Goal: Transaction & Acquisition: Purchase product/service

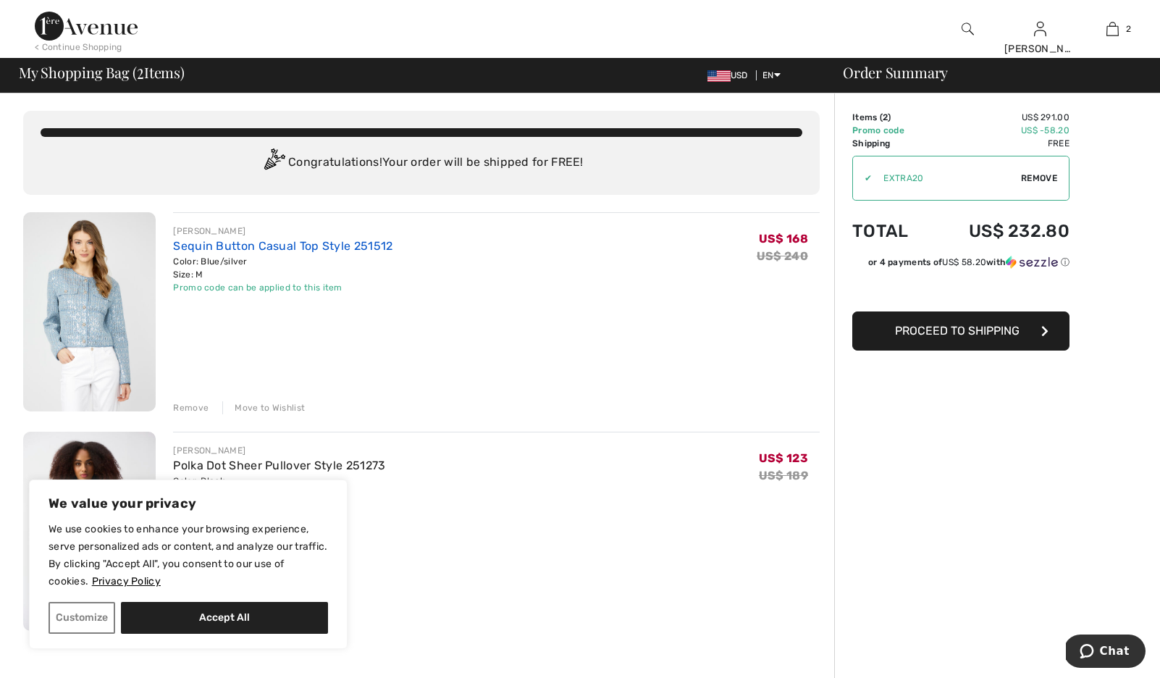
click at [350, 253] on link "Sequin Button Casual Top Style 251512" at bounding box center [282, 246] width 219 height 14
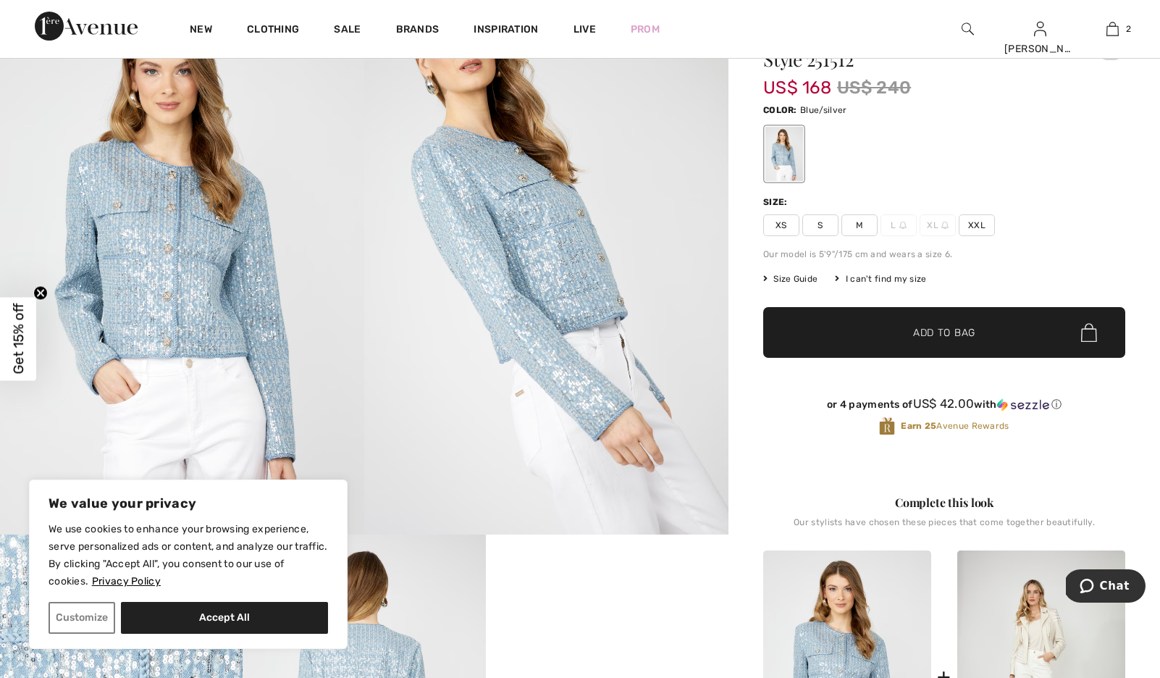
scroll to position [178, 0]
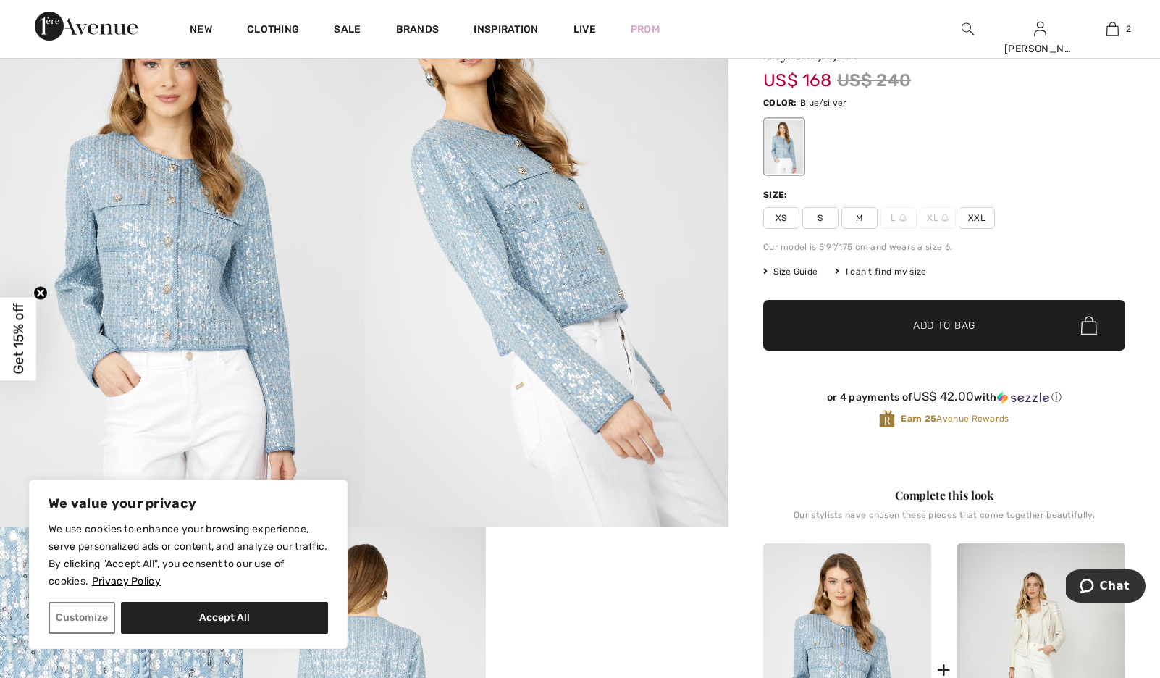
click at [796, 278] on span "Size Guide" at bounding box center [790, 271] width 54 height 13
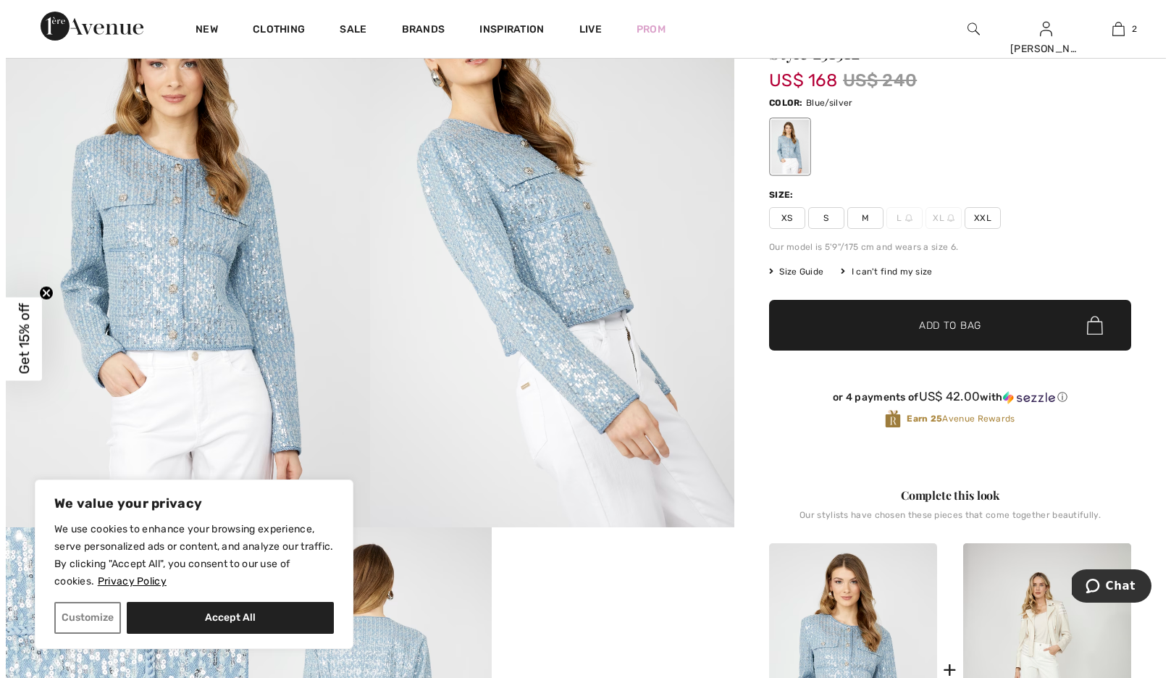
scroll to position [179, 0]
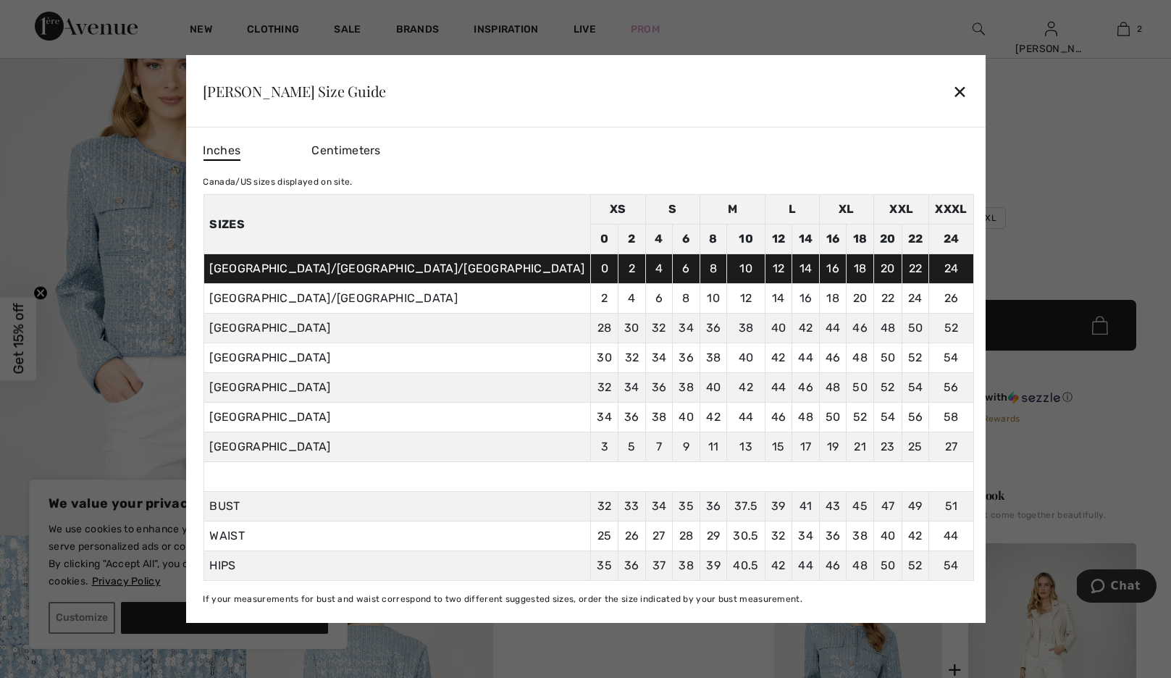
click at [1027, 276] on div at bounding box center [585, 339] width 1171 height 678
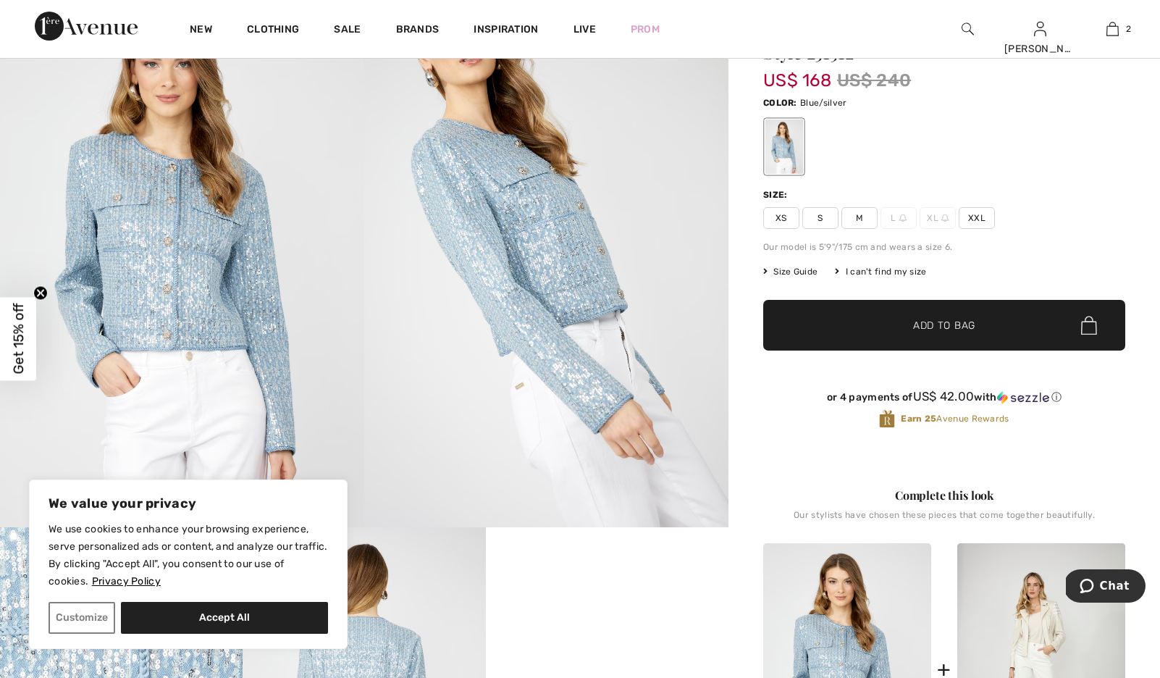
scroll to position [0, 0]
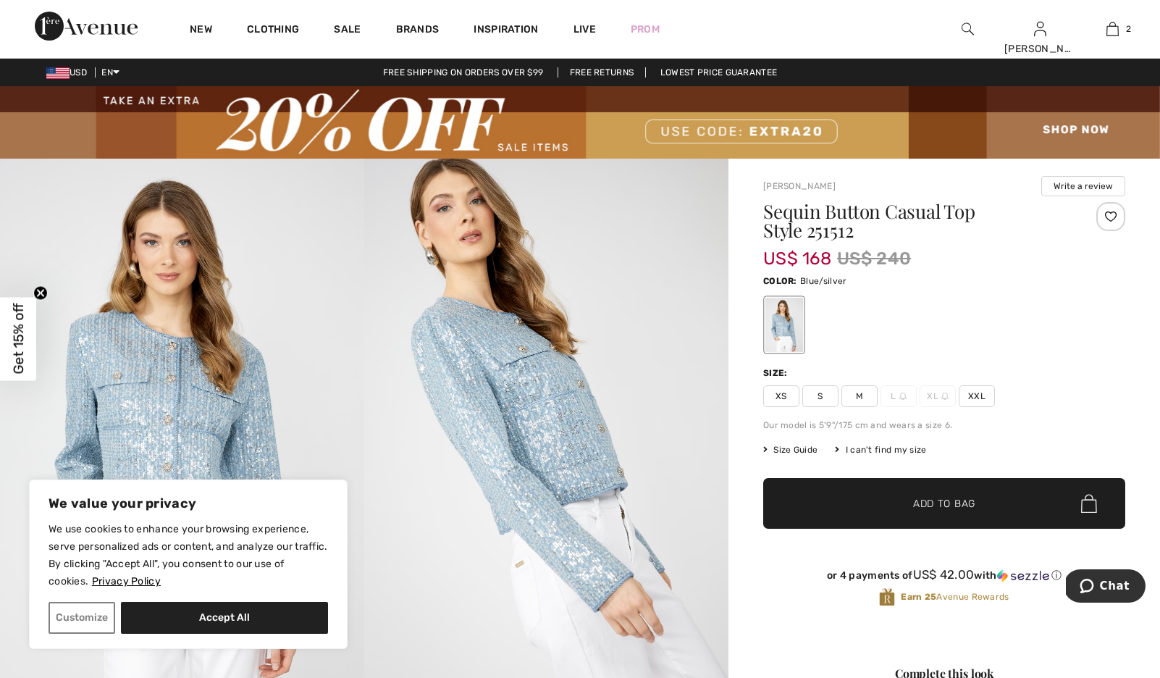
click at [869, 407] on span "M" at bounding box center [859, 396] width 36 height 22
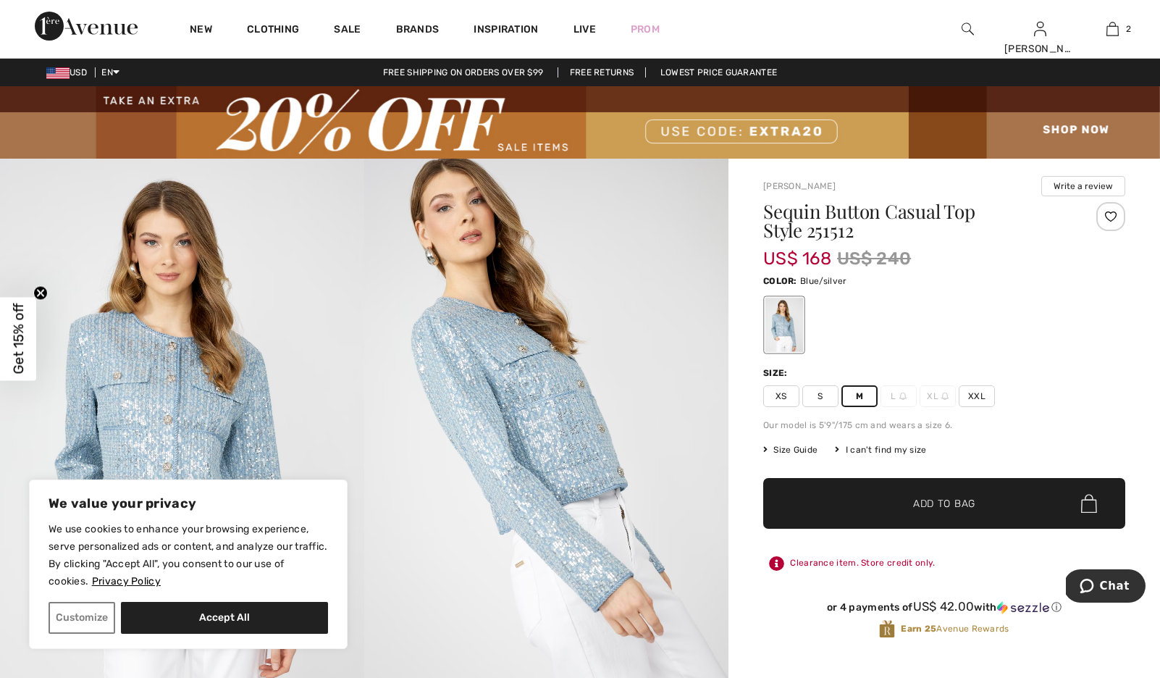
click at [810, 456] on span "Size Guide" at bounding box center [790, 449] width 54 height 13
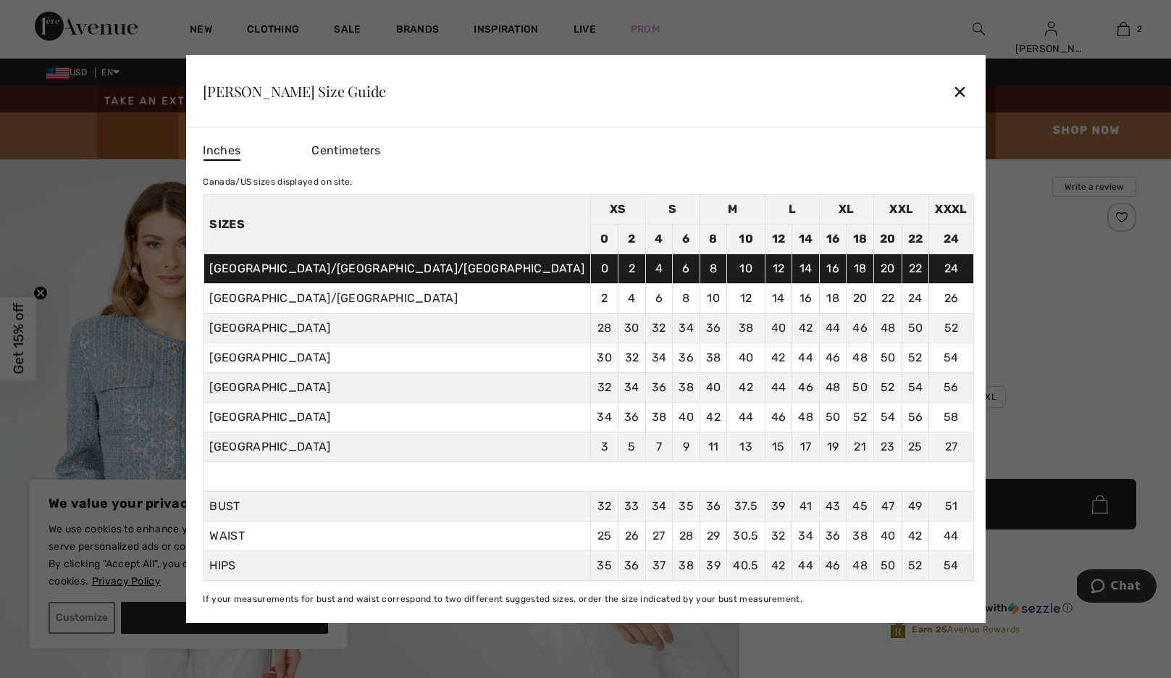
click at [1042, 471] on div at bounding box center [585, 339] width 1171 height 678
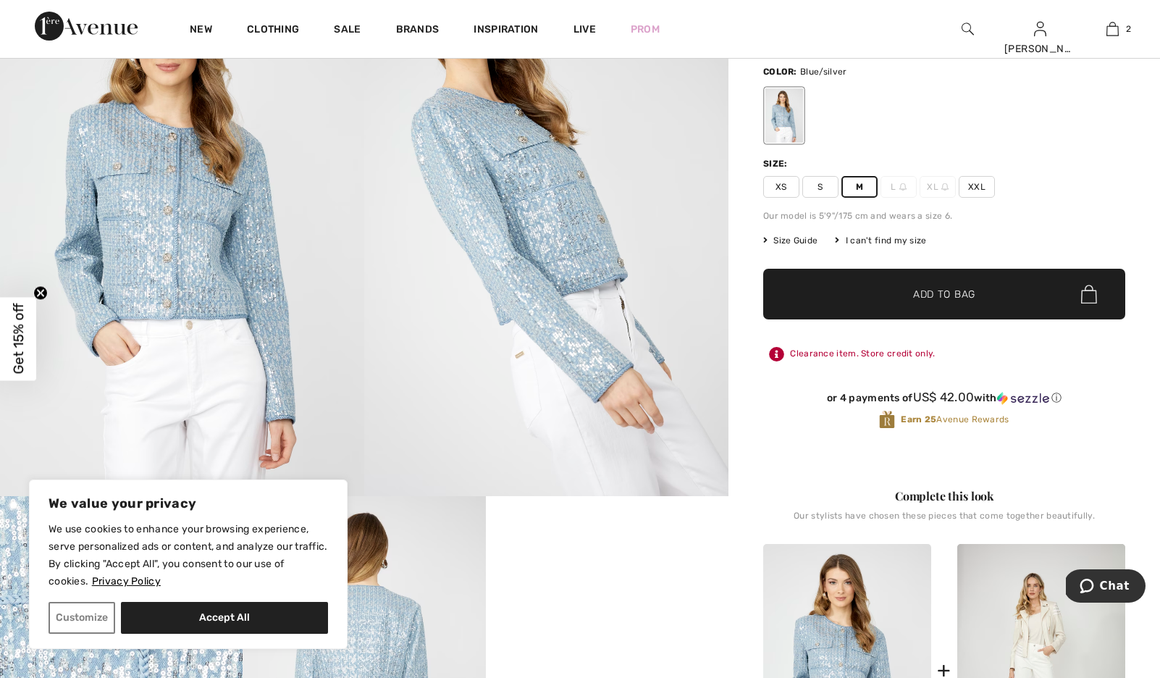
scroll to position [209, 0]
drag, startPoint x: 815, startPoint y: 258, endPoint x: 828, endPoint y: 266, distance: 15.7
click at [816, 248] on span "Size Guide" at bounding box center [790, 241] width 54 height 13
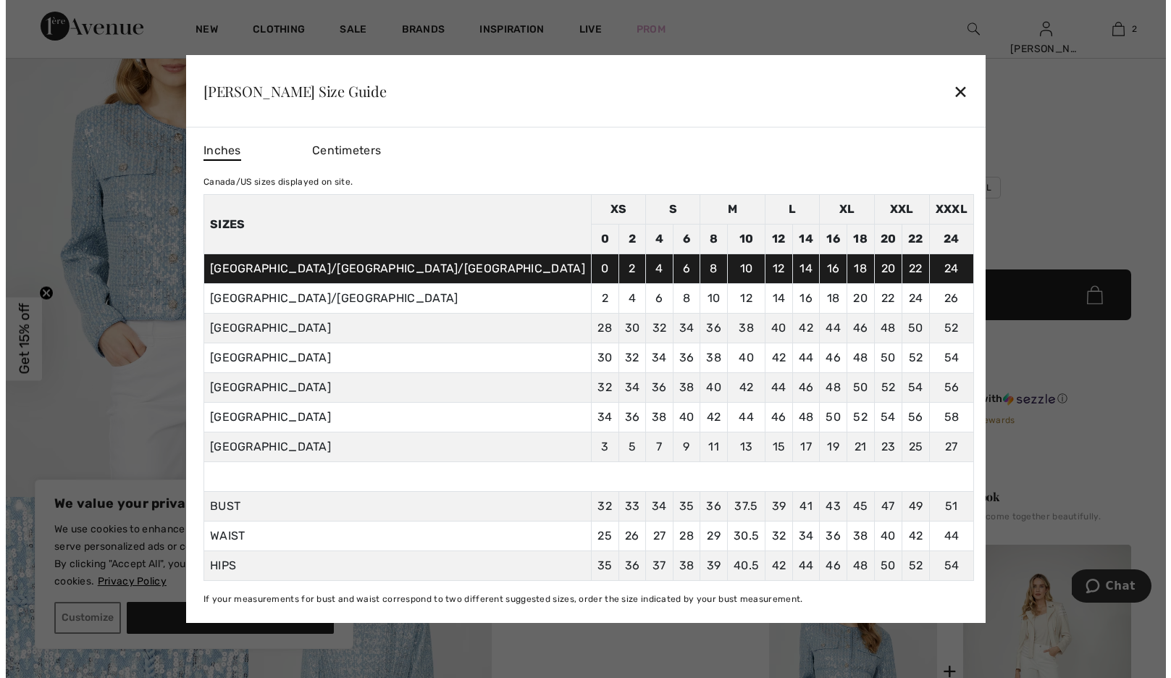
scroll to position [209, 0]
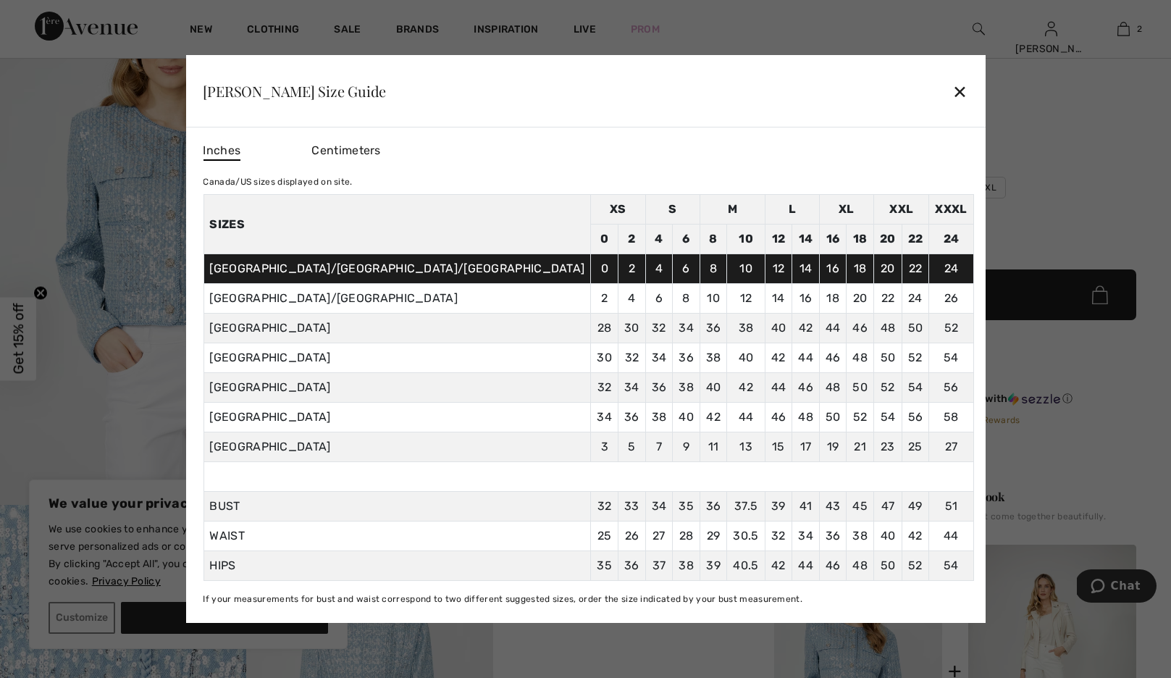
click at [952, 76] on div "✕" at bounding box center [959, 91] width 15 height 30
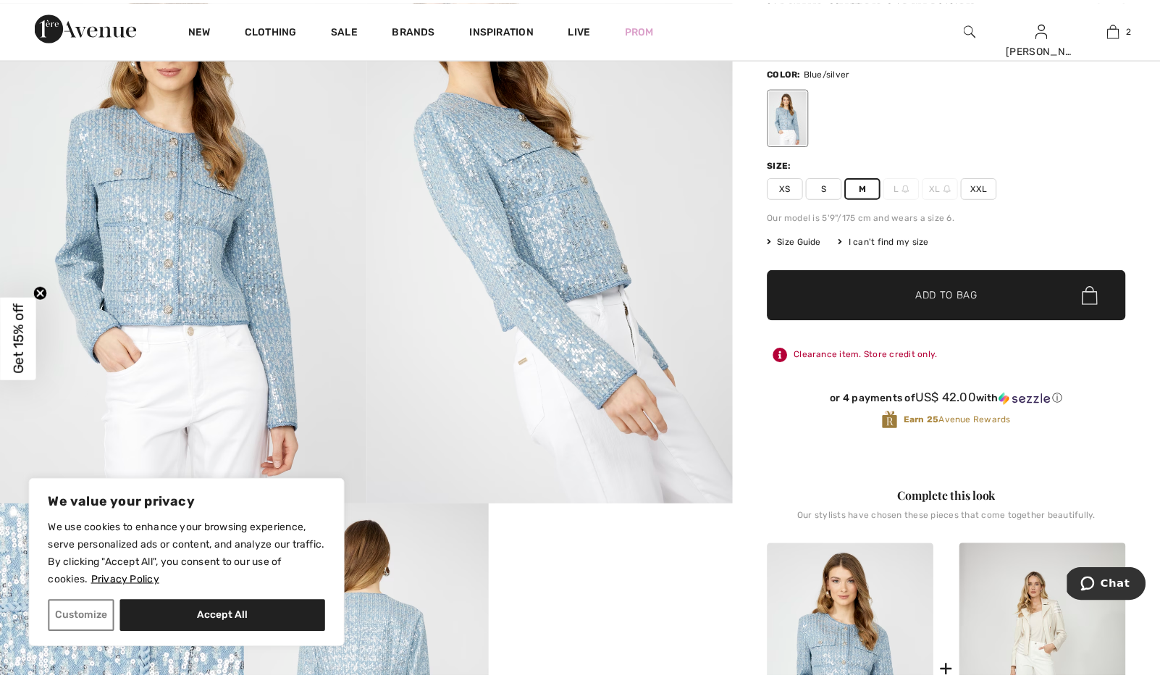
scroll to position [209, 0]
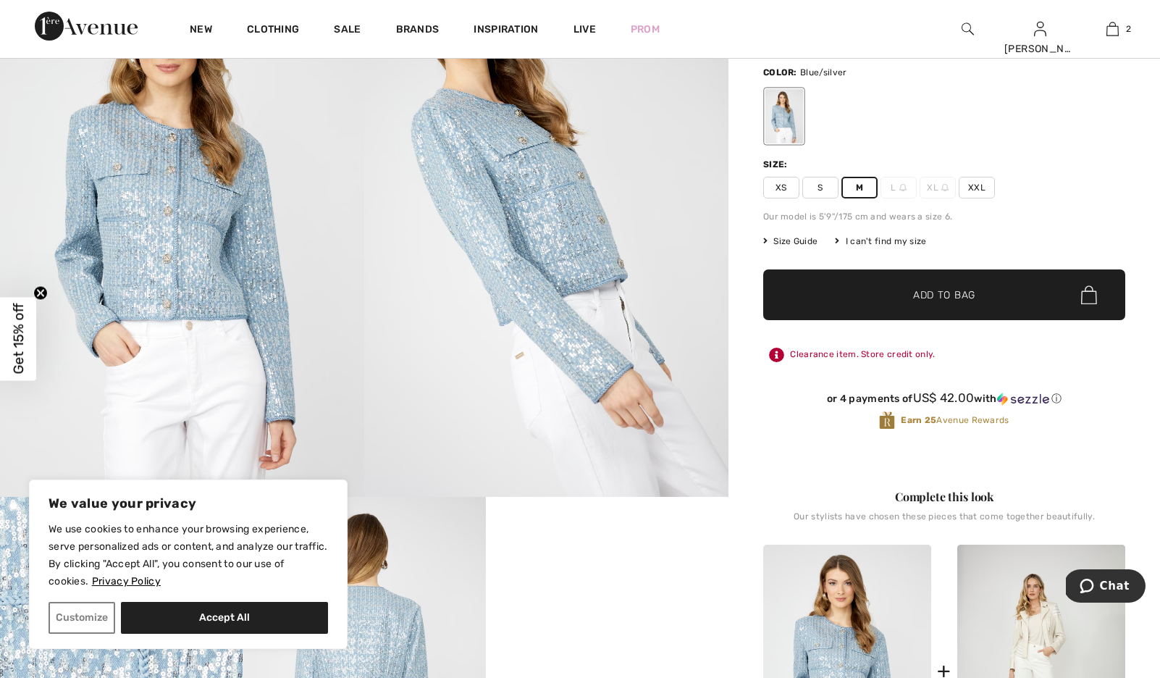
click at [955, 303] on span "Add to Bag" at bounding box center [944, 294] width 62 height 15
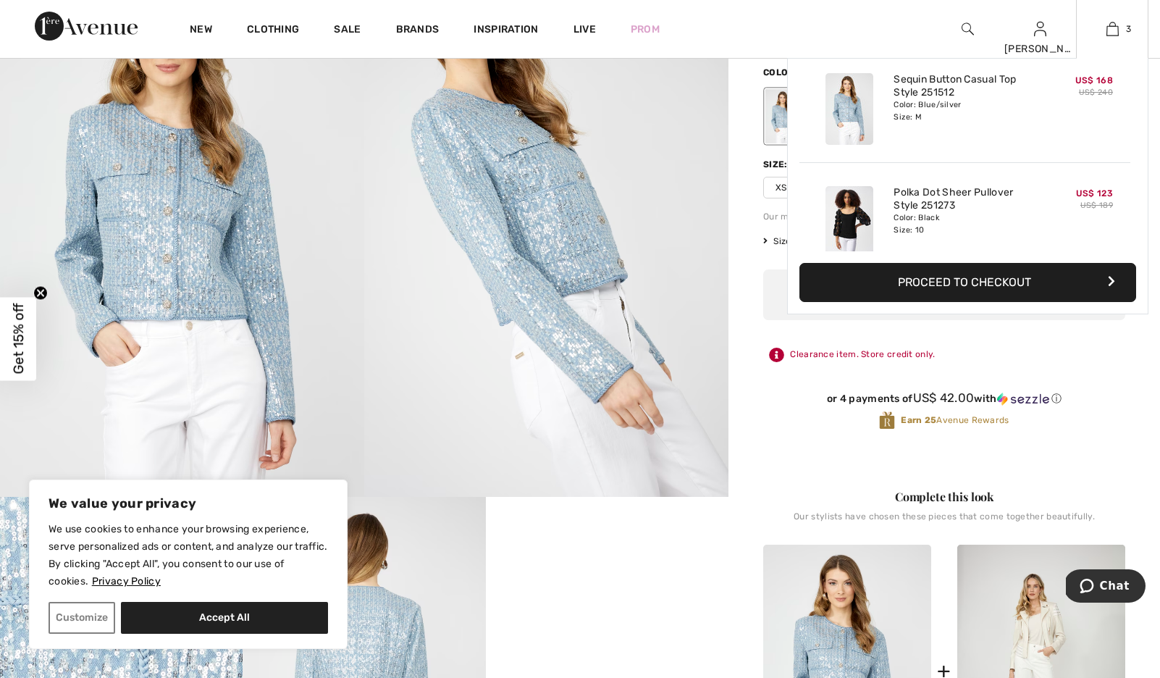
scroll to position [19, 0]
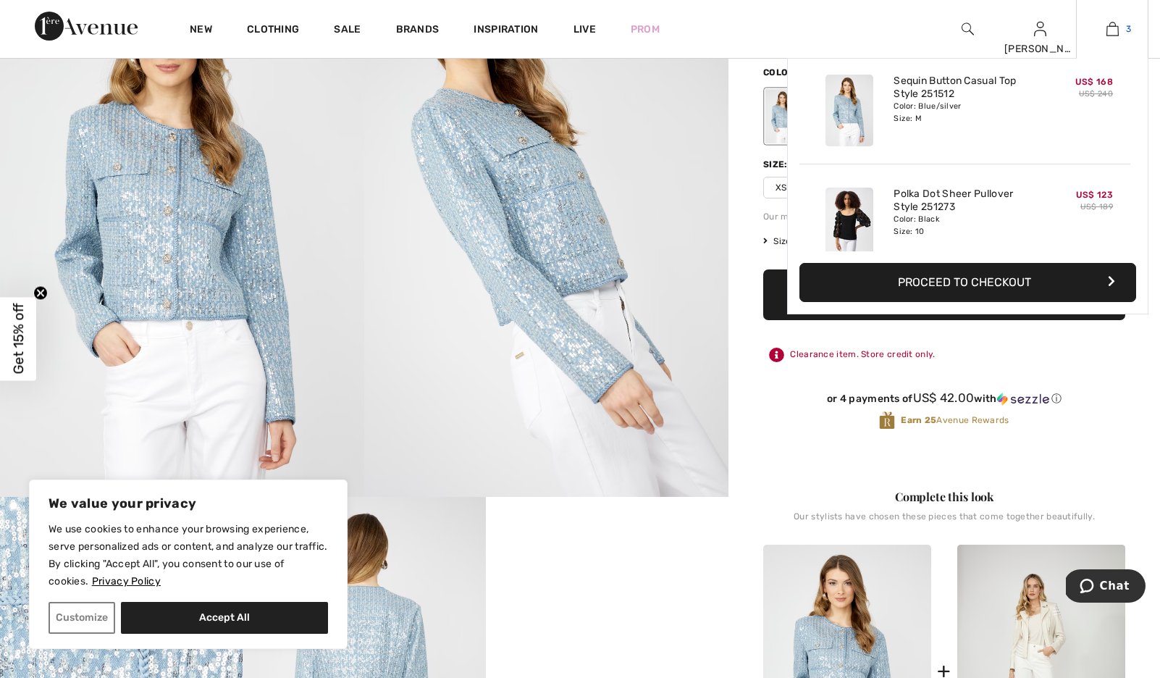
click at [1108, 28] on img at bounding box center [1112, 28] width 12 height 17
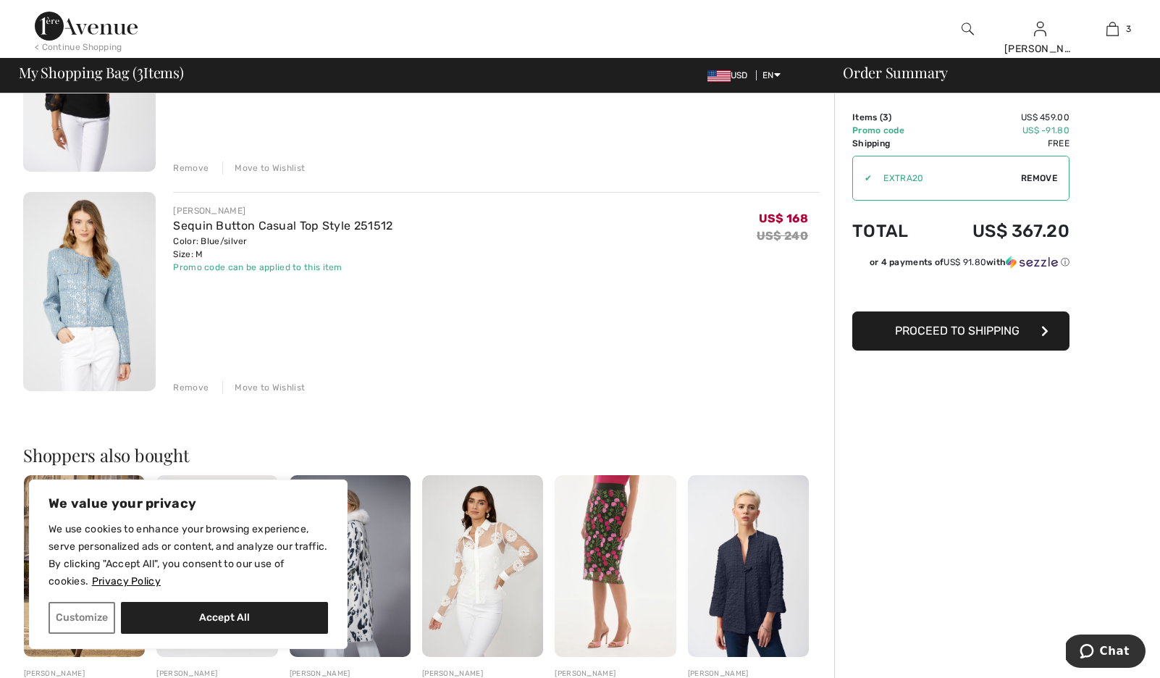
scroll to position [456, 0]
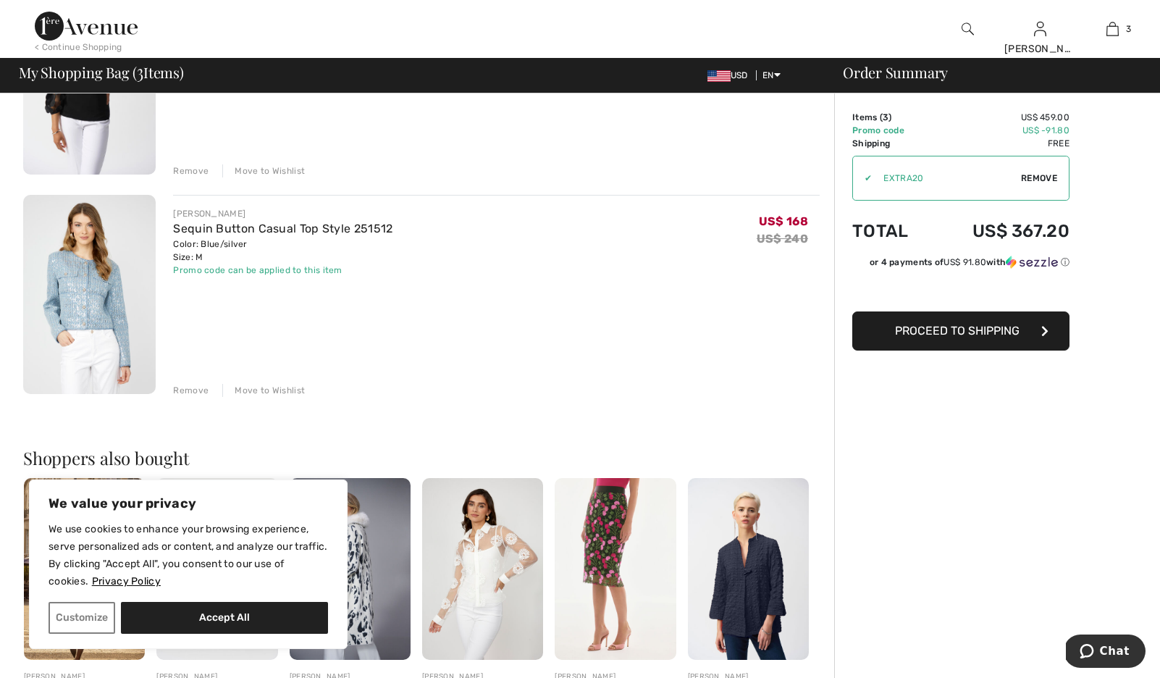
click at [209, 397] on div "Remove" at bounding box center [190, 390] width 35 height 13
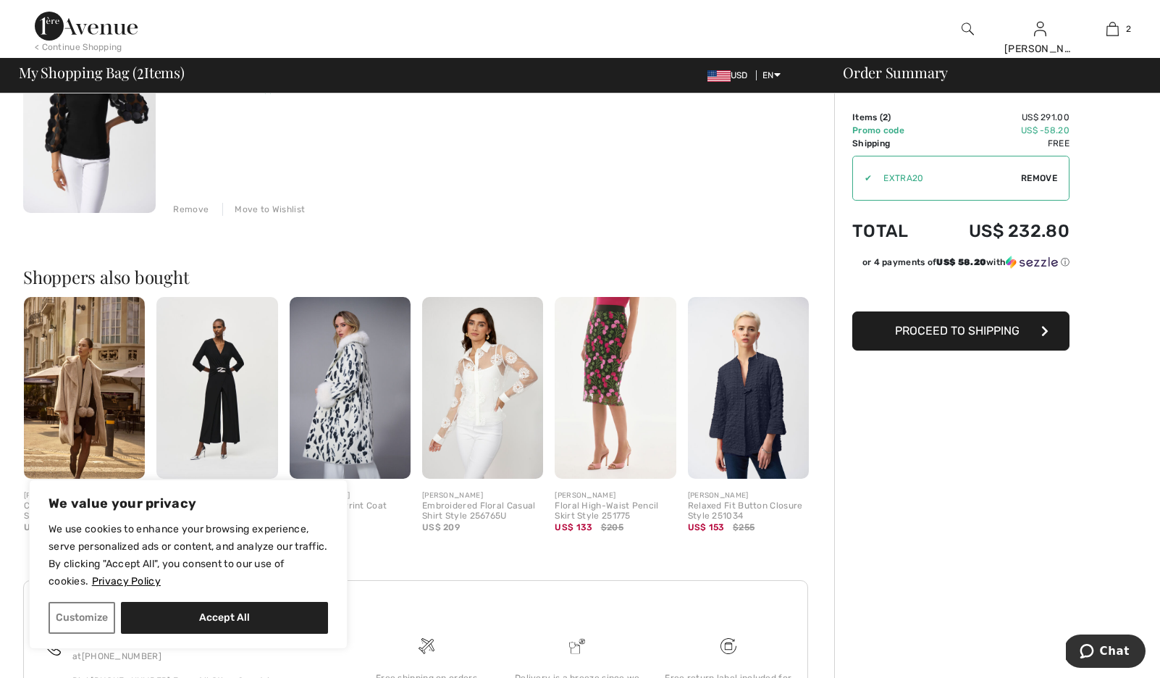
scroll to position [419, 0]
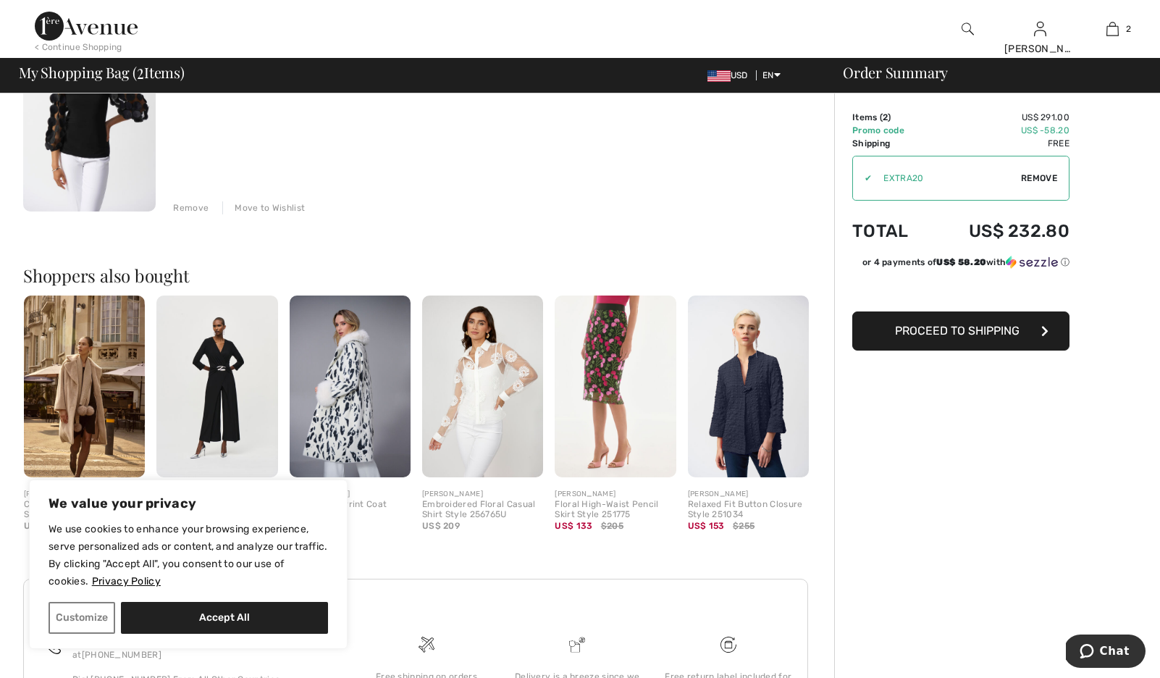
click at [500, 426] on img at bounding box center [482, 386] width 121 height 182
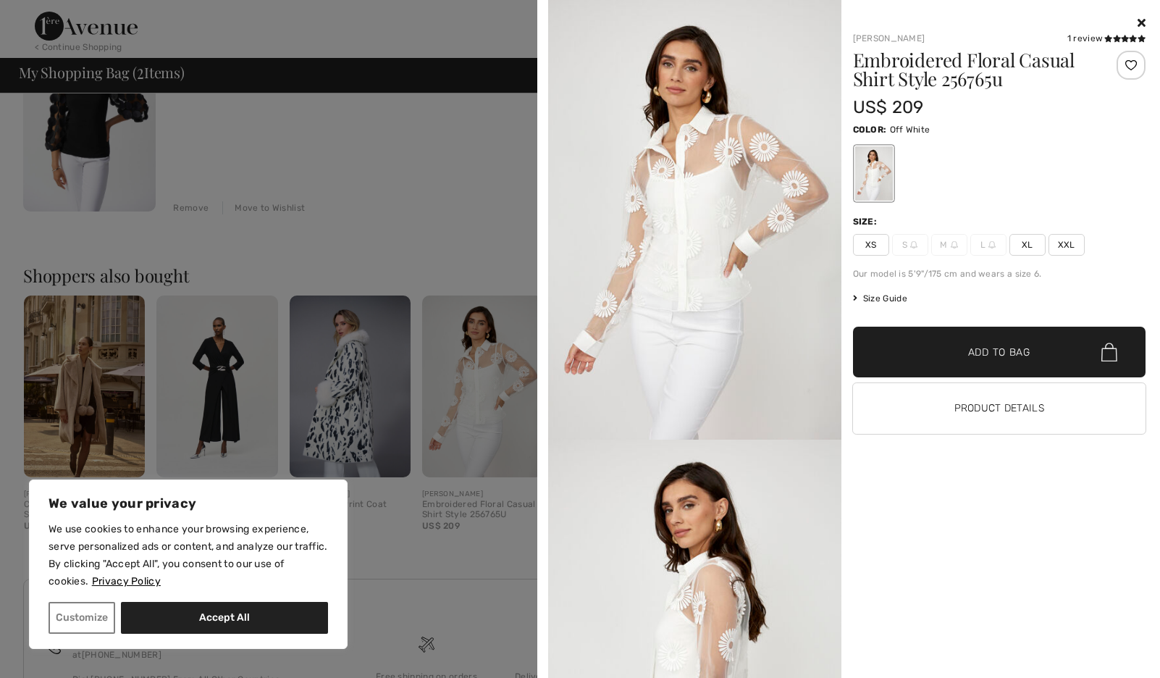
click at [1133, 17] on div at bounding box center [999, 22] width 293 height 17
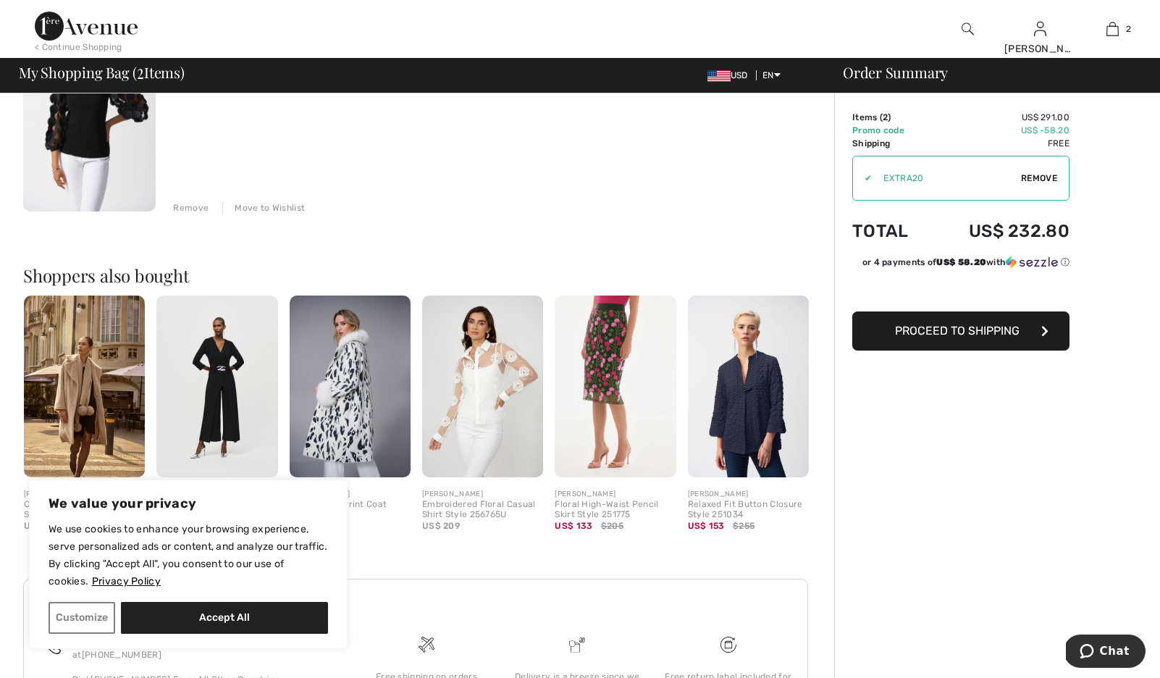
scroll to position [0, 0]
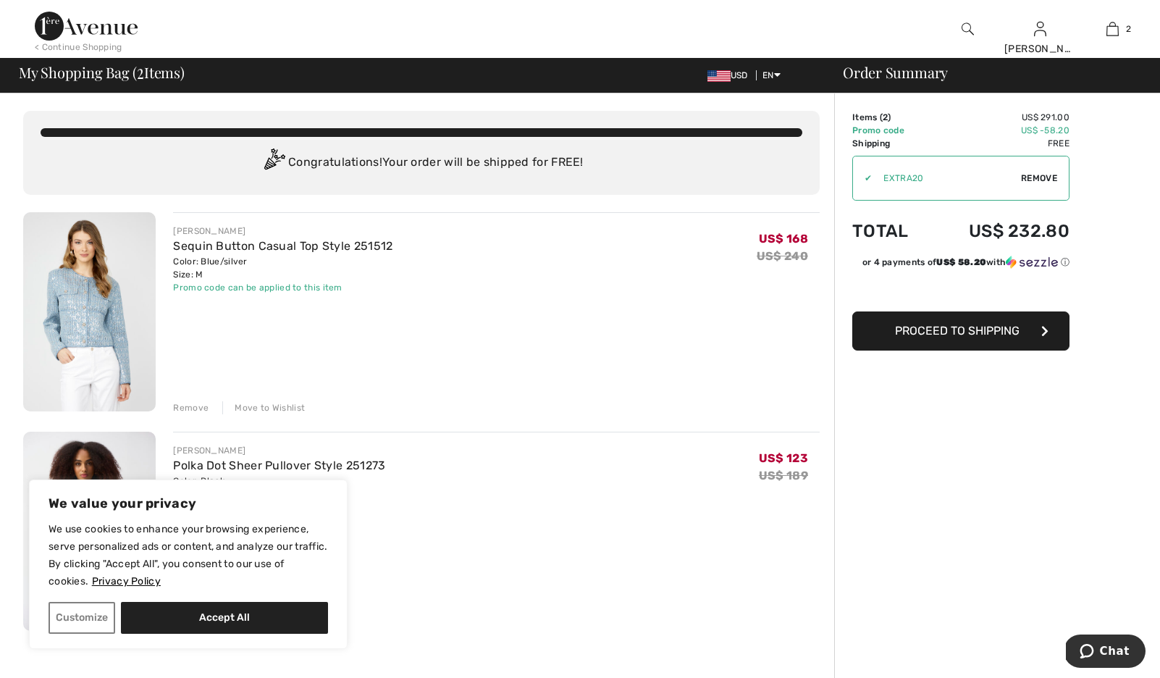
click at [117, 22] on img at bounding box center [86, 26] width 103 height 29
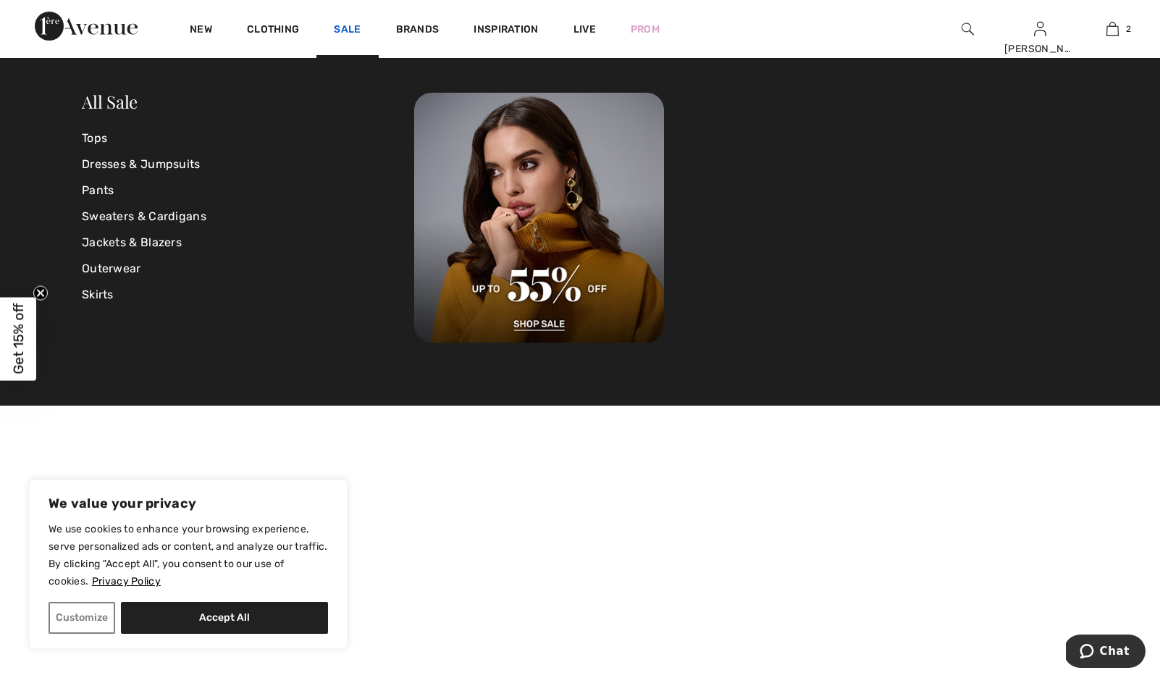
click at [361, 27] on link "Sale" at bounding box center [347, 30] width 27 height 15
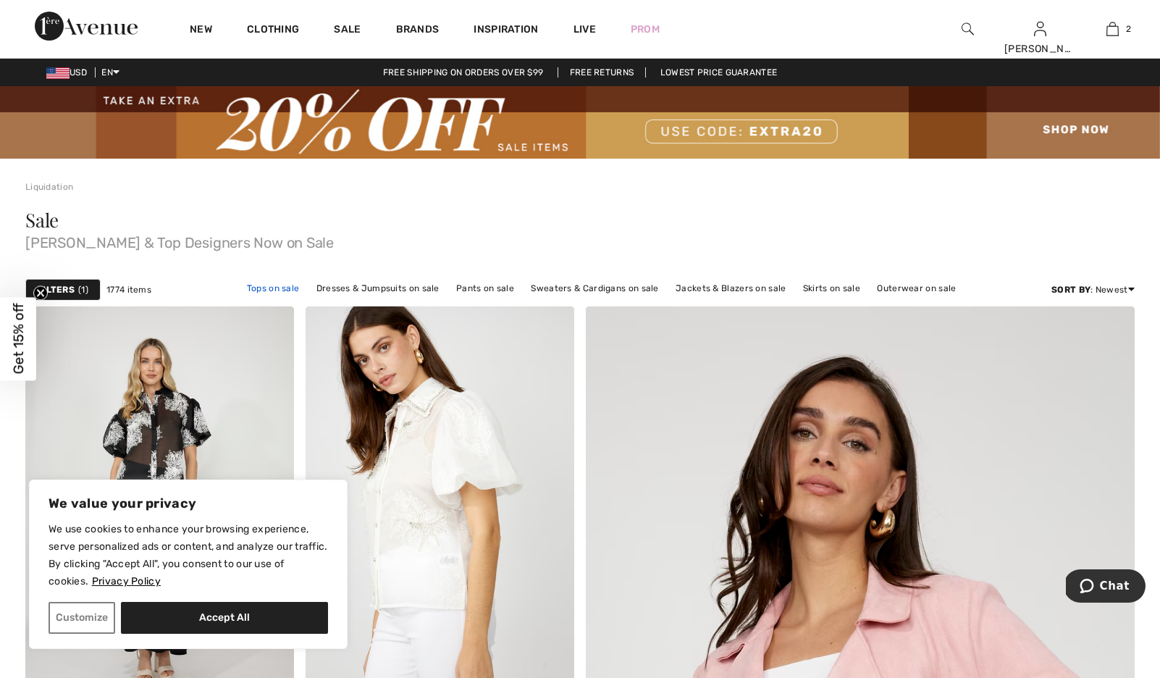
click at [297, 298] on link "Tops on sale" at bounding box center [273, 288] width 67 height 19
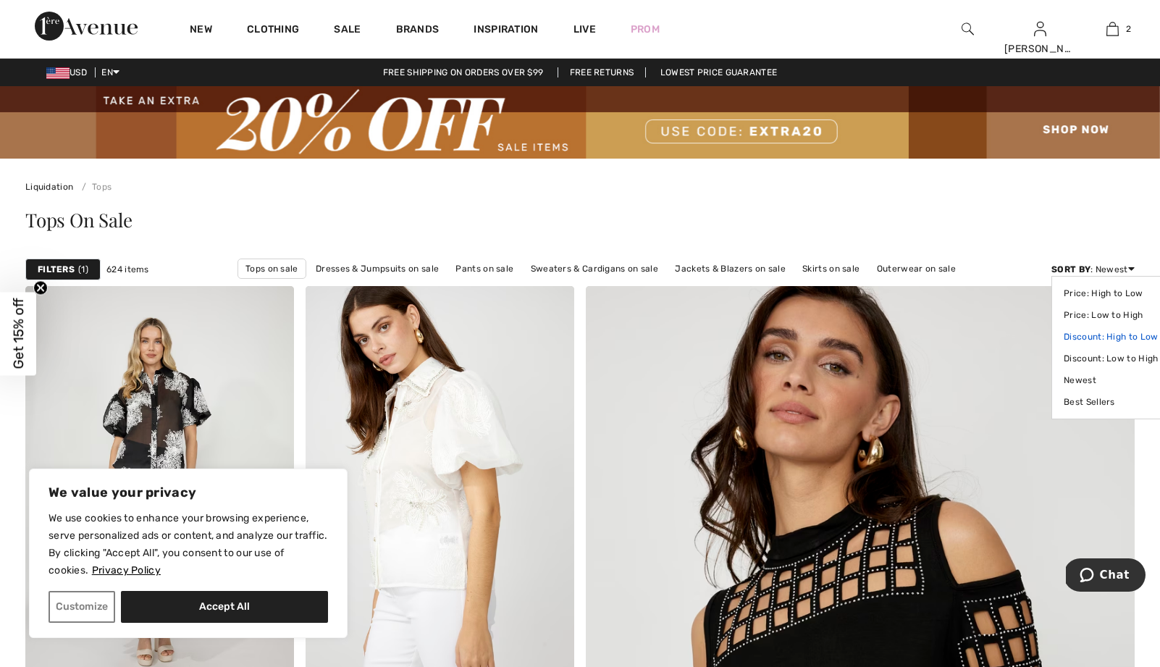
click at [1125, 348] on link "Discount: High to Low" at bounding box center [1111, 337] width 94 height 22
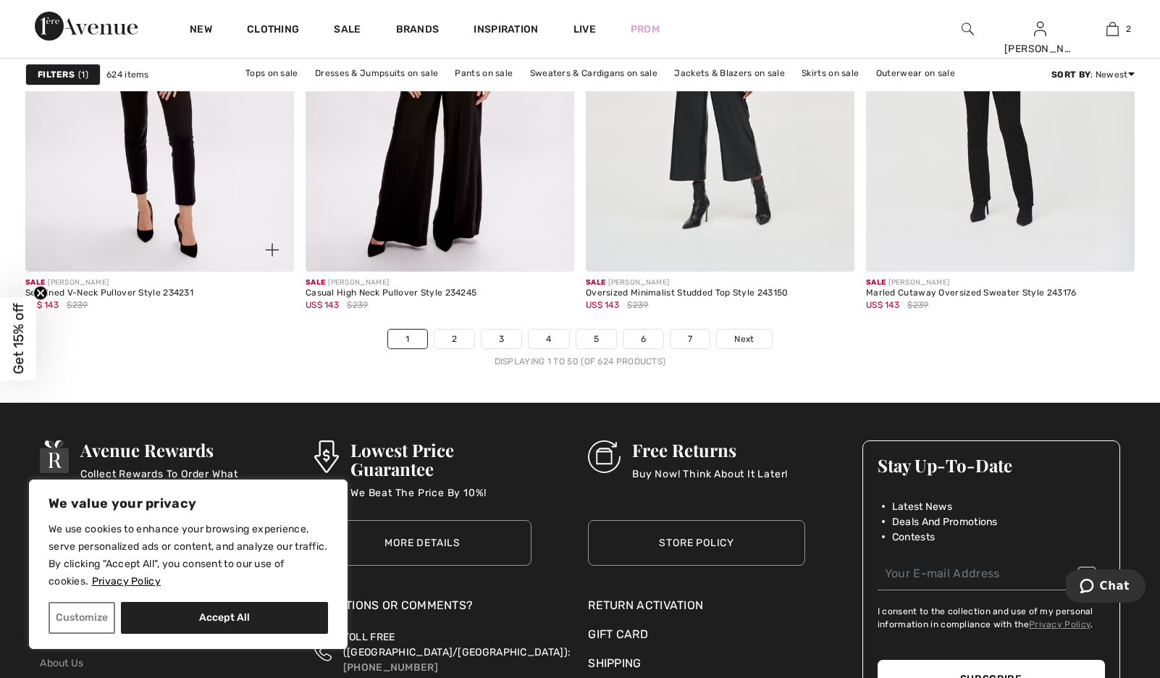
scroll to position [7140, 0]
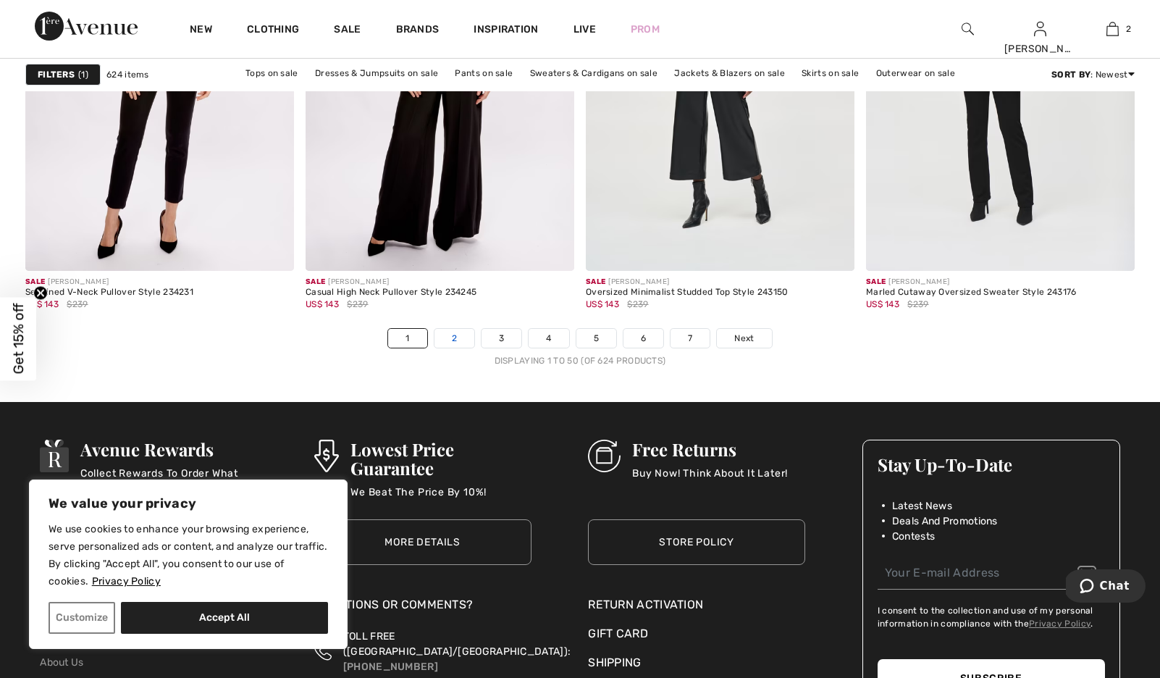
click at [434, 348] on link "2" at bounding box center [454, 338] width 40 height 19
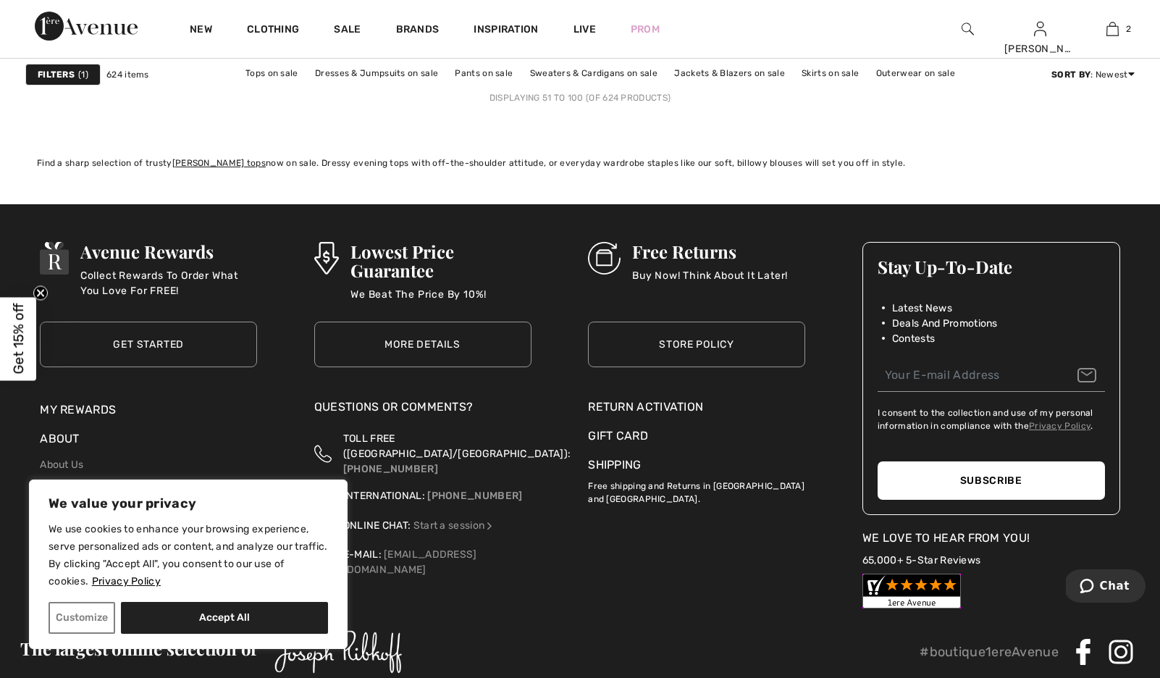
scroll to position [7390, 0]
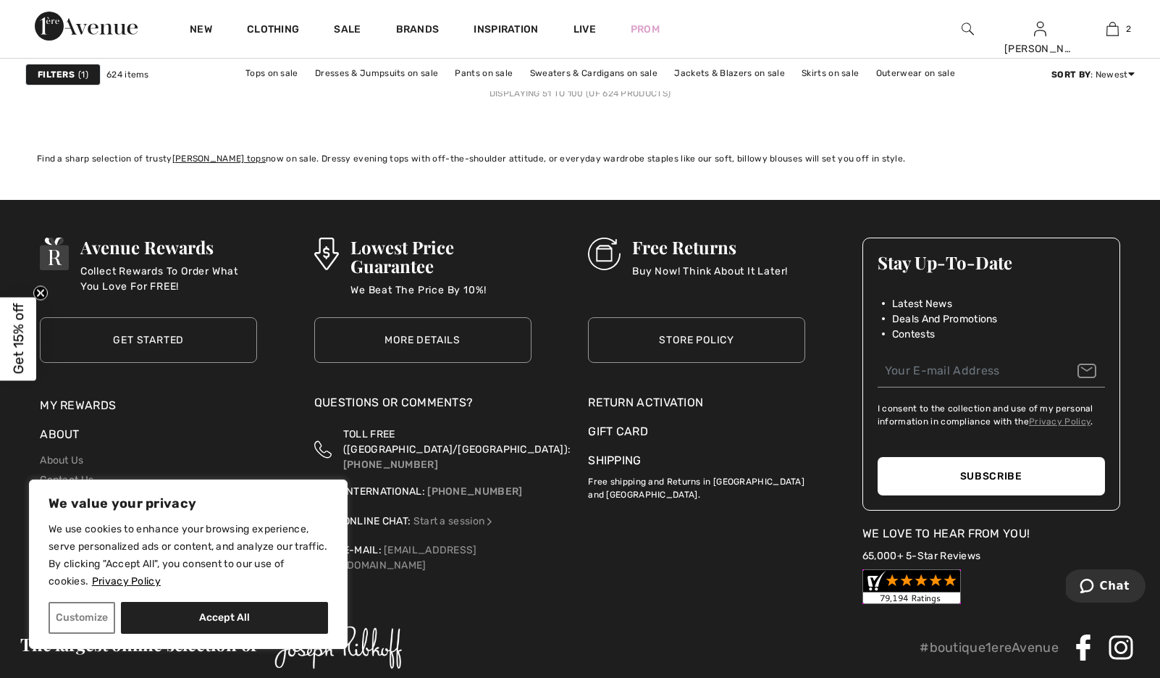
click at [533, 80] on link "3" at bounding box center [541, 71] width 40 height 19
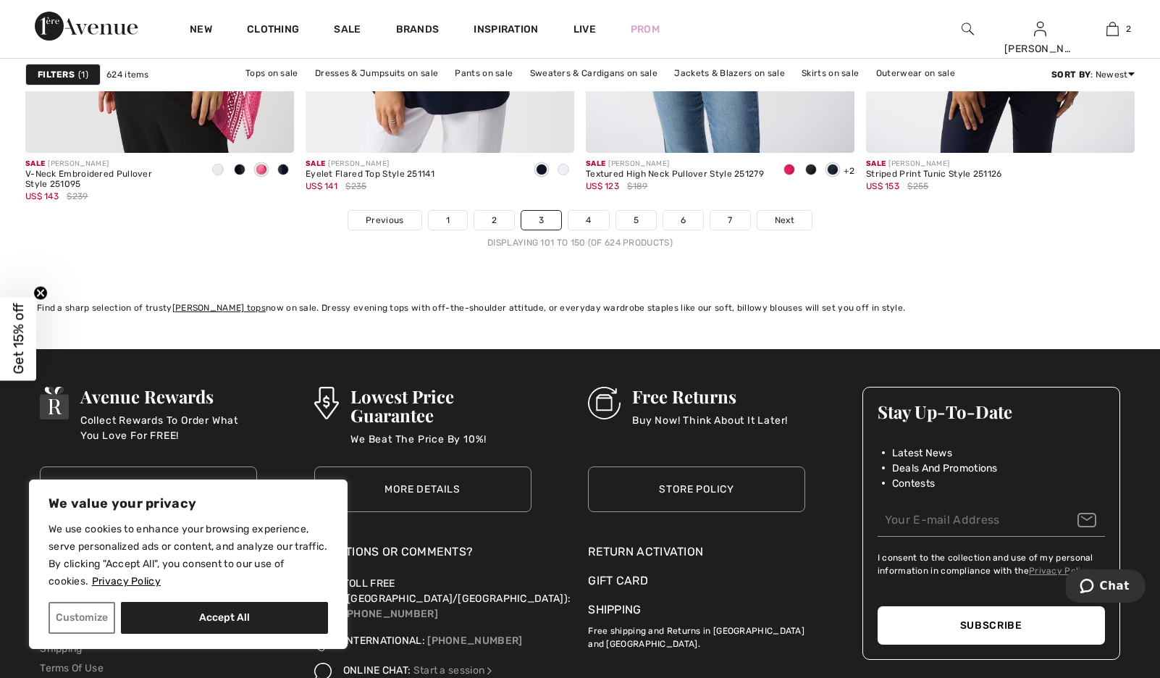
scroll to position [7239, 0]
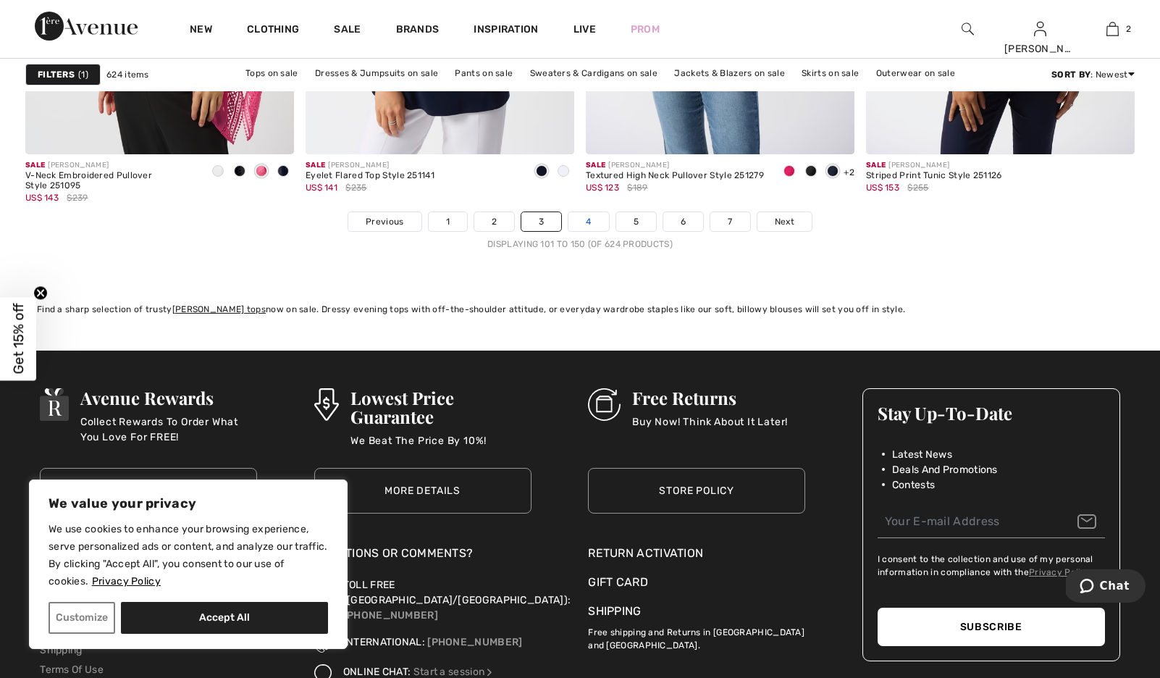
click at [592, 231] on link "4" at bounding box center [588, 221] width 40 height 19
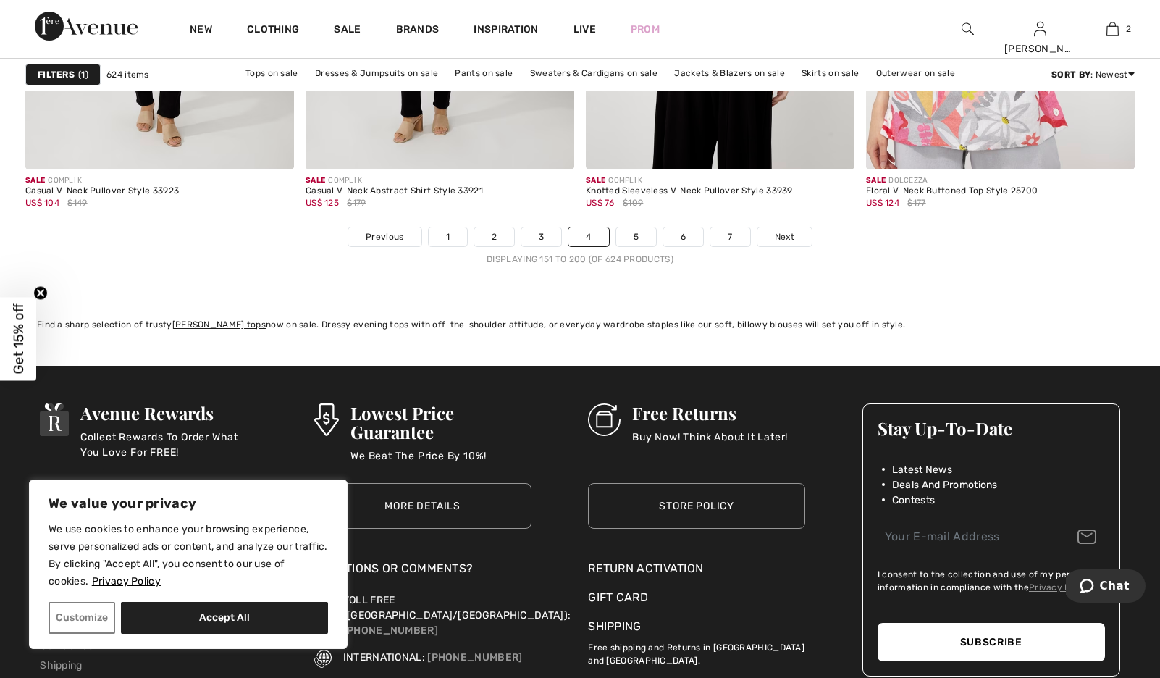
scroll to position [7231, 0]
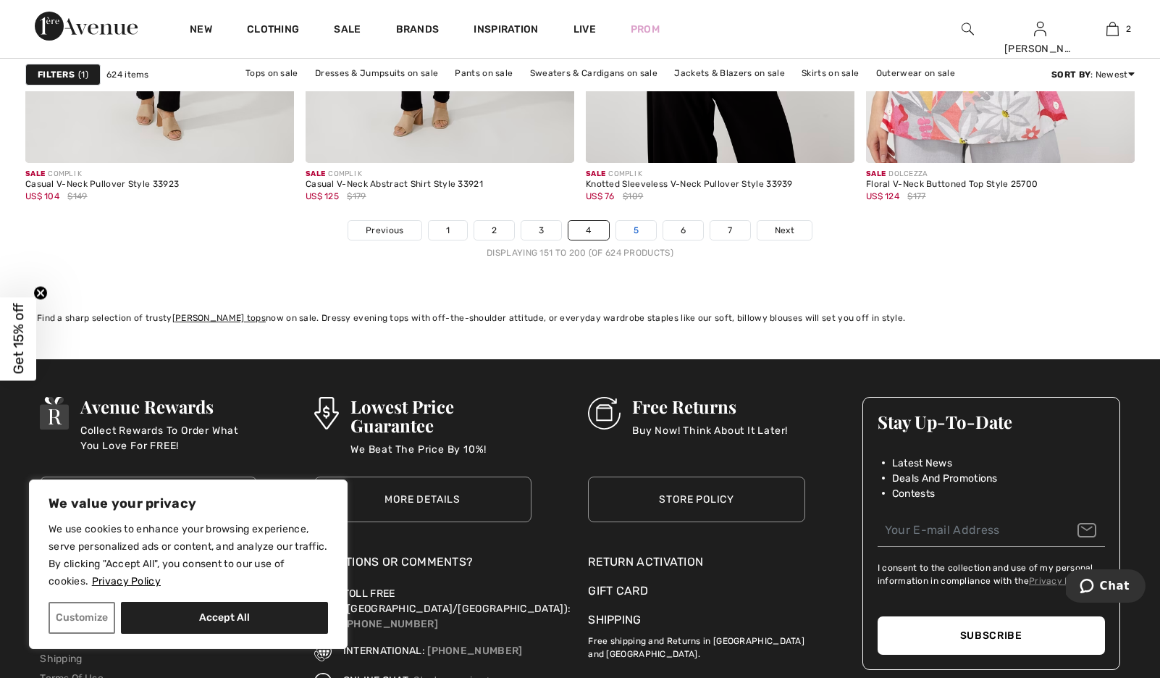
click at [650, 240] on link "5" at bounding box center [636, 230] width 40 height 19
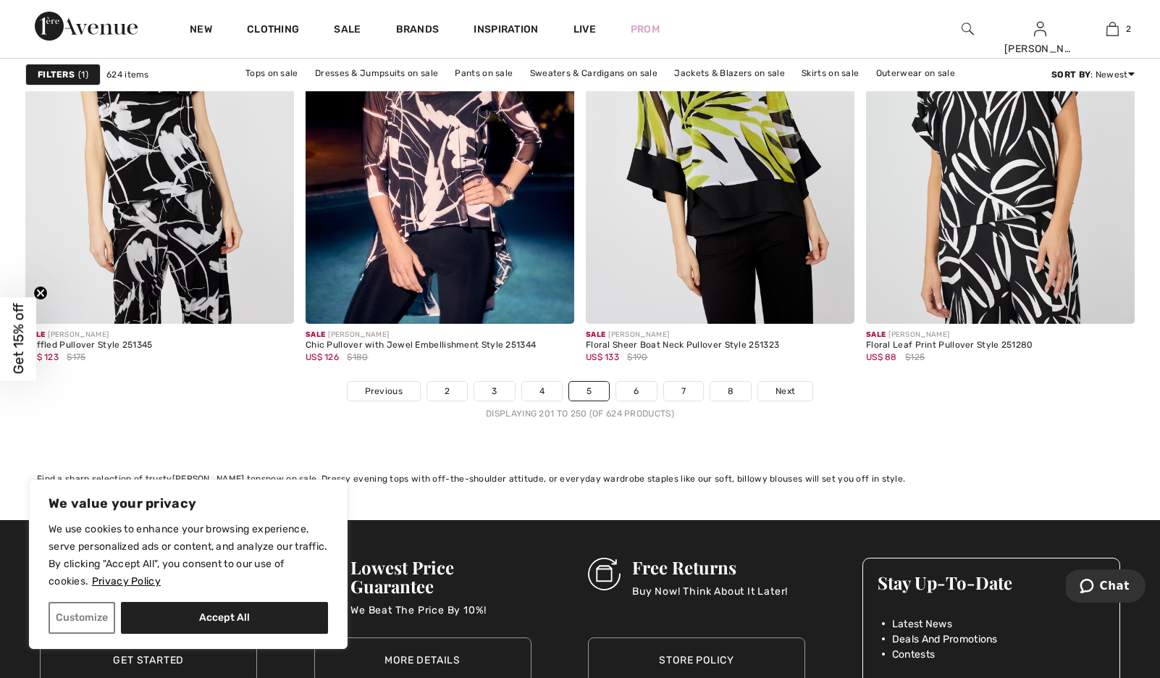
scroll to position [7071, 0]
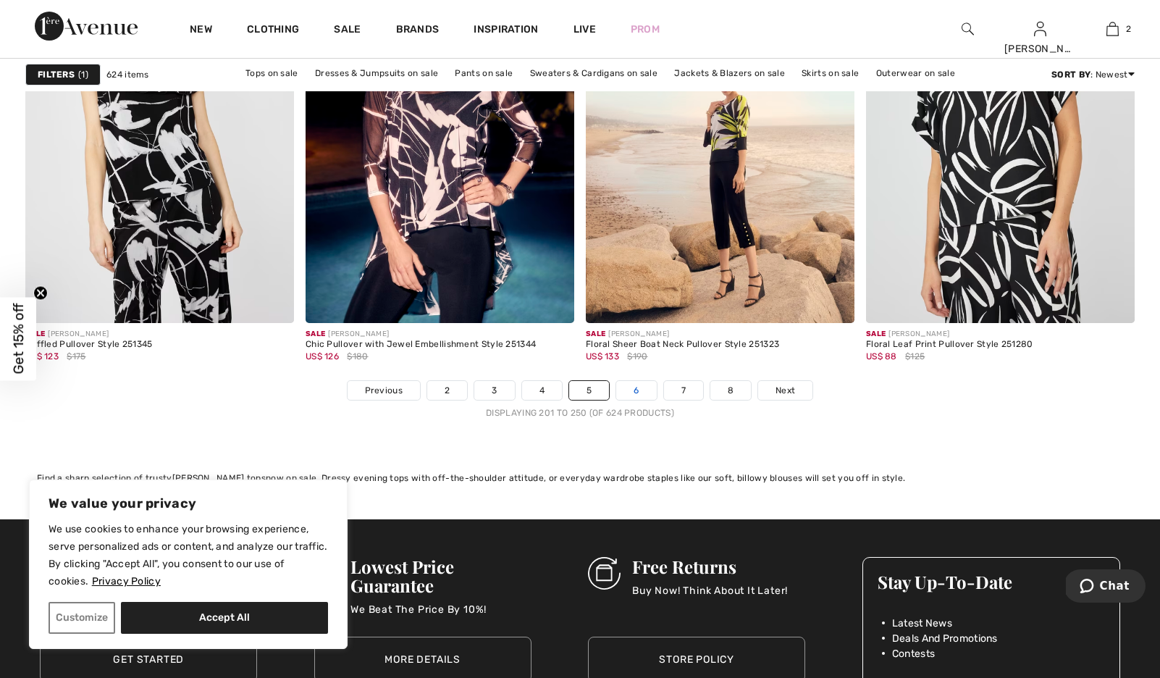
click at [642, 400] on link "6" at bounding box center [636, 390] width 40 height 19
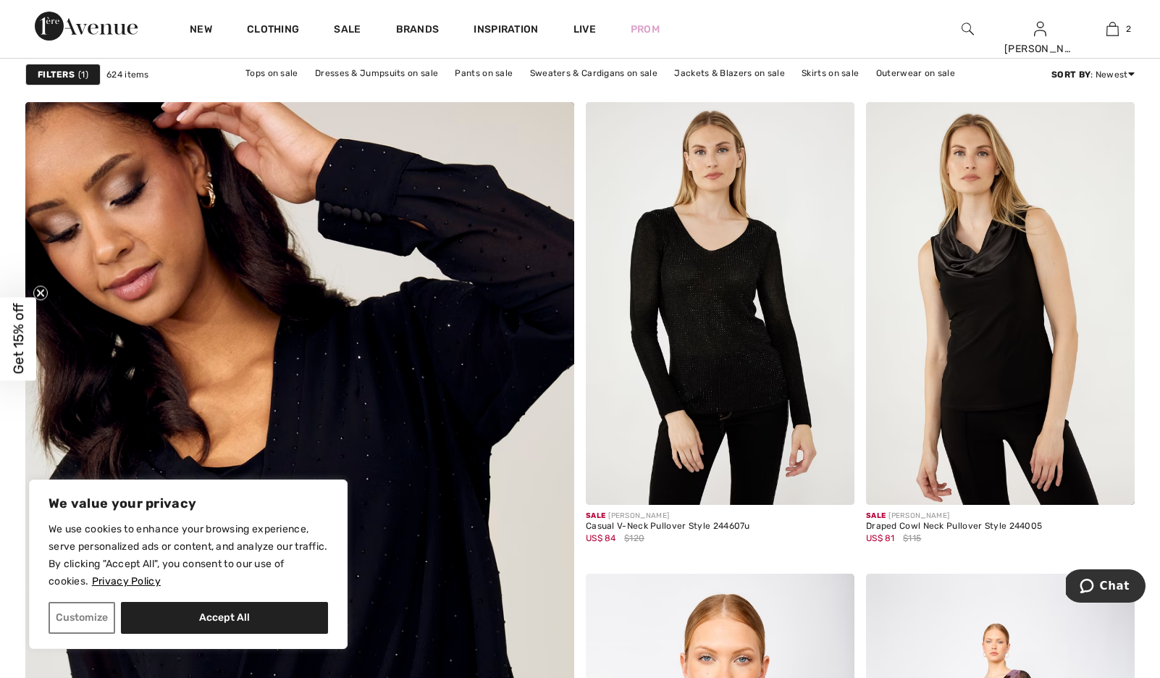
scroll to position [3880, 0]
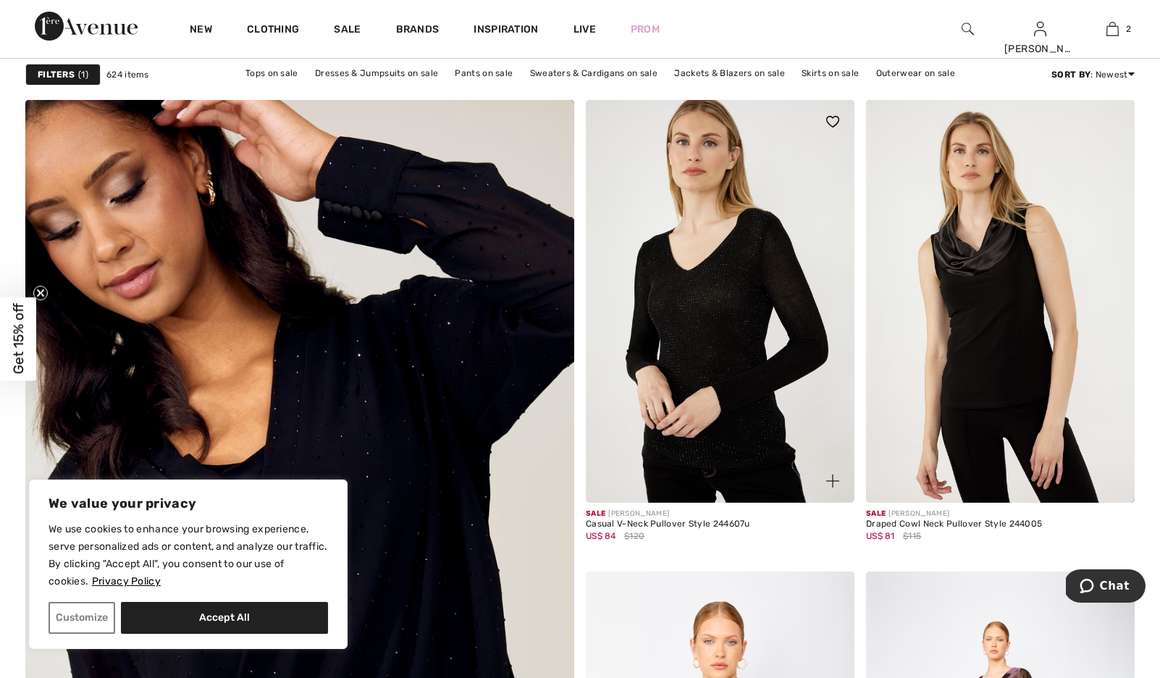
click at [707, 310] on img at bounding box center [720, 301] width 269 height 403
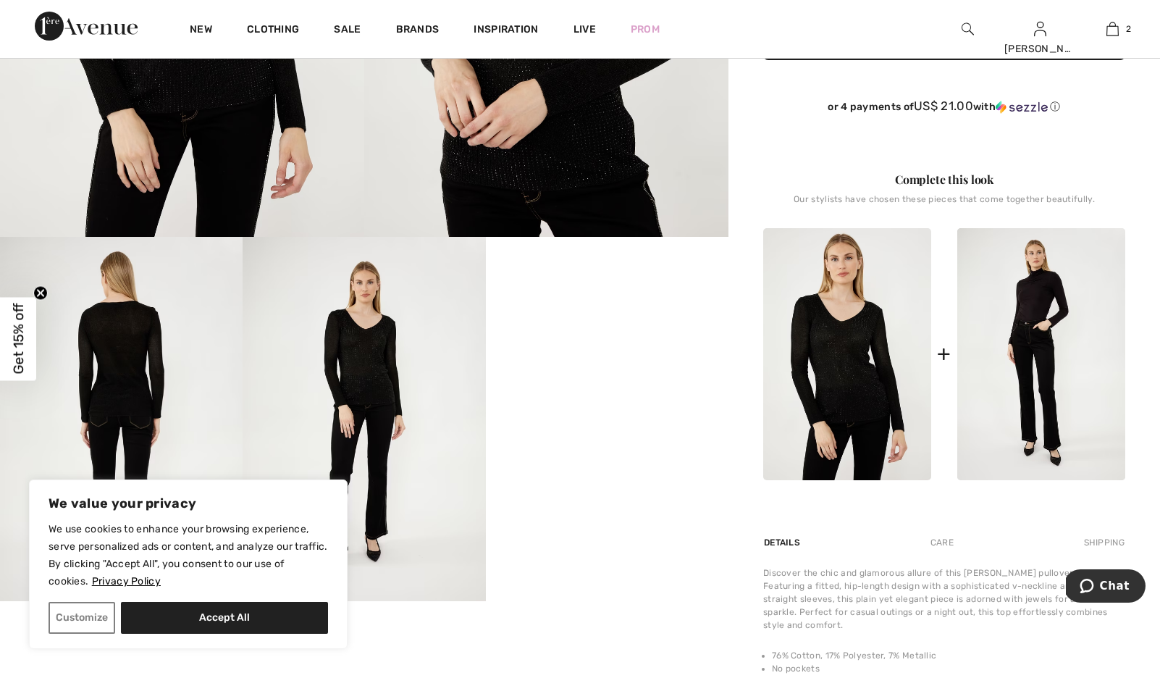
scroll to position [471, 0]
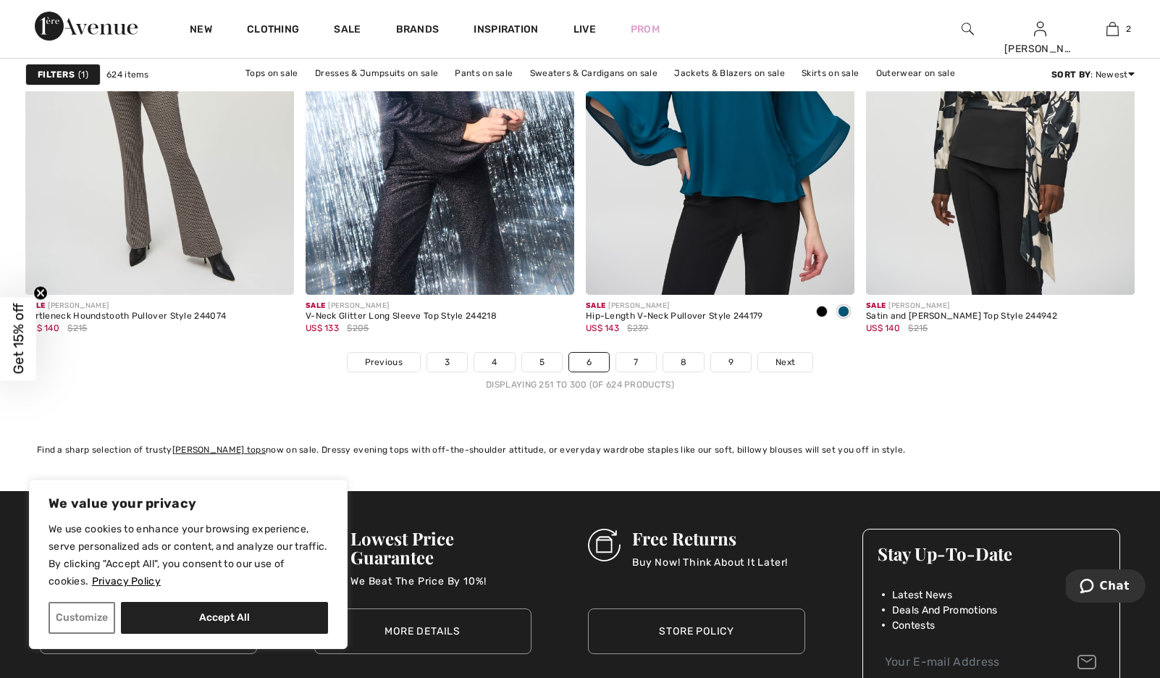
scroll to position [7113, 0]
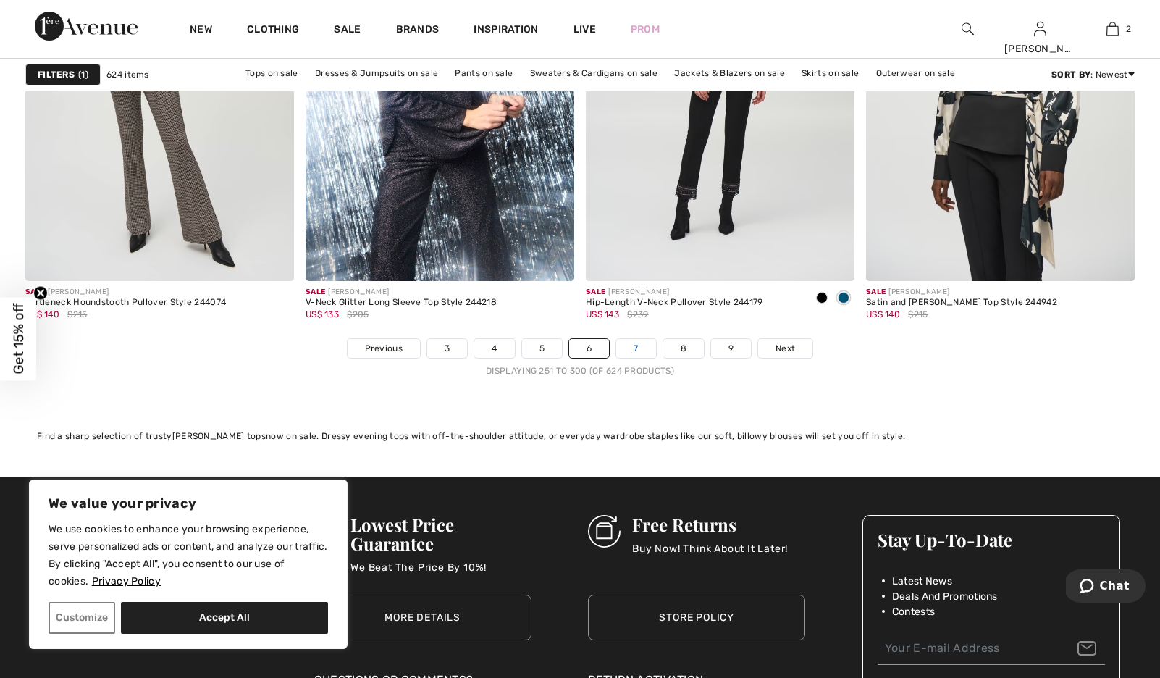
click at [652, 358] on link "7" at bounding box center [635, 348] width 39 height 19
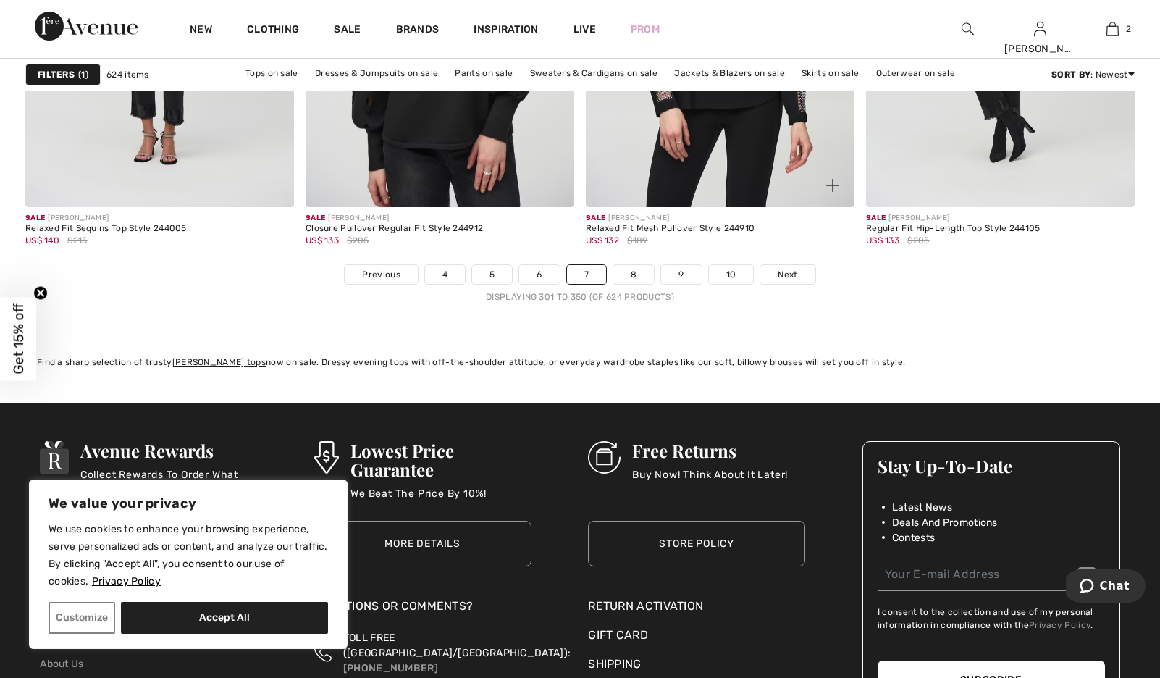
scroll to position [7205, 0]
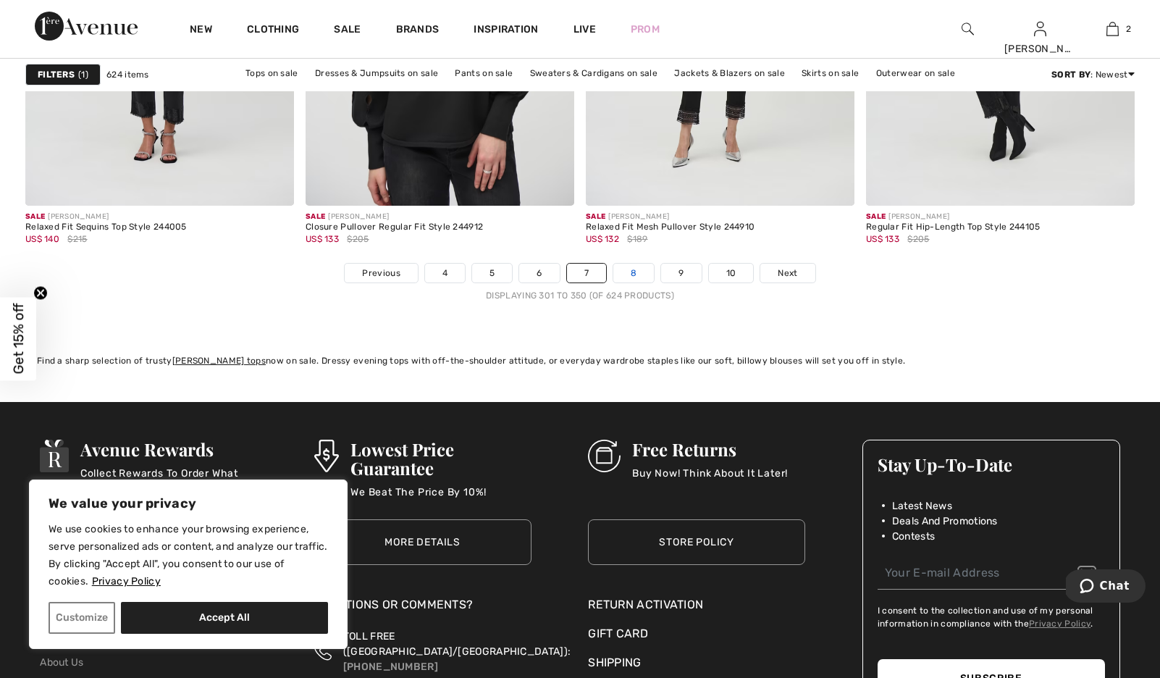
click at [654, 282] on link "8" at bounding box center [633, 273] width 41 height 19
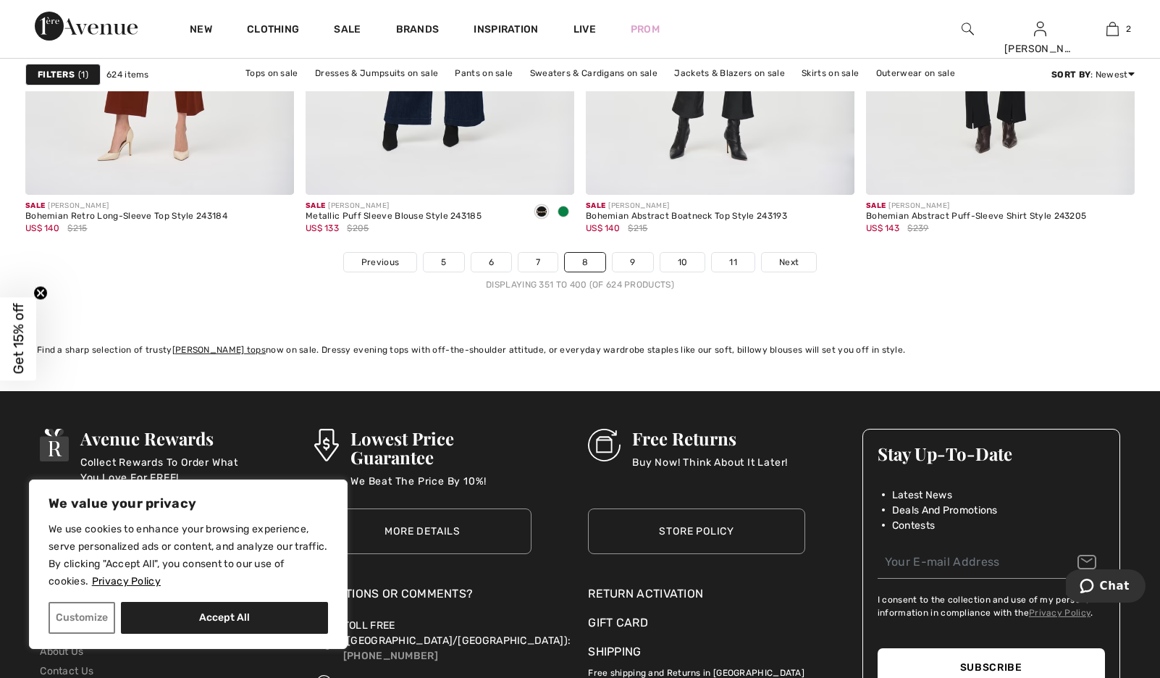
scroll to position [7203, 0]
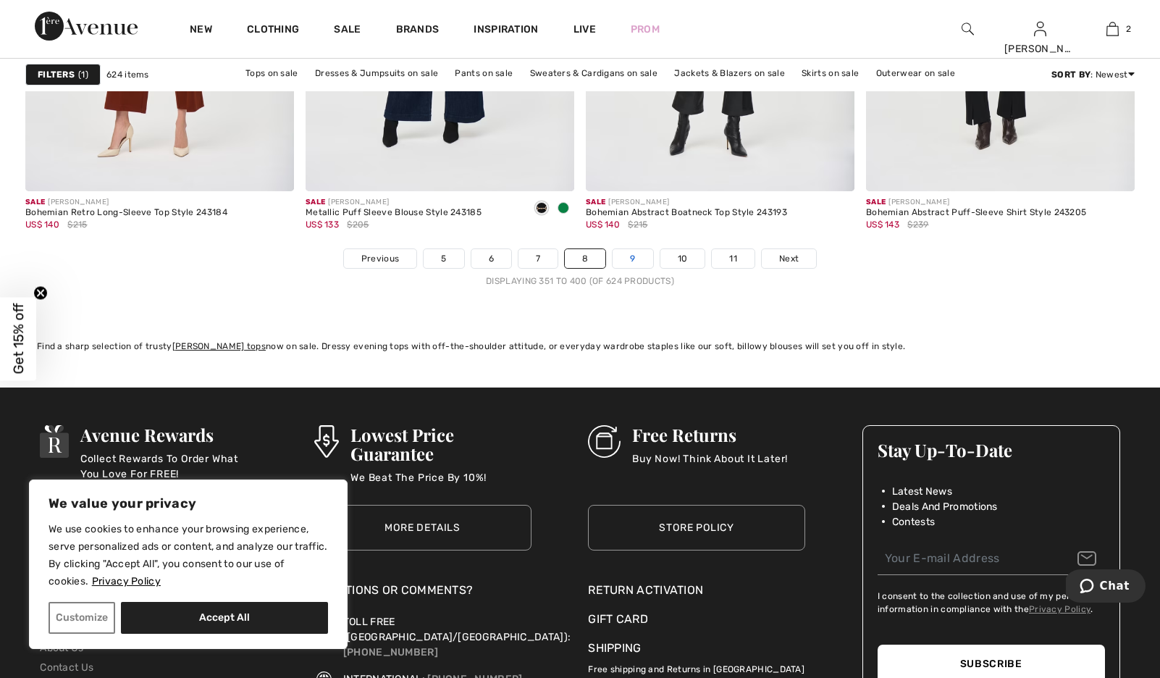
click at [647, 268] on link "9" at bounding box center [633, 258] width 40 height 19
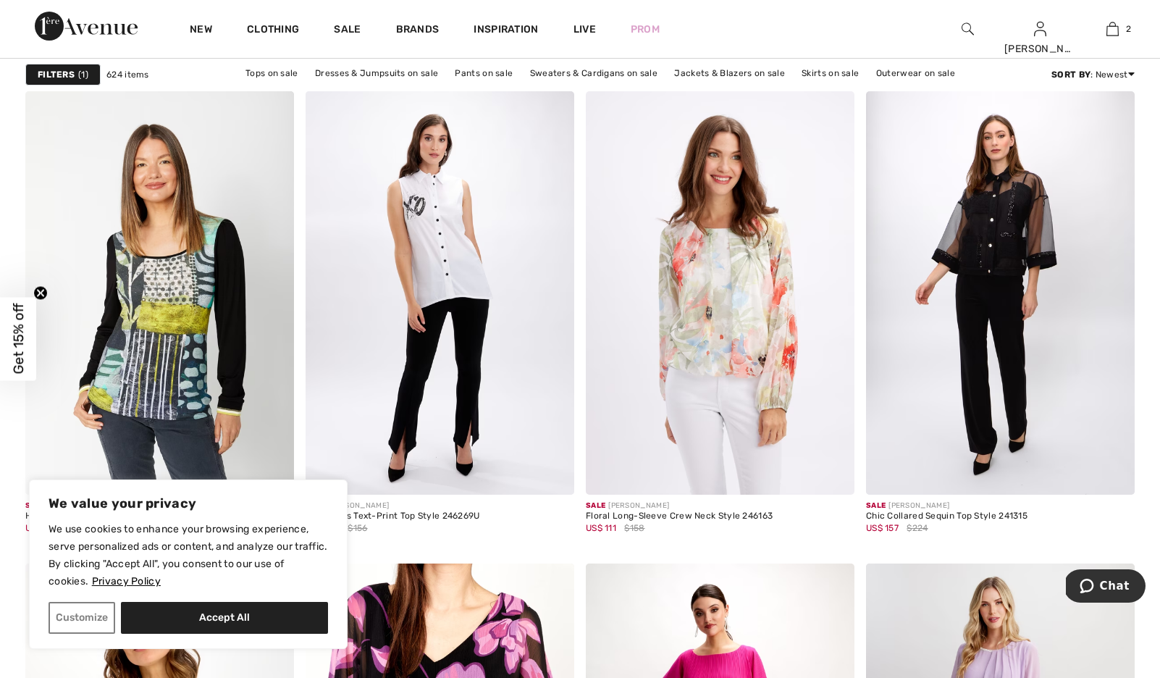
scroll to position [2264, 0]
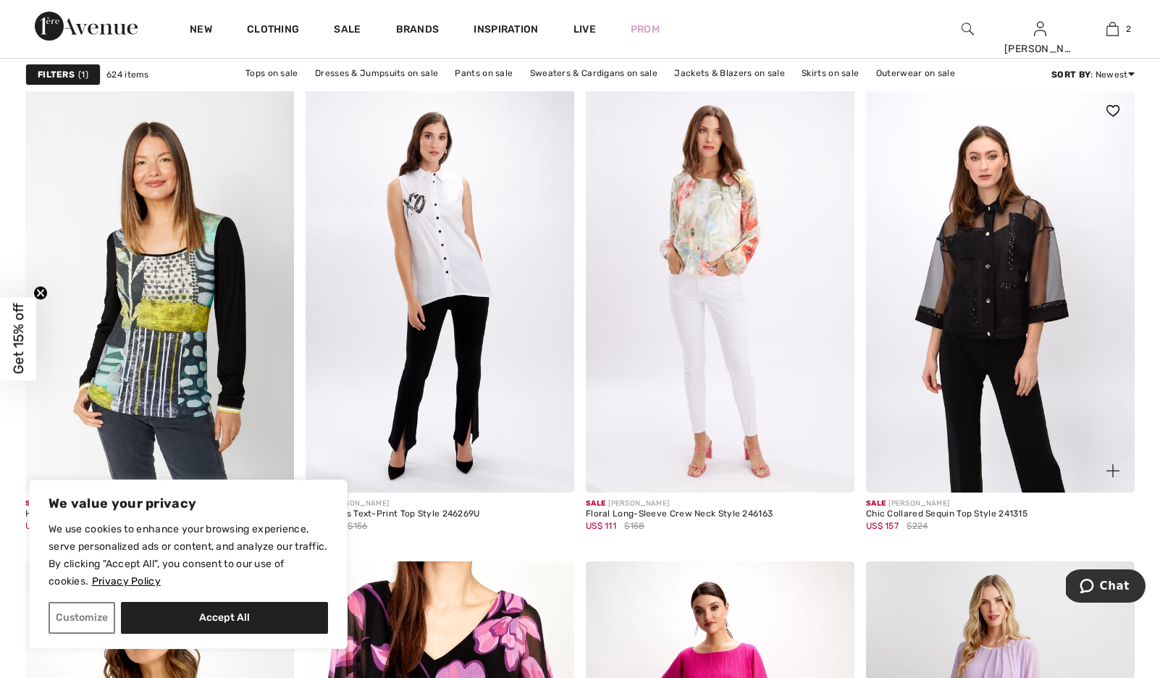
click at [1015, 272] on img at bounding box center [1000, 290] width 269 height 403
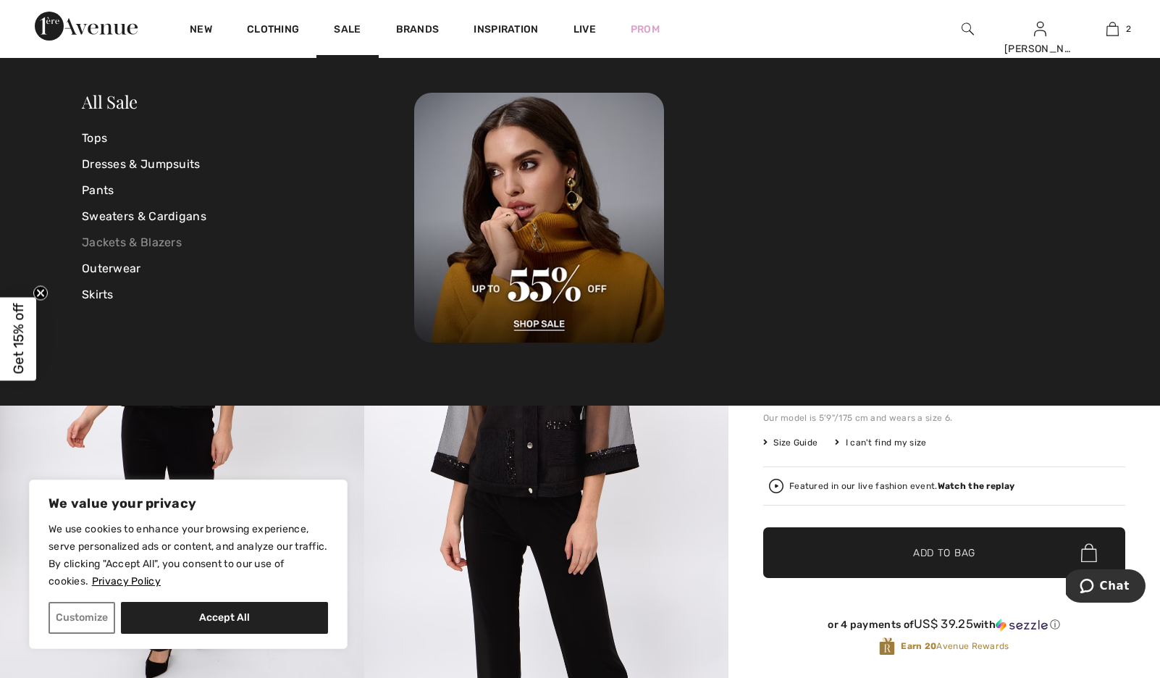
click at [167, 242] on link "Jackets & Blazers" at bounding box center [248, 243] width 332 height 26
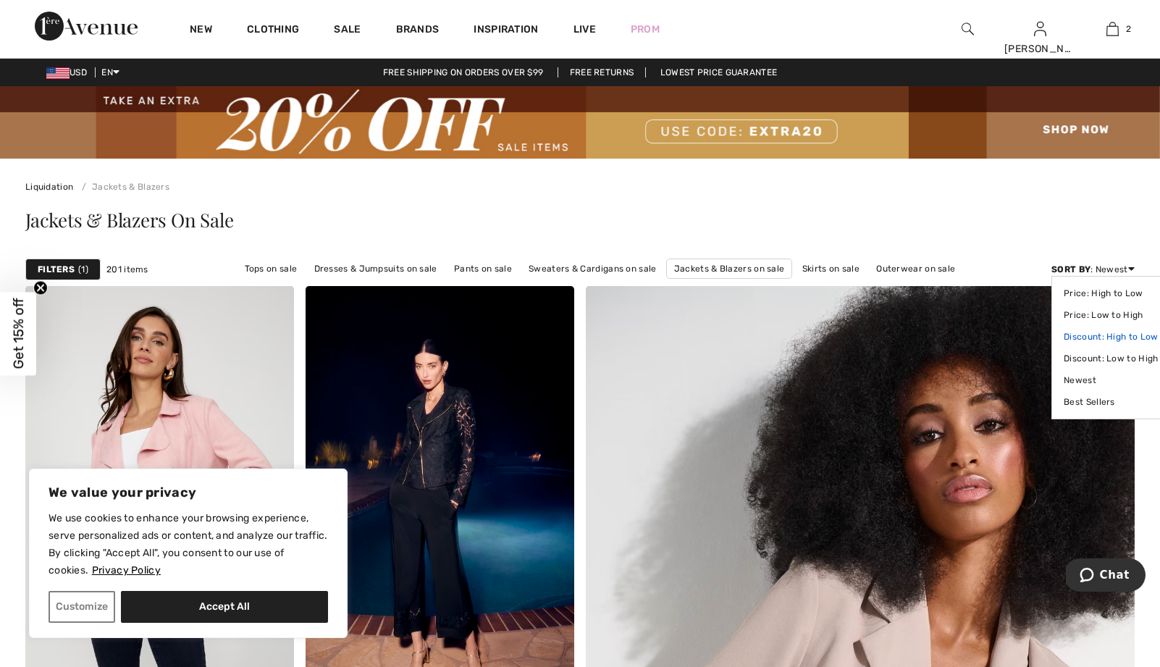
click at [1135, 346] on link "Discount: High to Low" at bounding box center [1111, 337] width 94 height 22
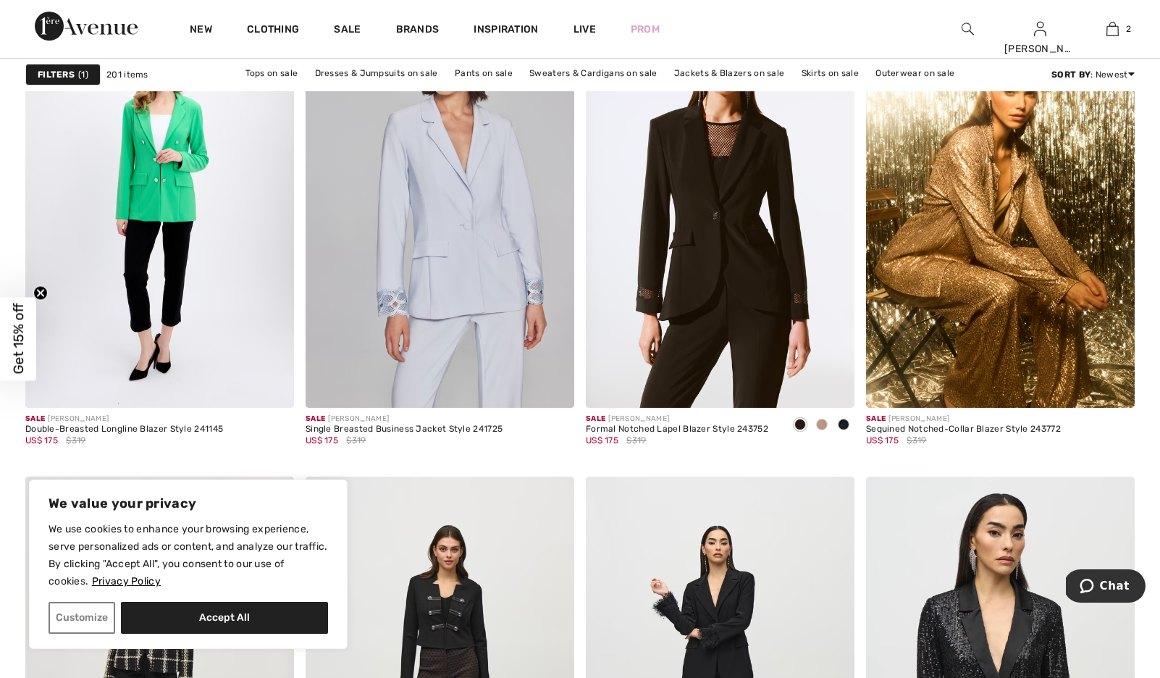
scroll to position [1226, 0]
click at [970, 223] on img at bounding box center [1000, 205] width 269 height 403
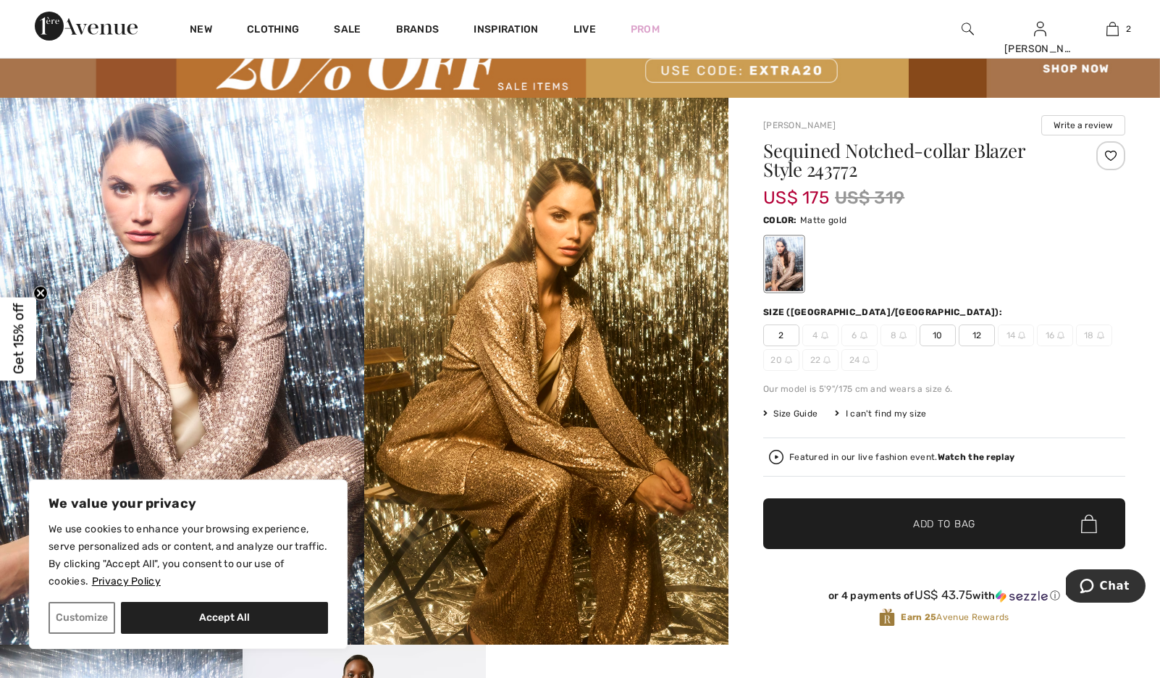
scroll to position [58, 0]
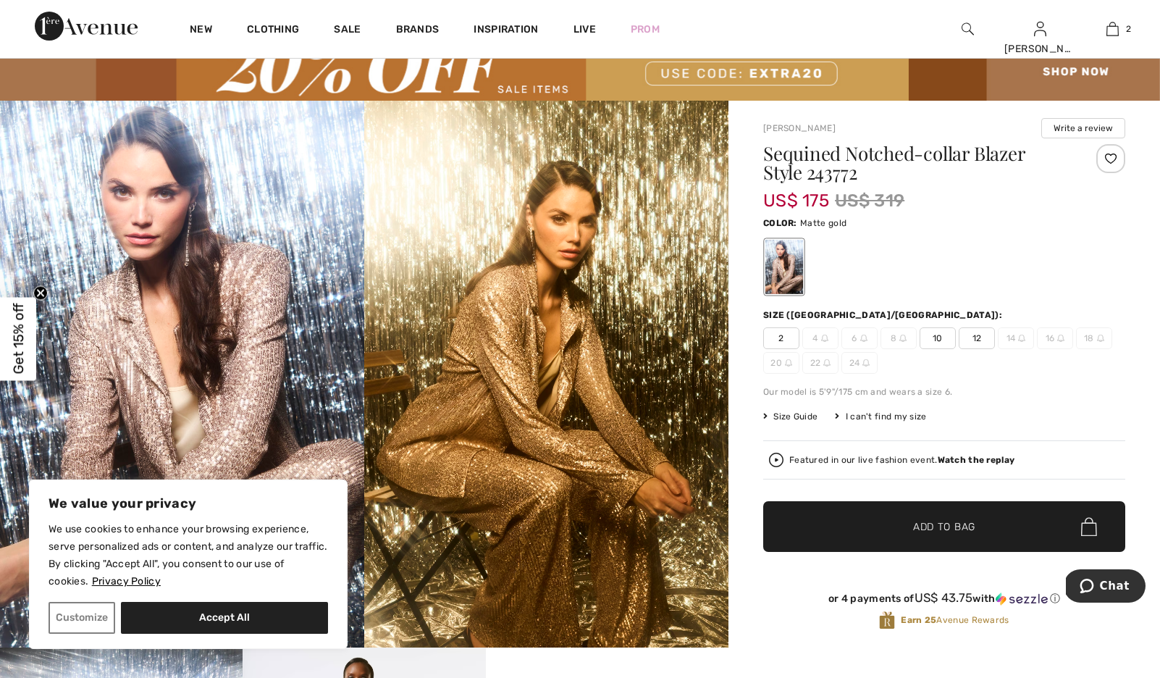
click at [943, 348] on span "10" at bounding box center [938, 338] width 36 height 22
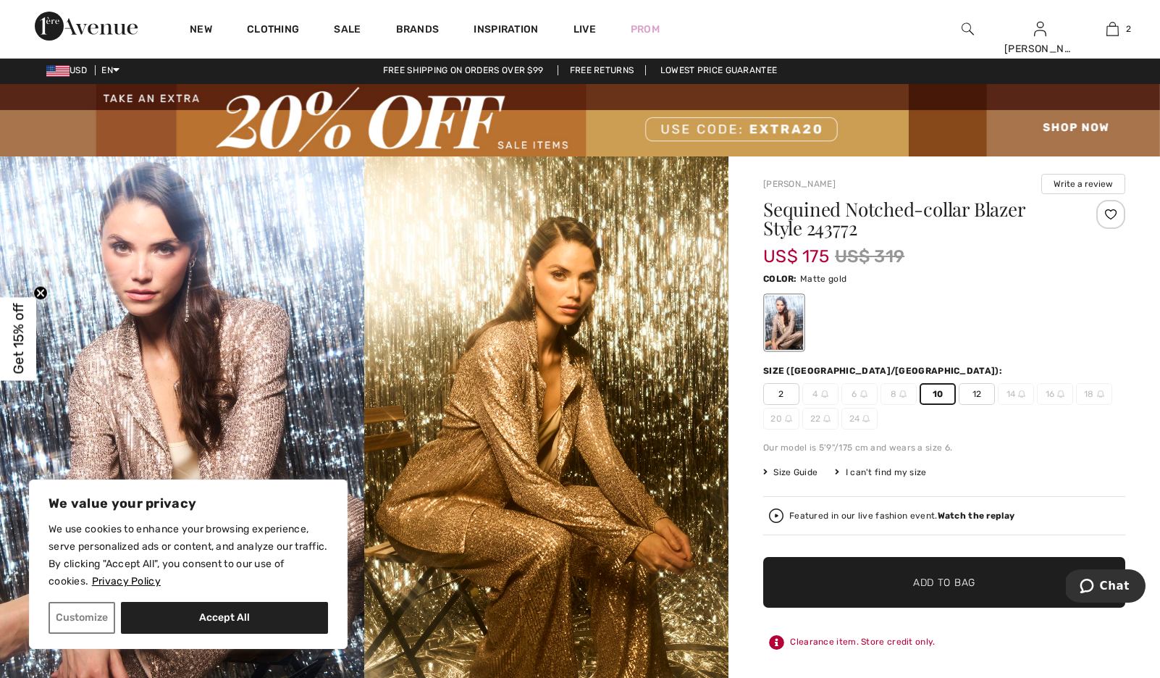
scroll to position [0, 0]
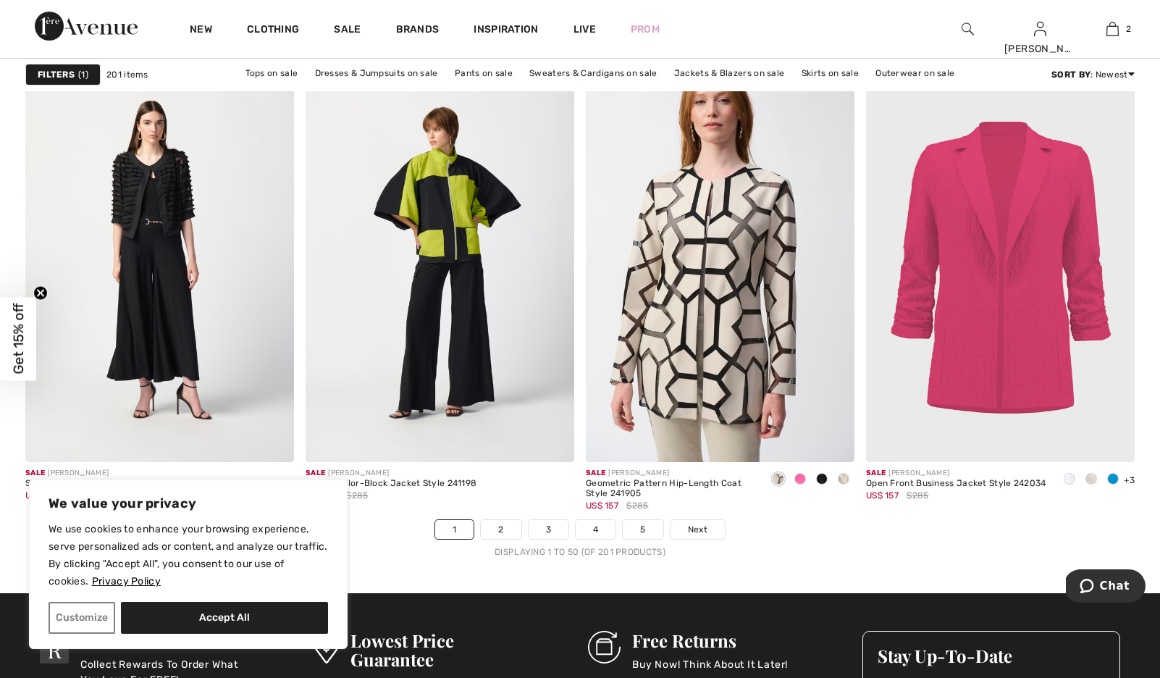
scroll to position [6919, 0]
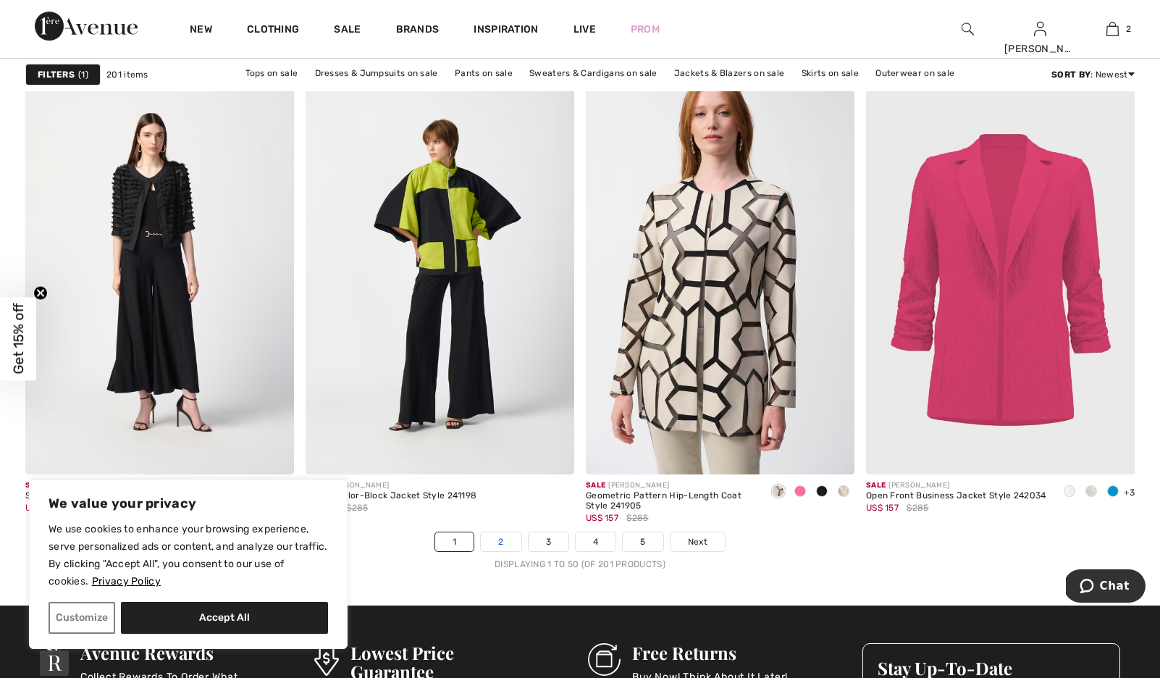
click at [489, 551] on link "2" at bounding box center [501, 541] width 40 height 19
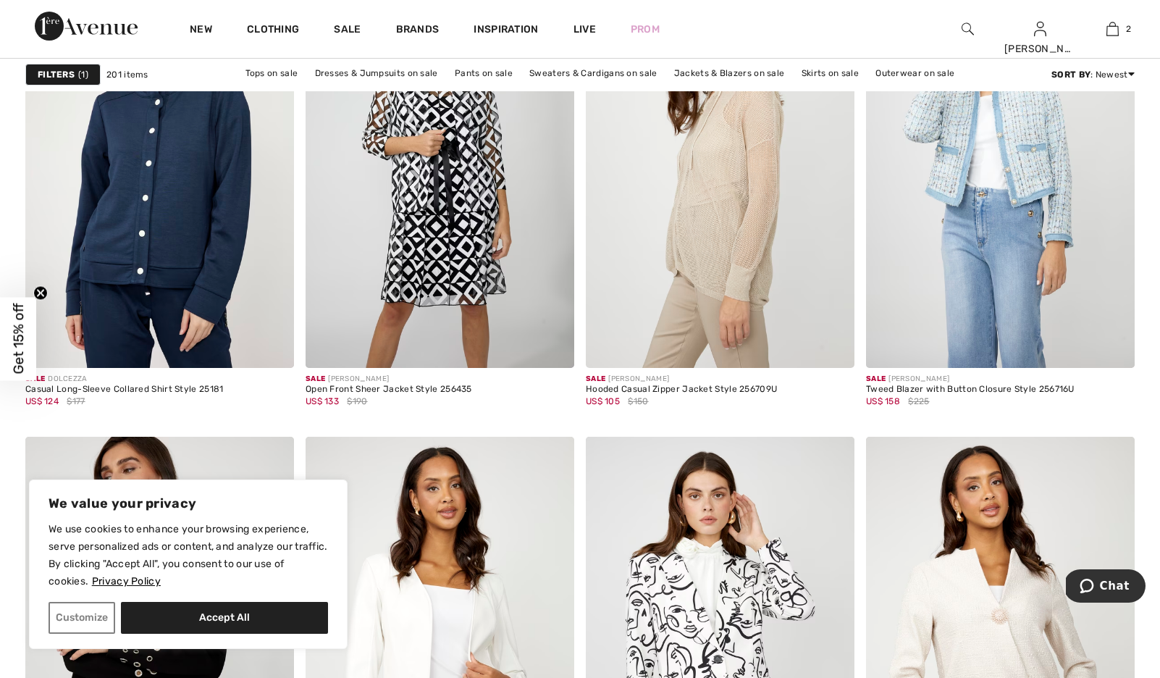
scroll to position [4946, 0]
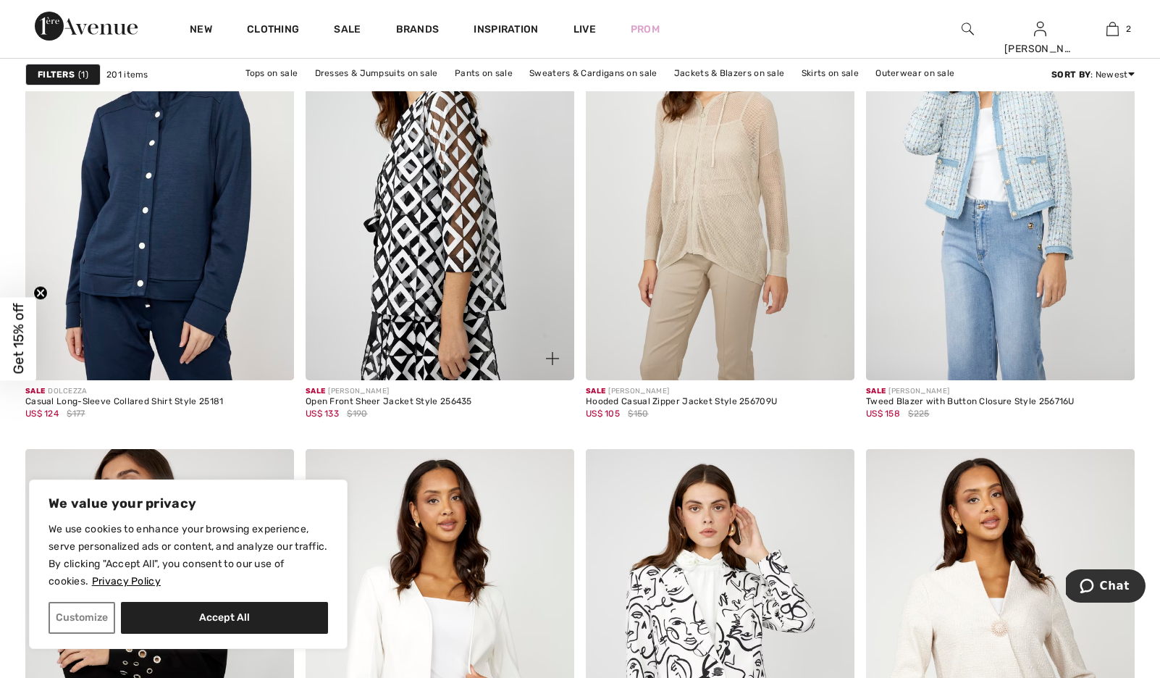
click at [465, 279] on img at bounding box center [440, 179] width 269 height 403
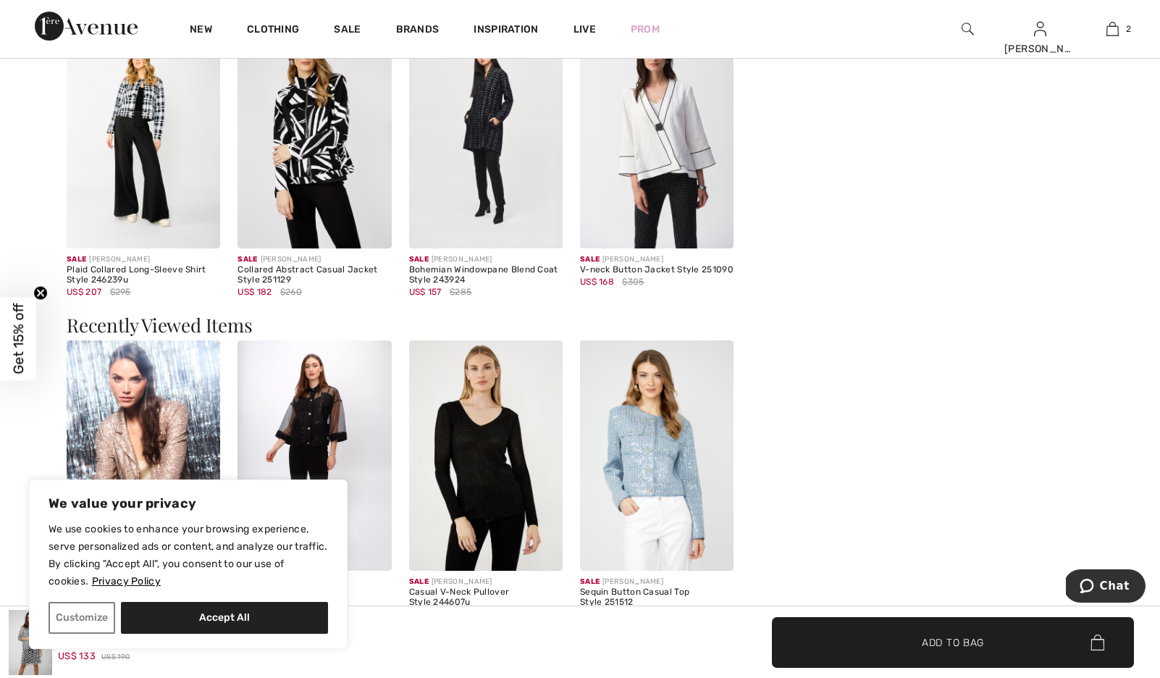
scroll to position [1415, 0]
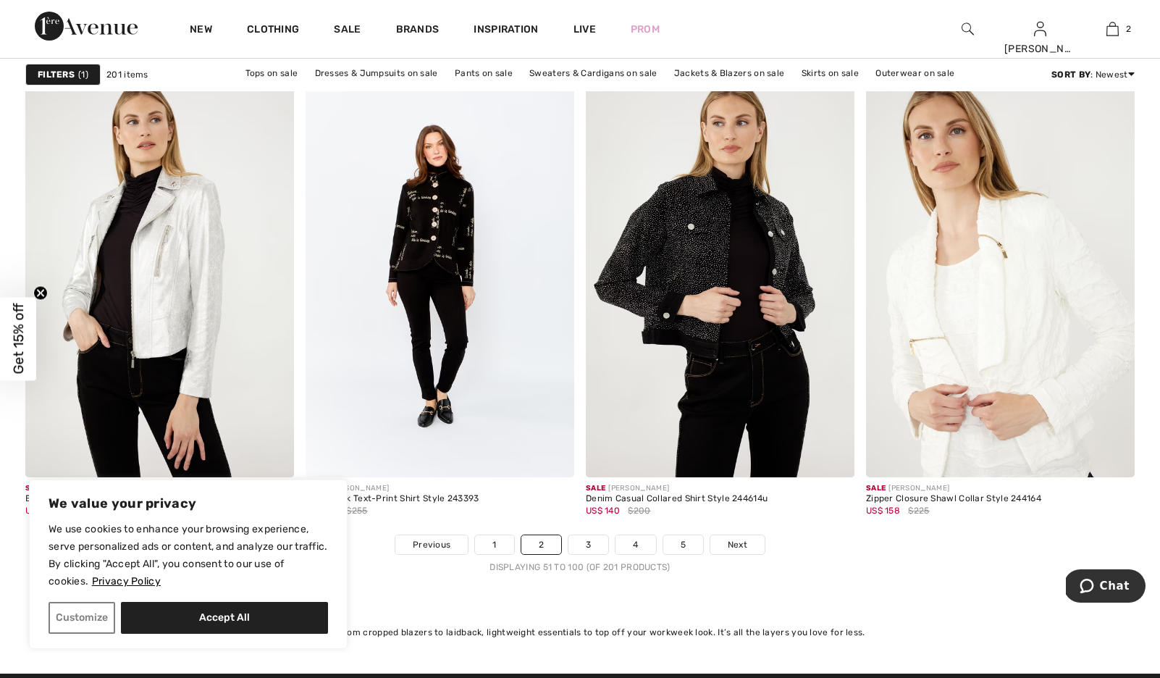
scroll to position [6923, 0]
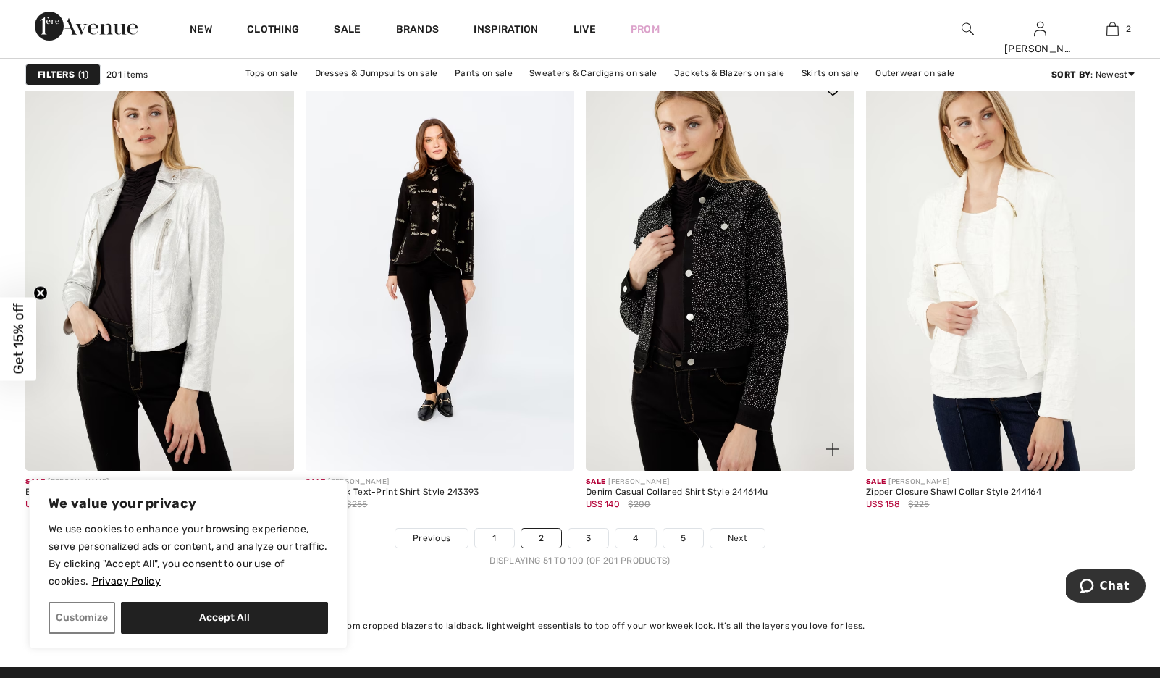
click at [746, 358] on img at bounding box center [720, 269] width 269 height 403
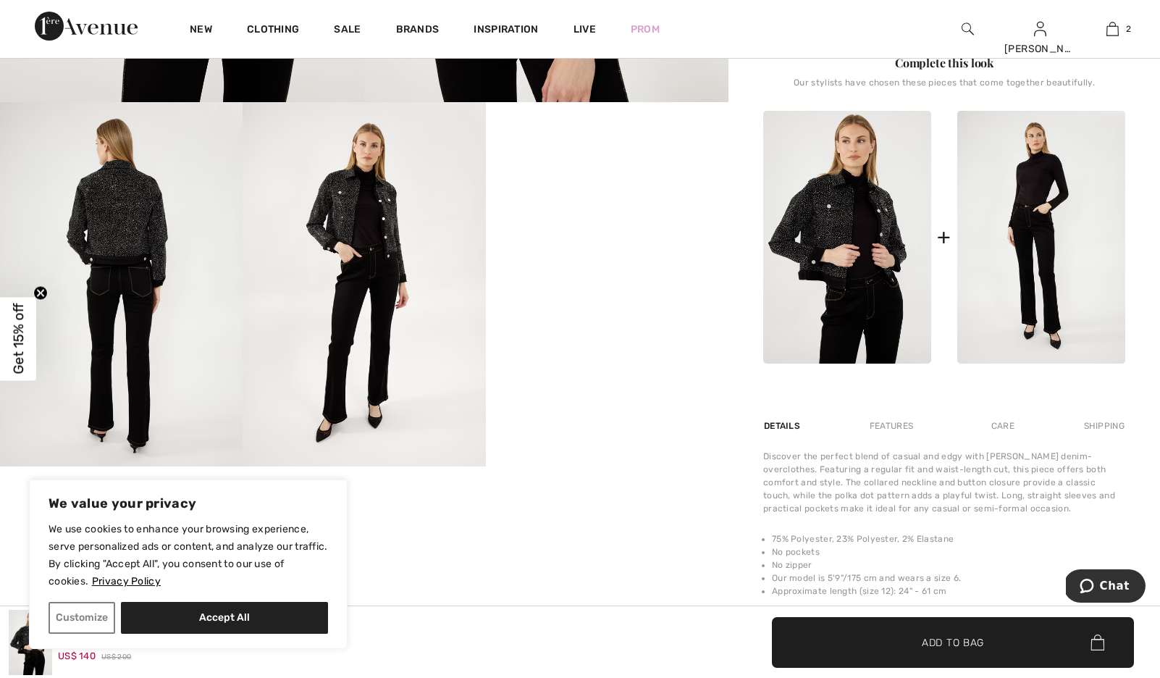
scroll to position [599, 0]
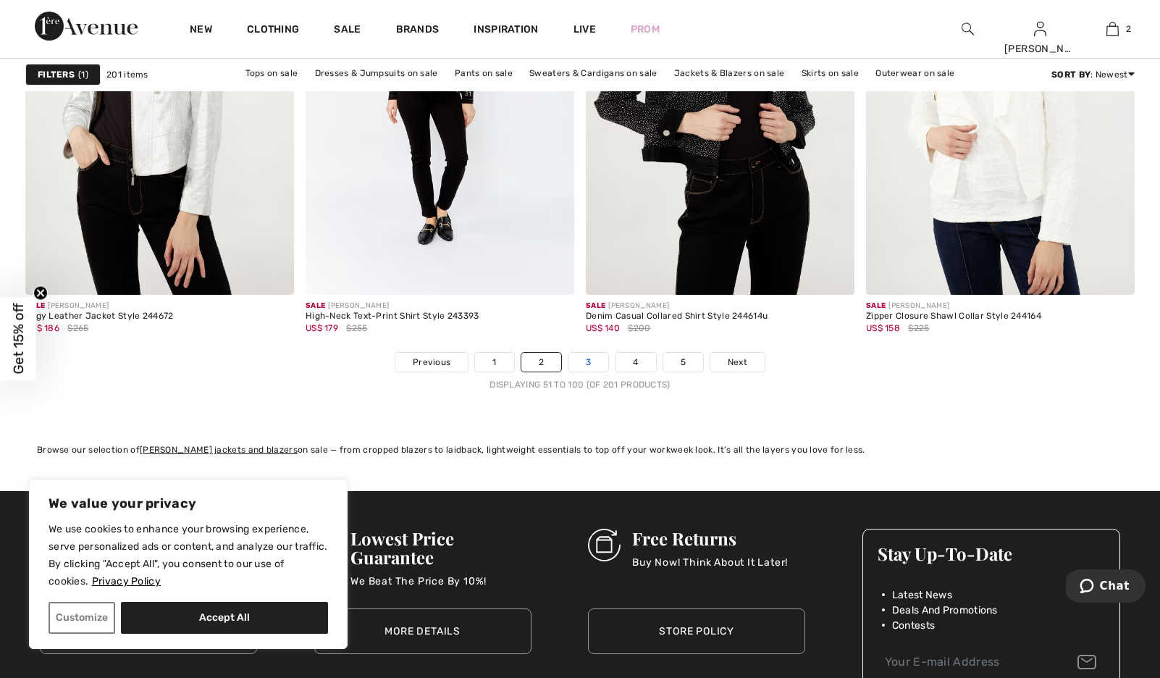
scroll to position [7096, 0]
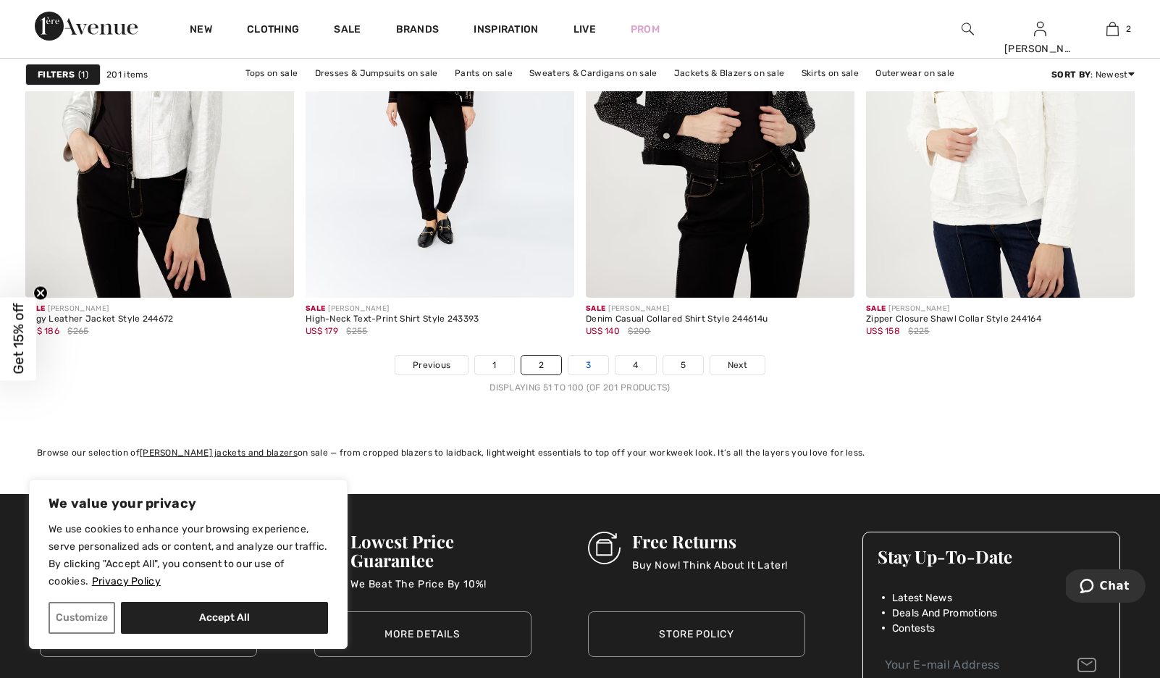
click at [587, 374] on link "3" at bounding box center [588, 365] width 40 height 19
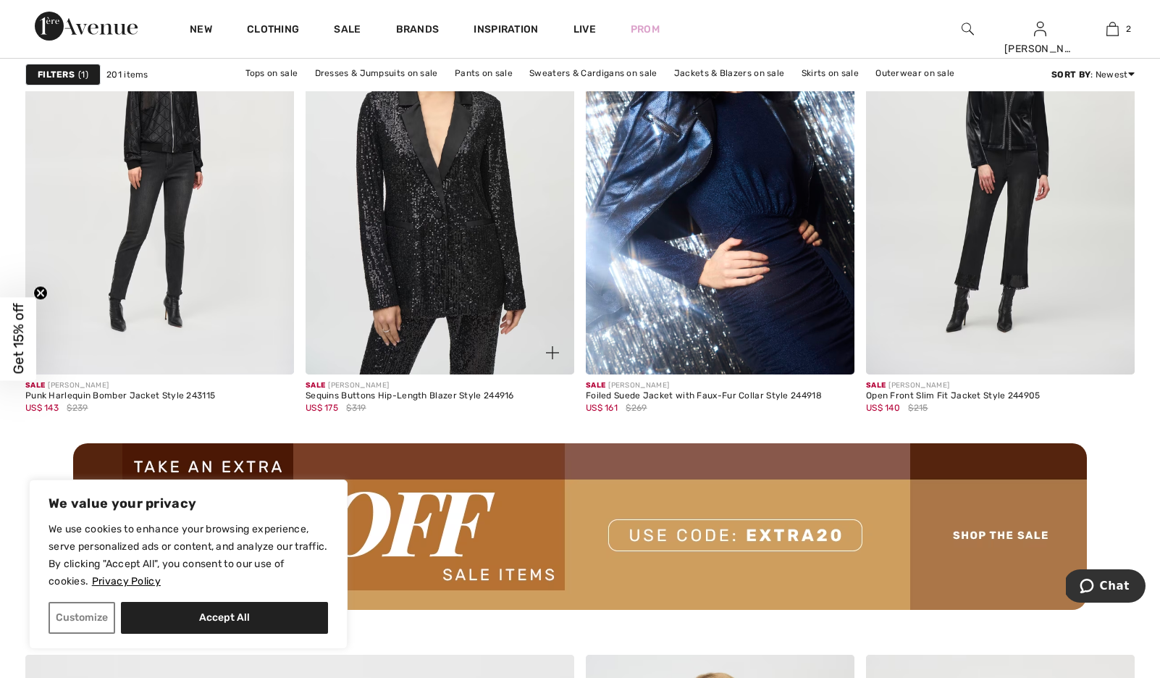
scroll to position [3324, 0]
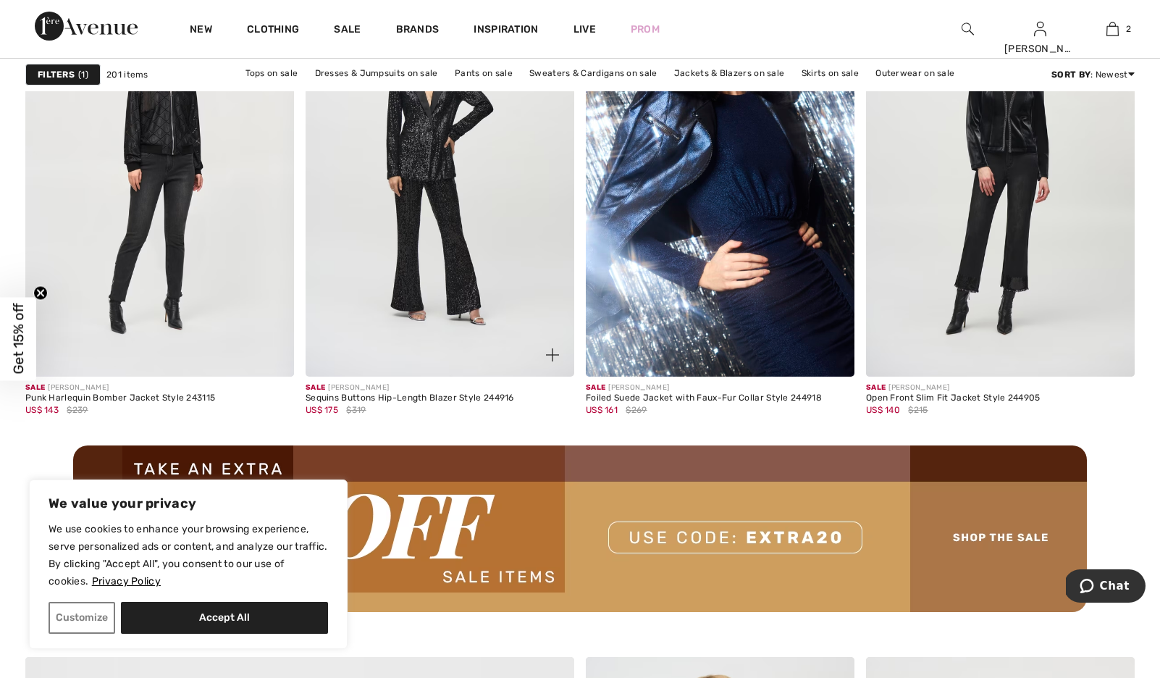
click at [482, 241] on img at bounding box center [440, 174] width 269 height 403
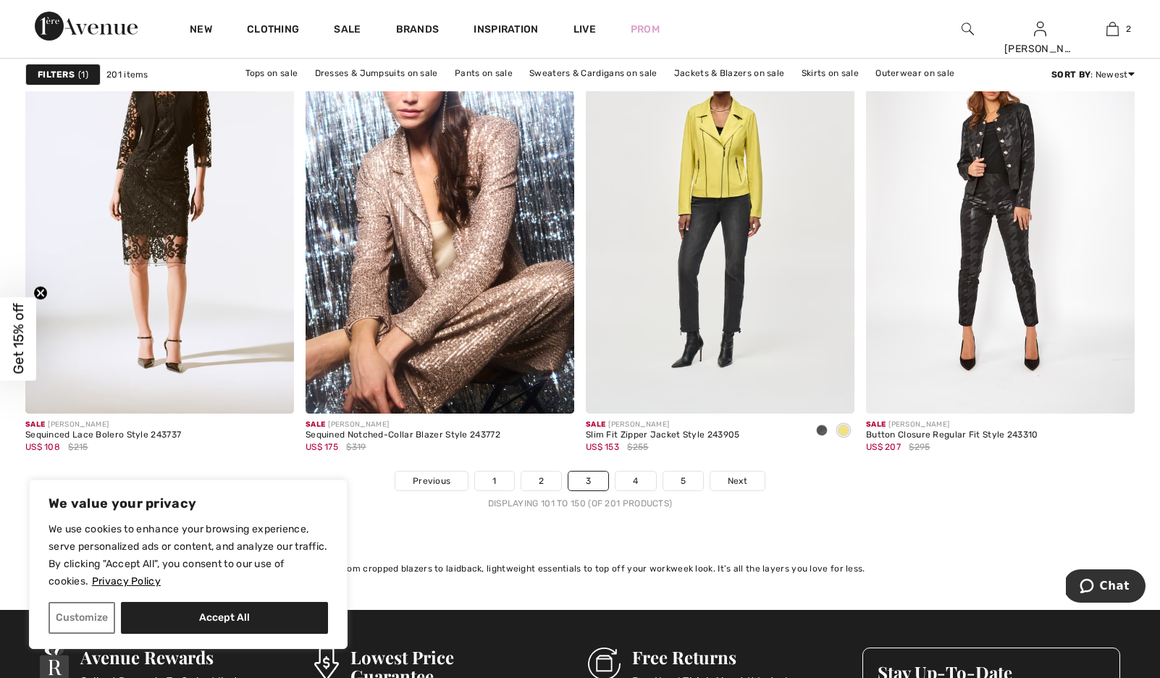
scroll to position [6979, 0]
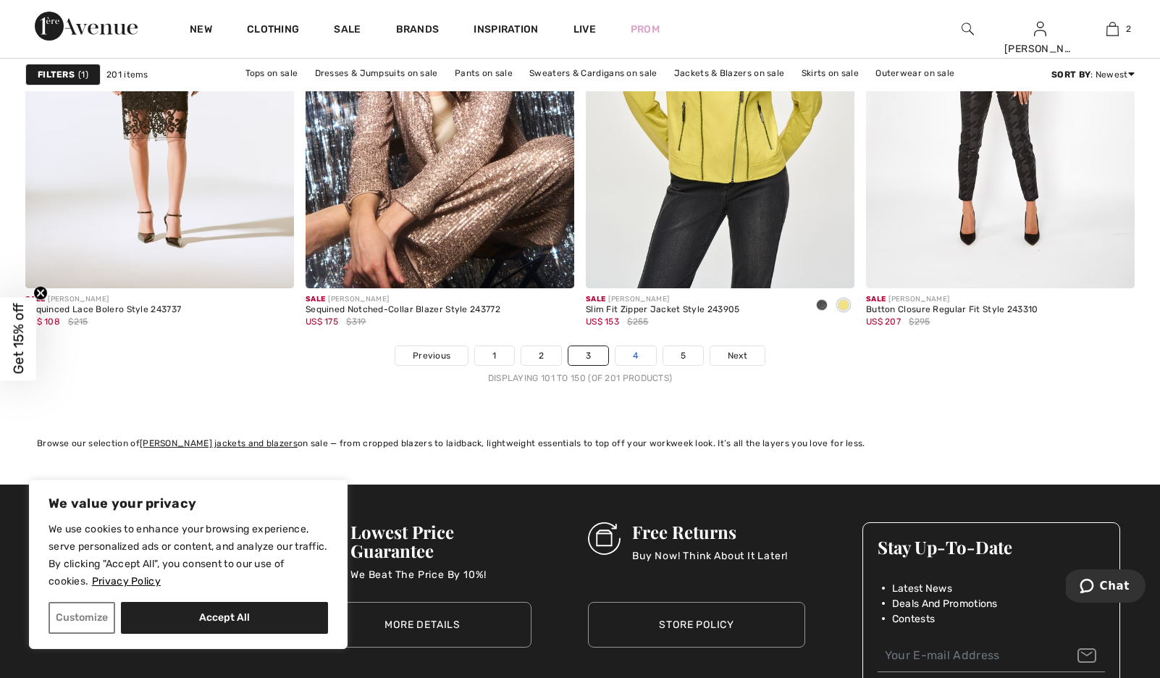
click at [648, 365] on link "4" at bounding box center [635, 355] width 40 height 19
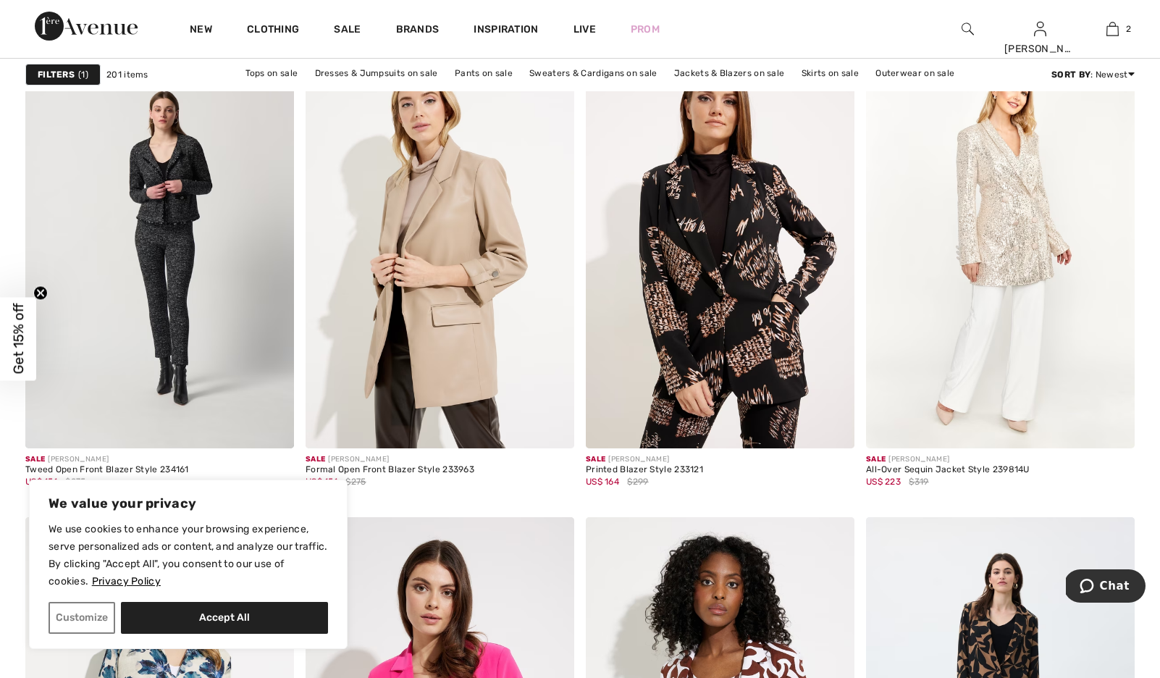
scroll to position [6003, 0]
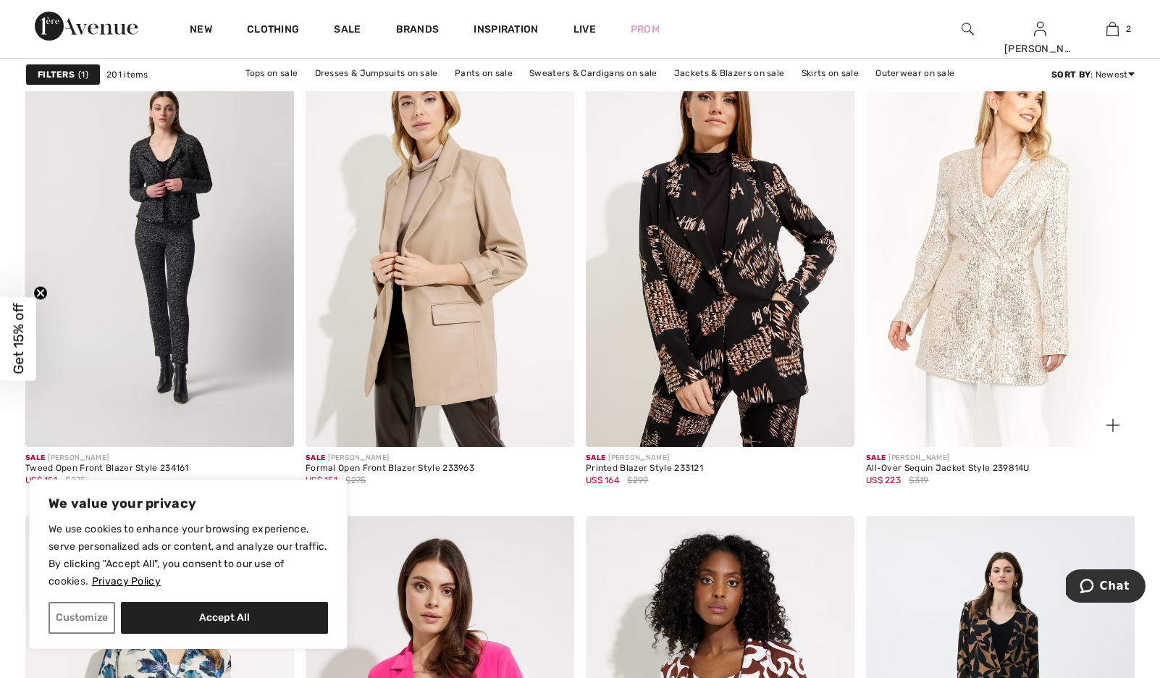
click at [1009, 259] on img at bounding box center [1000, 245] width 269 height 403
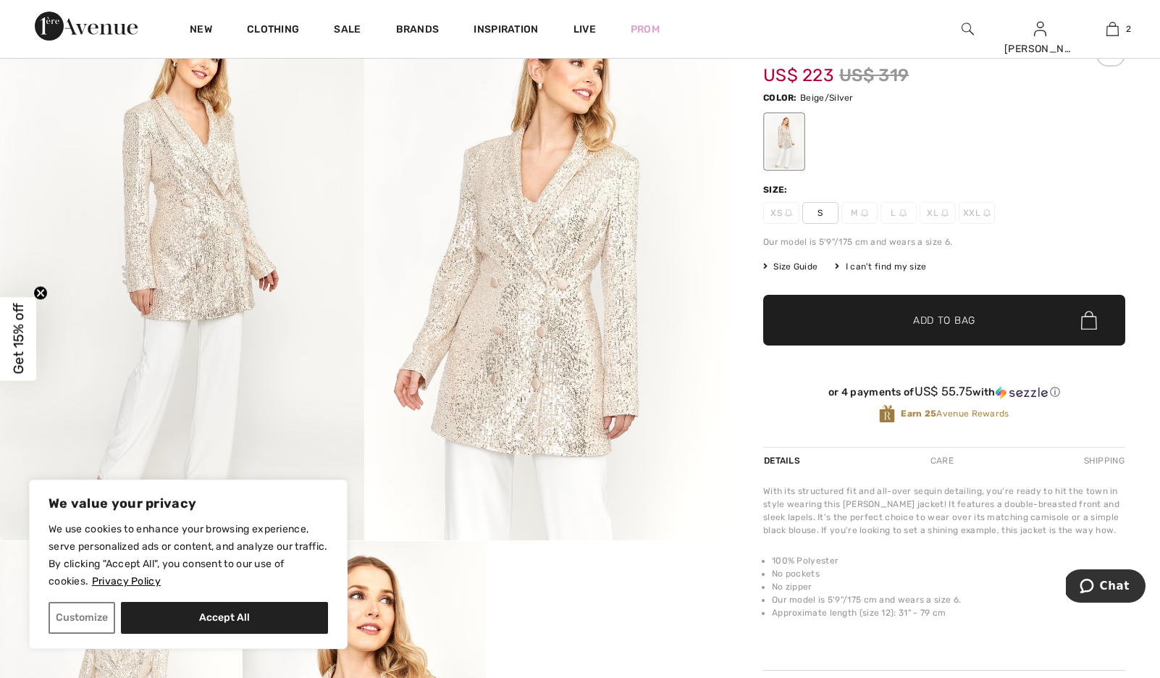
scroll to position [144, 0]
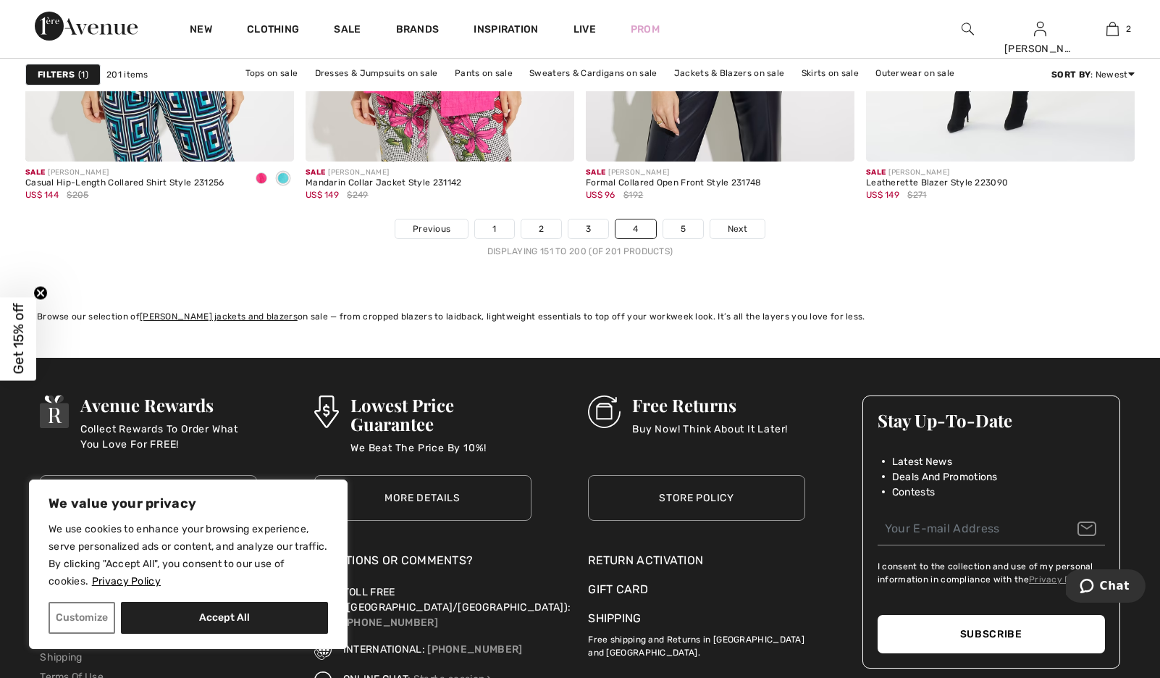
scroll to position [7233, 0]
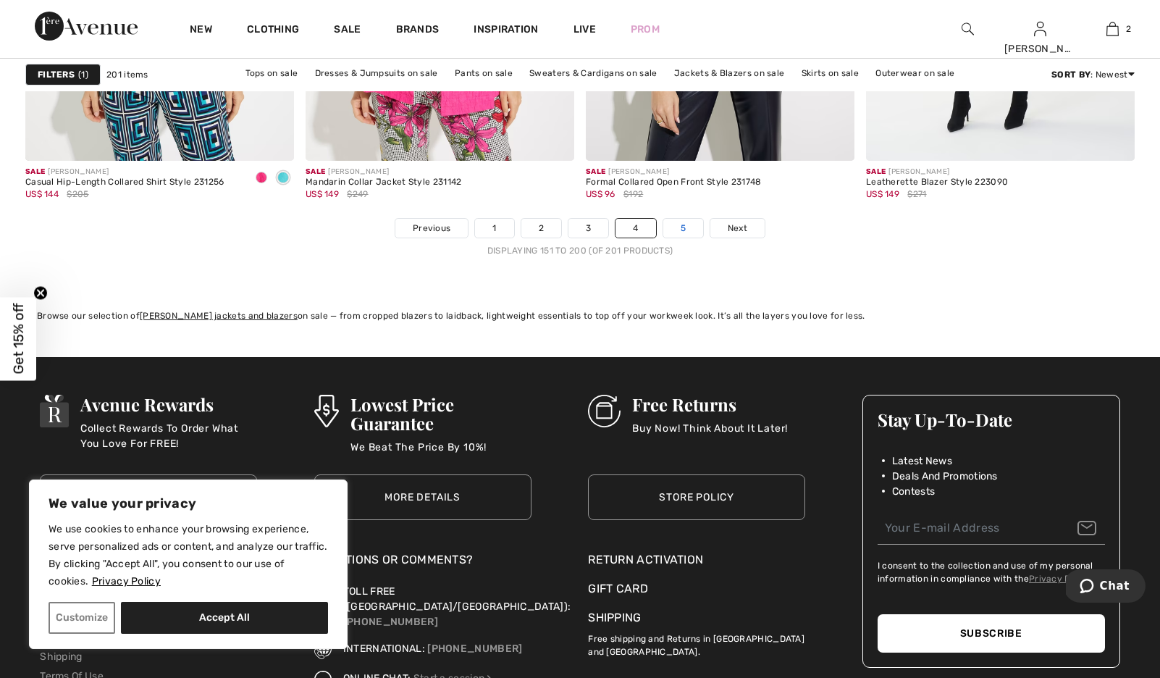
click at [703, 238] on link "5" at bounding box center [683, 228] width 40 height 19
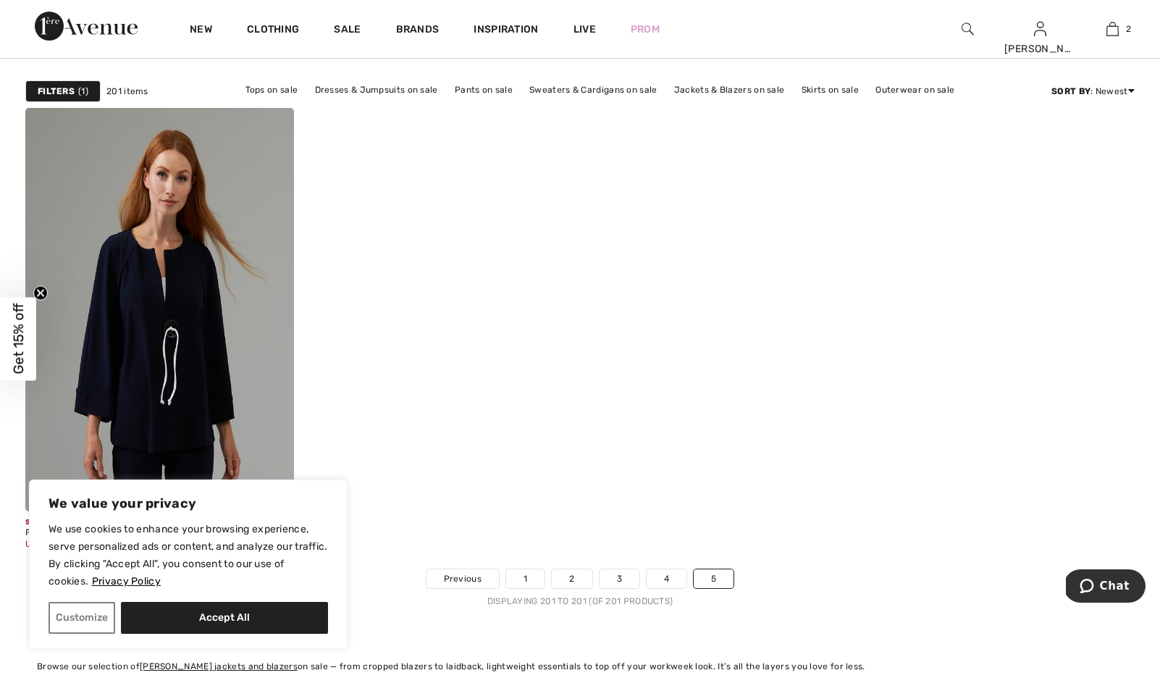
scroll to position [70, 0]
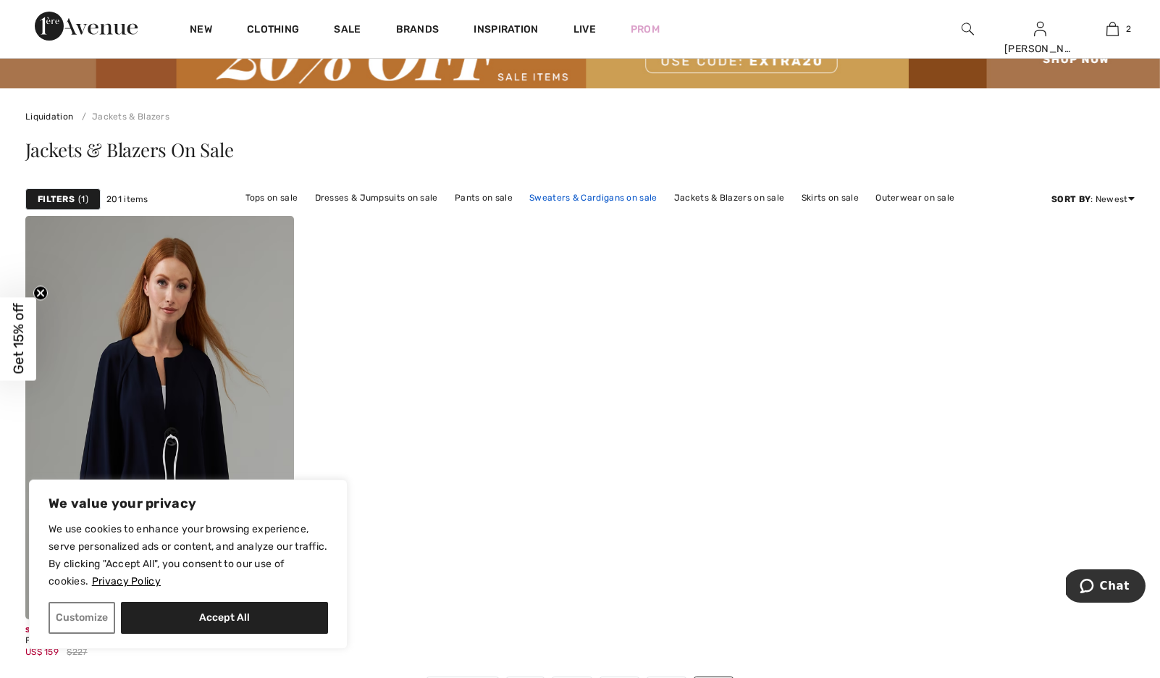
click at [618, 207] on link "Sweaters & Cardigans on sale" at bounding box center [593, 197] width 142 height 19
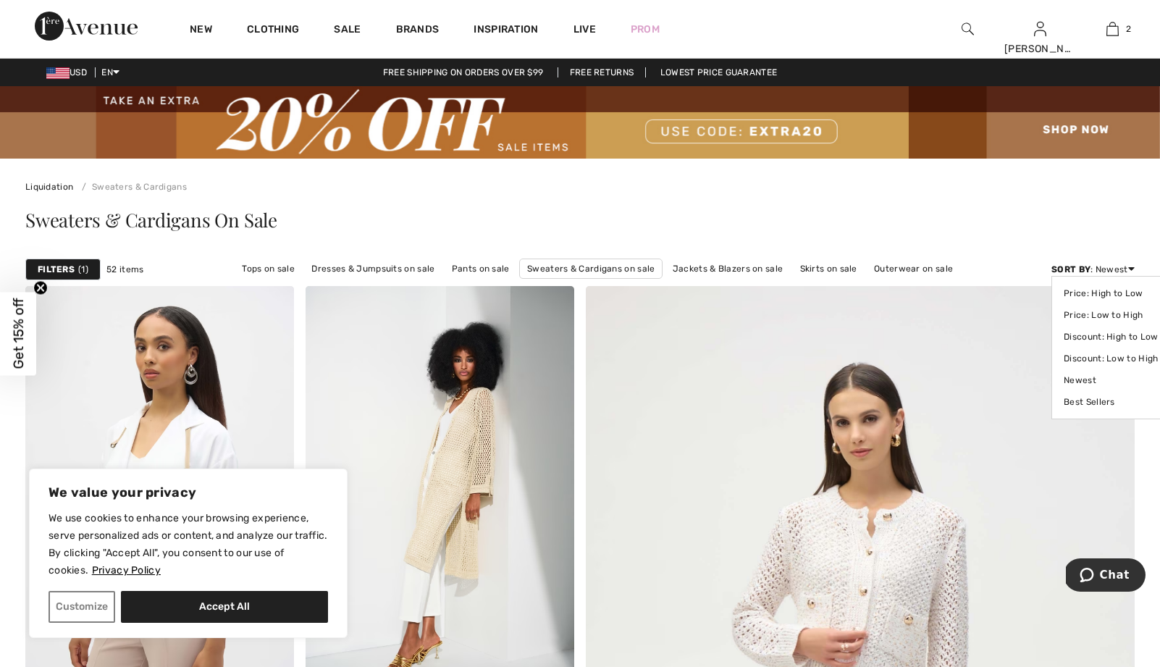
click at [1132, 274] on icon at bounding box center [1131, 269] width 7 height 10
click at [1124, 345] on link "Discount: High to Low" at bounding box center [1111, 337] width 94 height 22
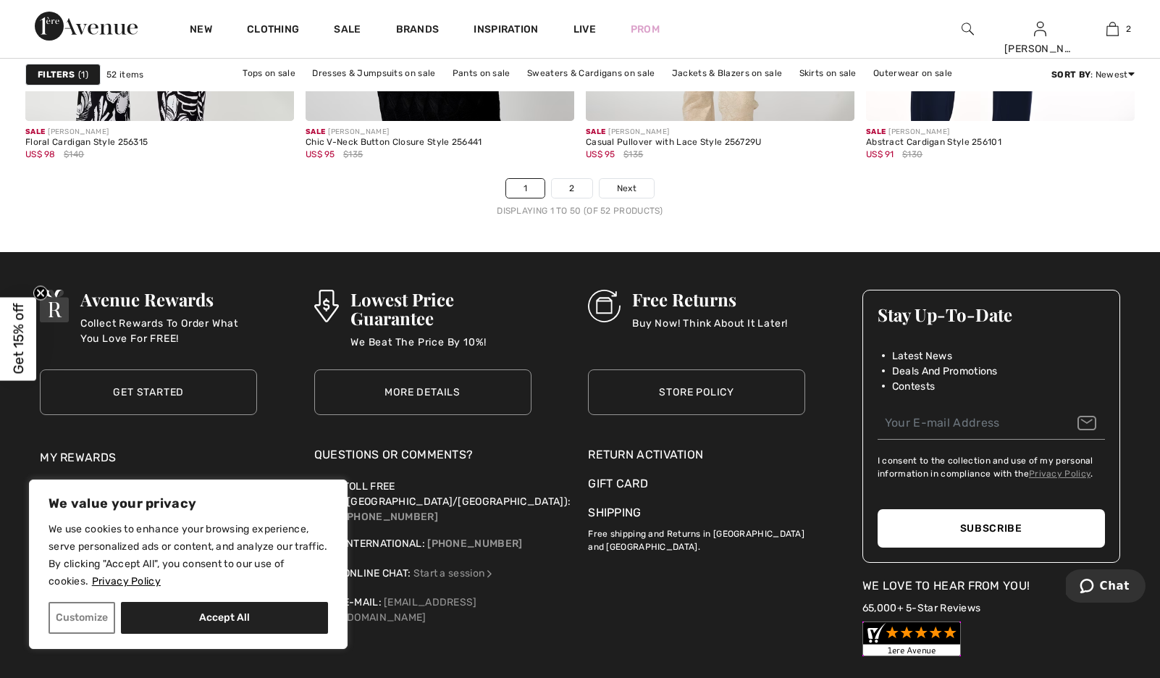
scroll to position [7275, 0]
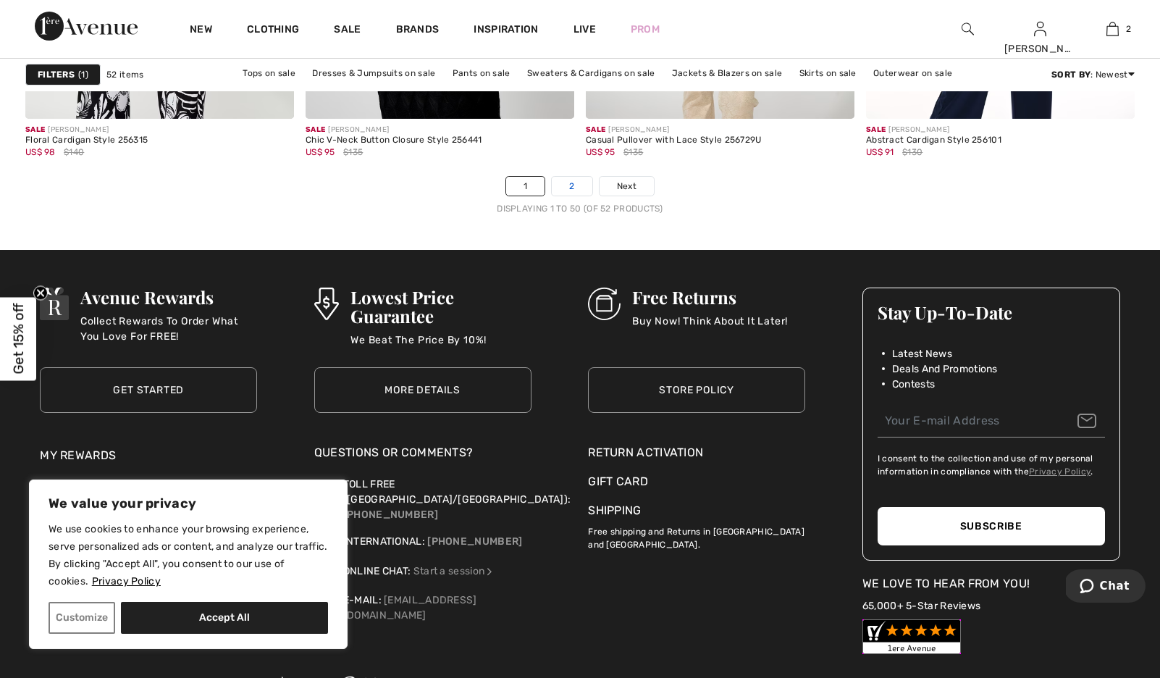
click at [576, 196] on link "2" at bounding box center [572, 186] width 40 height 19
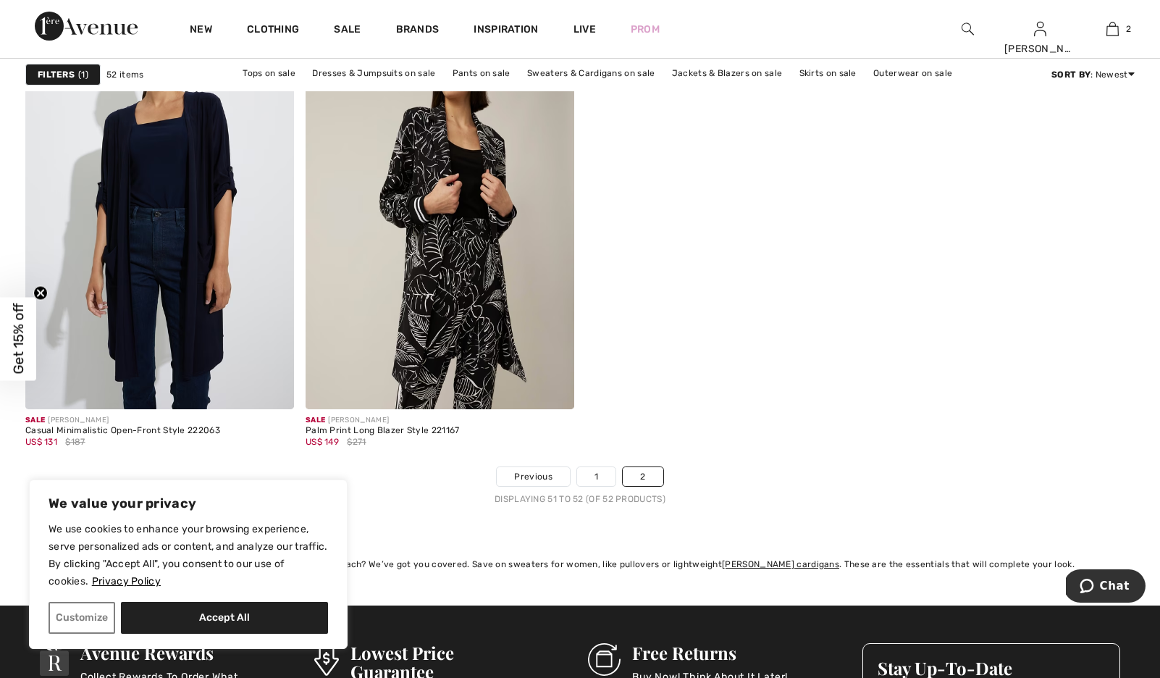
scroll to position [282, 0]
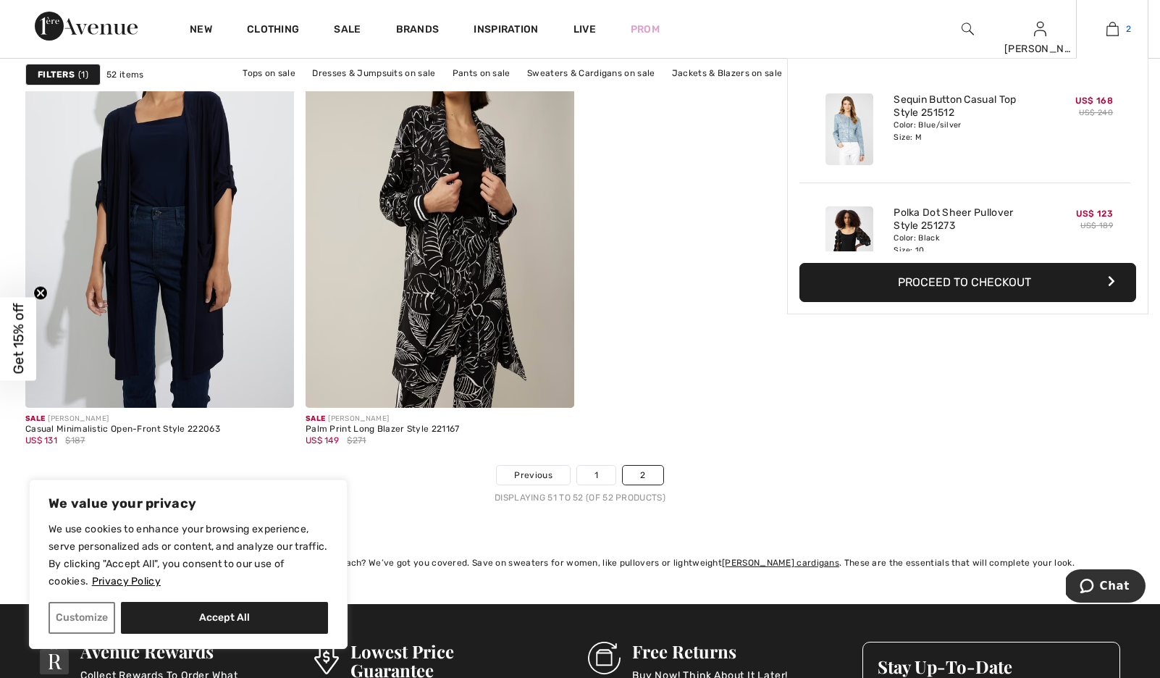
click at [1116, 25] on link "2" at bounding box center [1112, 28] width 71 height 17
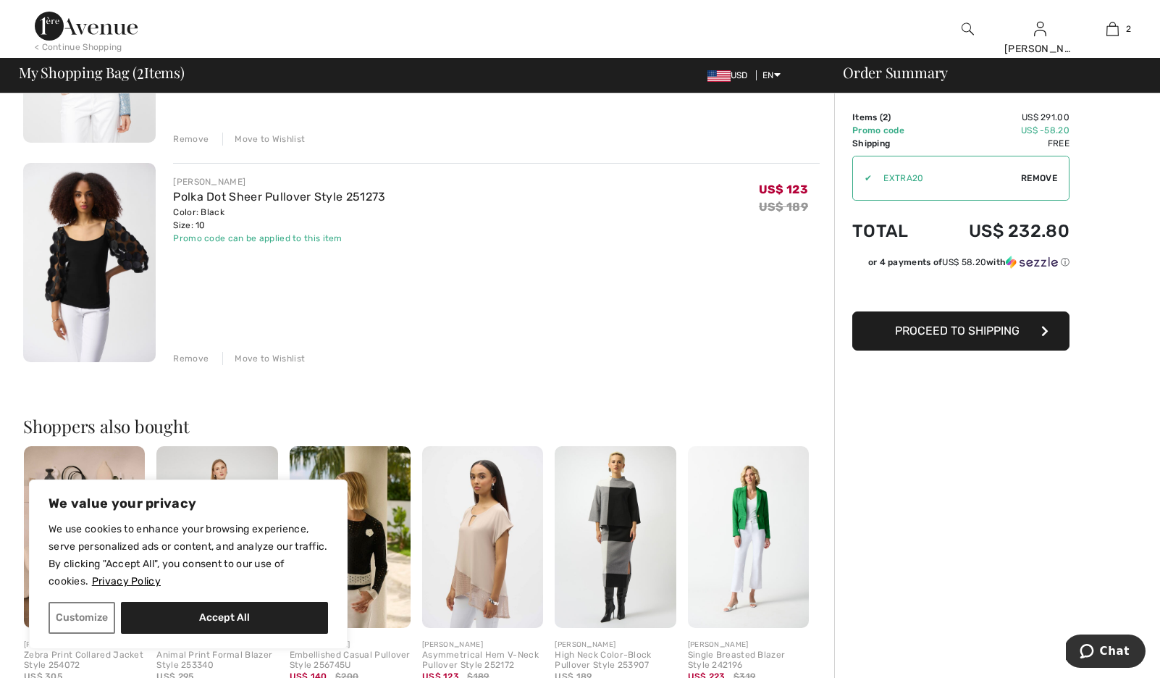
scroll to position [266, 0]
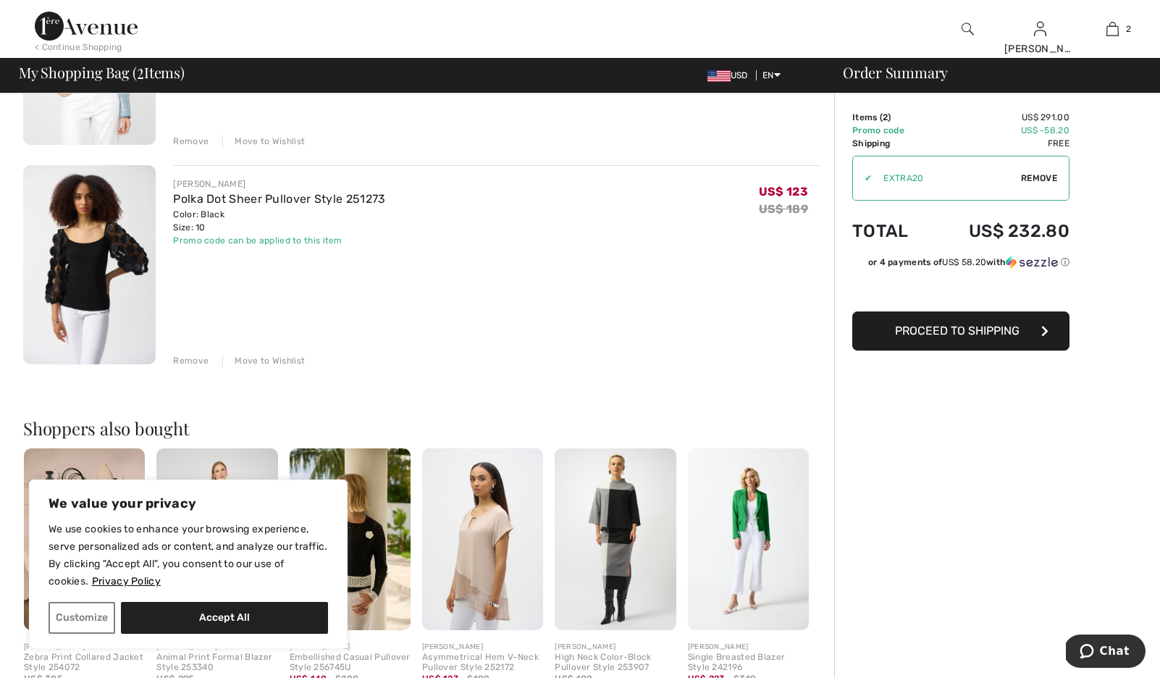
click at [978, 337] on span "Proceed to Shipping" at bounding box center [957, 331] width 125 height 14
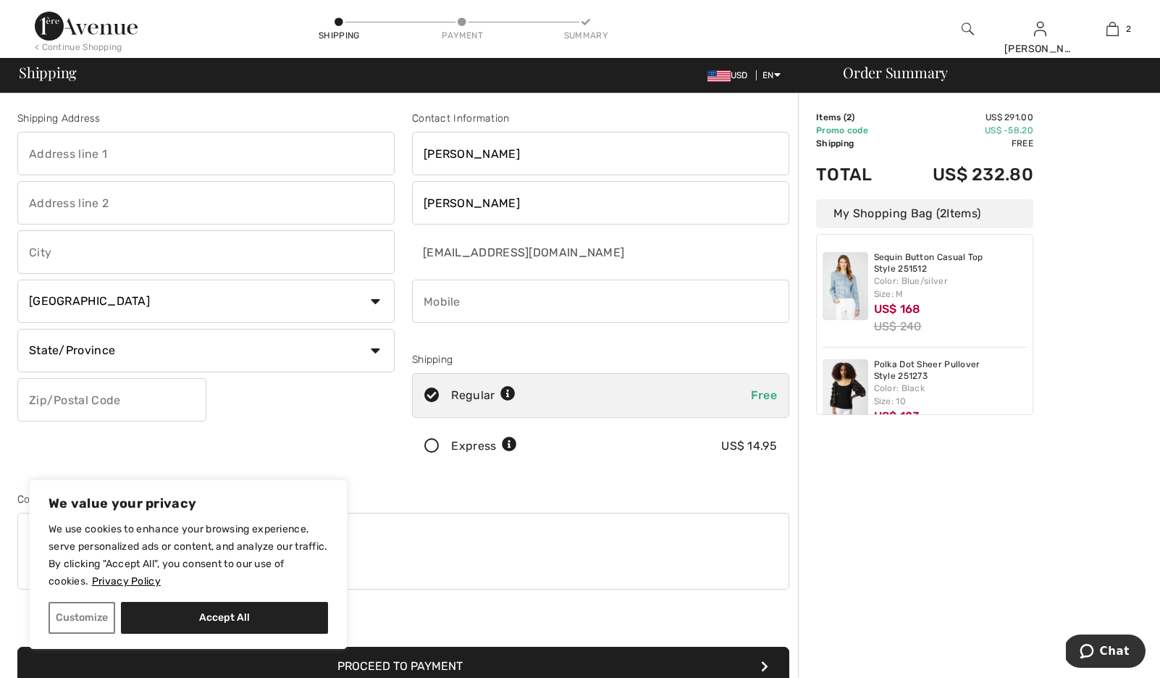
click at [148, 157] on input "text" at bounding box center [205, 153] width 377 height 43
drag, startPoint x: 262, startPoint y: 616, endPoint x: 274, endPoint y: 609, distance: 13.7
click at [264, 614] on button "Accept All" at bounding box center [224, 618] width 207 height 32
checkbox input "true"
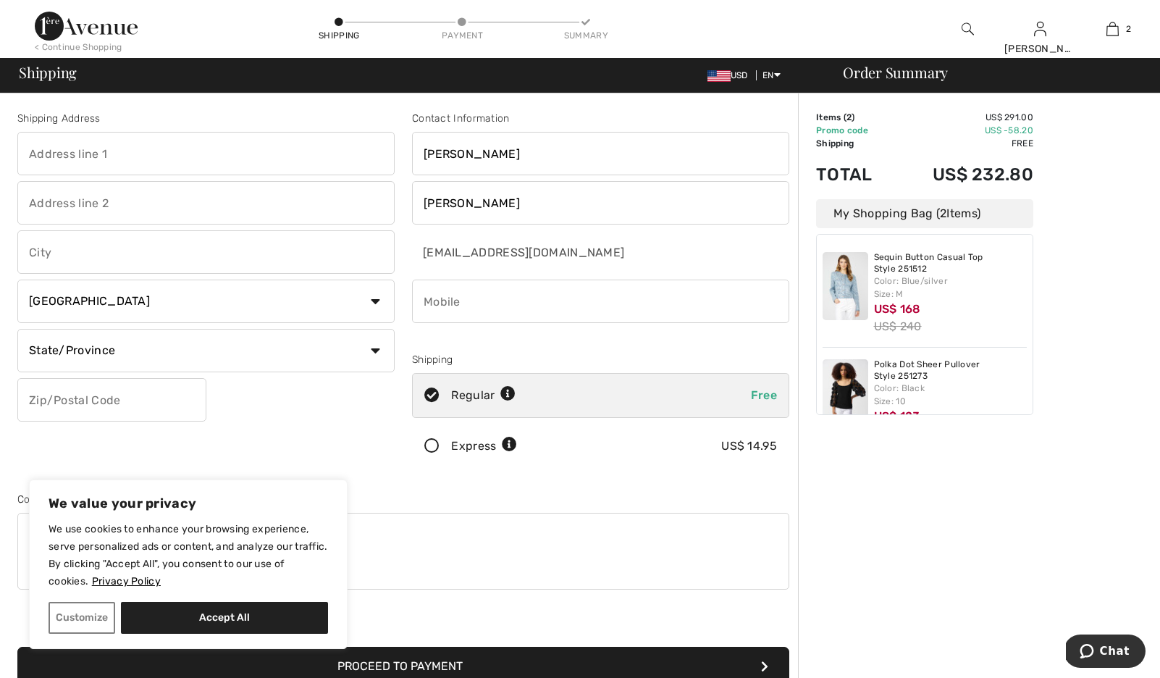
checkbox input "true"
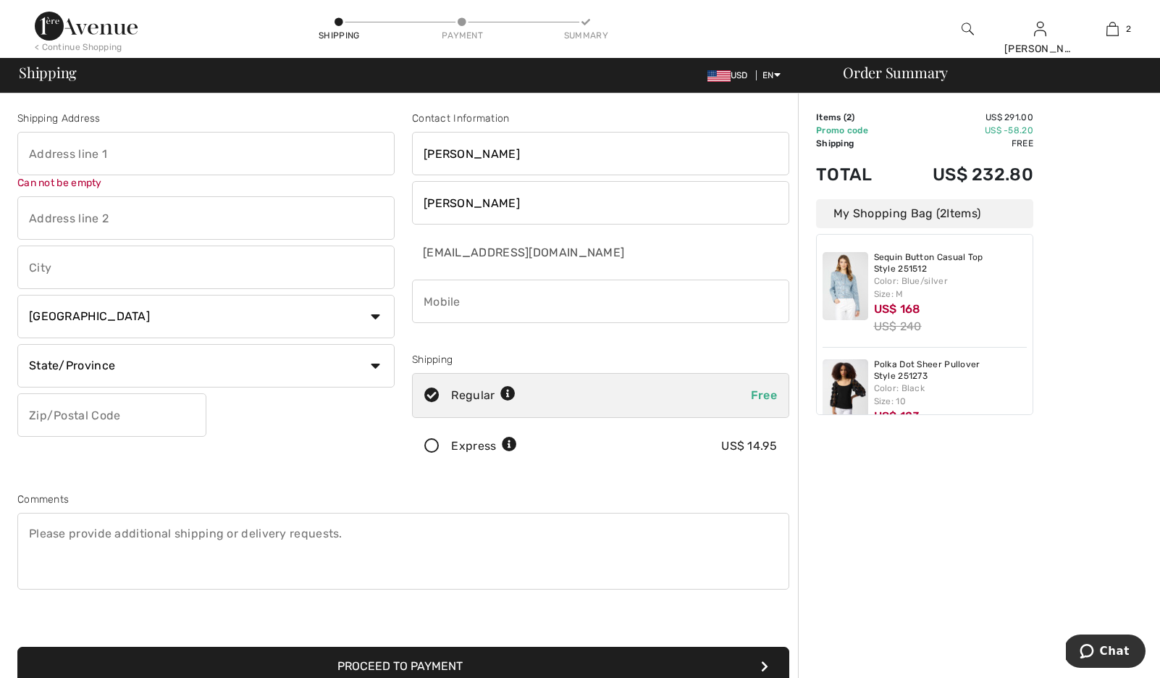
click at [76, 163] on input "text" at bounding box center [205, 153] width 377 height 43
type input "15230 S James Street"
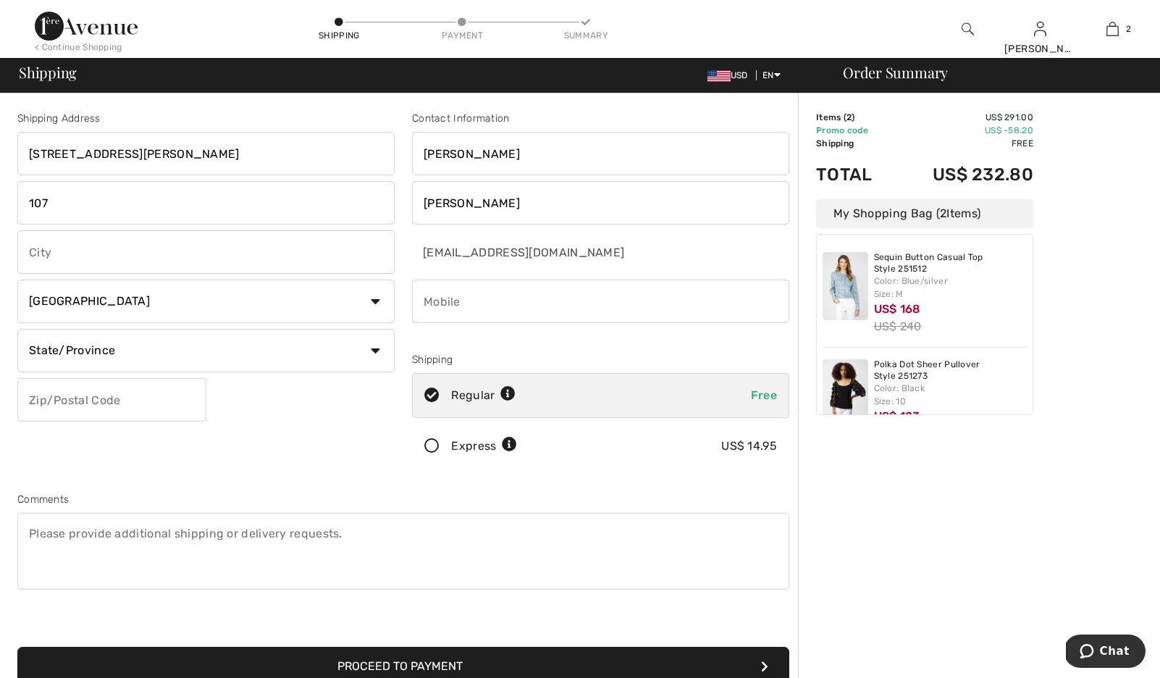
type input "107"
type input "Plainfield"
click at [75, 323] on select "Country Canada United States Afghanistan Aland Islands Albania Algeria American…" at bounding box center [205, 300] width 377 height 43
select select "US"
click at [22, 291] on select "Country Canada United States Afghanistan Aland Islands Albania Algeria American…" at bounding box center [205, 300] width 377 height 43
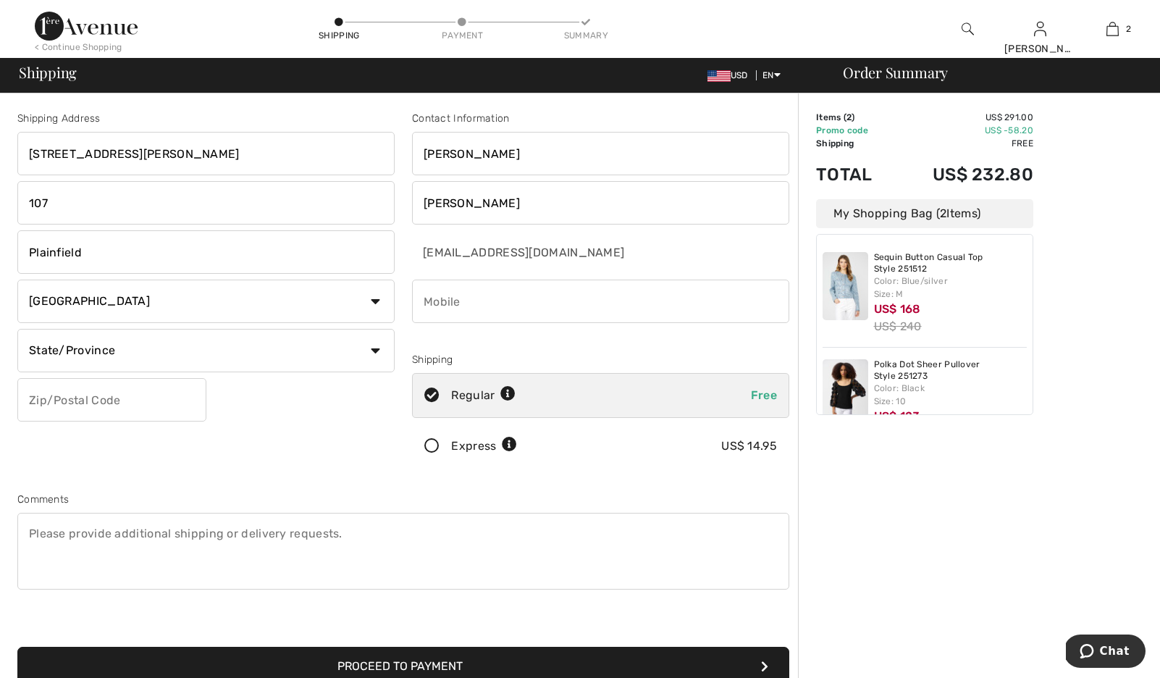
click at [109, 369] on select "State/Province Alabama Alaska American Samoa Arizona Arkansas California Colora…" at bounding box center [205, 350] width 377 height 43
select select "IL"
click at [22, 342] on select "State/Province Alabama Alaska American Samoa Arizona Arkansas California Colora…" at bounding box center [205, 350] width 377 height 43
click at [97, 414] on input "text" at bounding box center [111, 399] width 189 height 43
type input "60544"
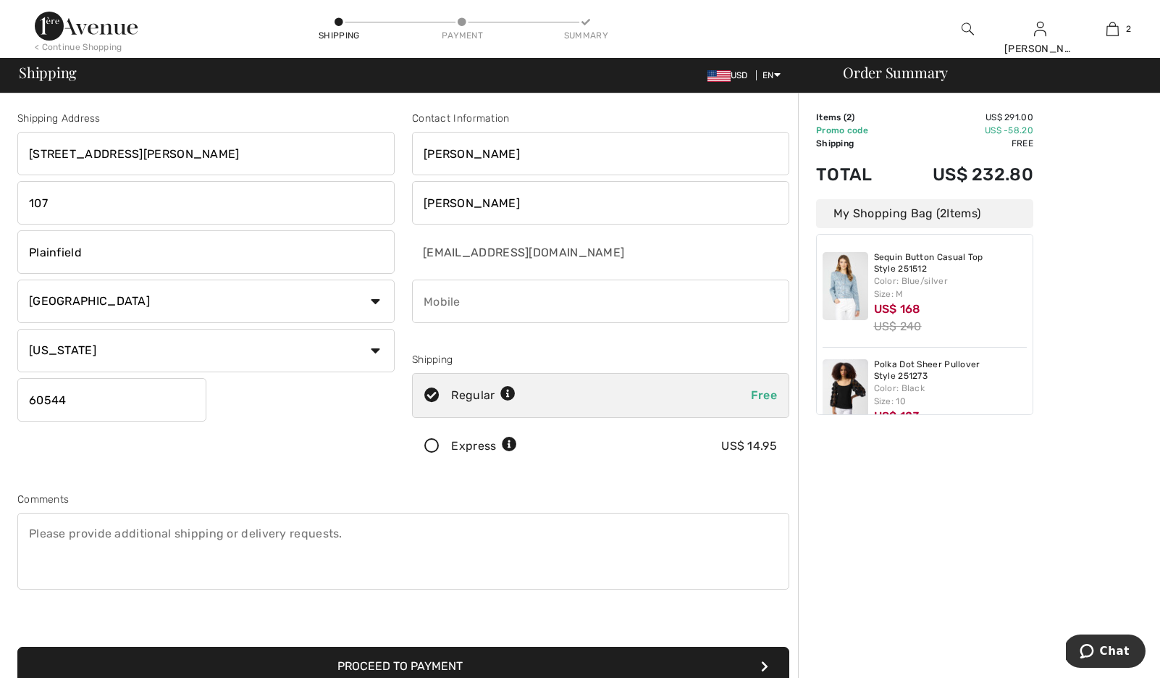
click at [119, 534] on div "Comments" at bounding box center [403, 543] width 789 height 103
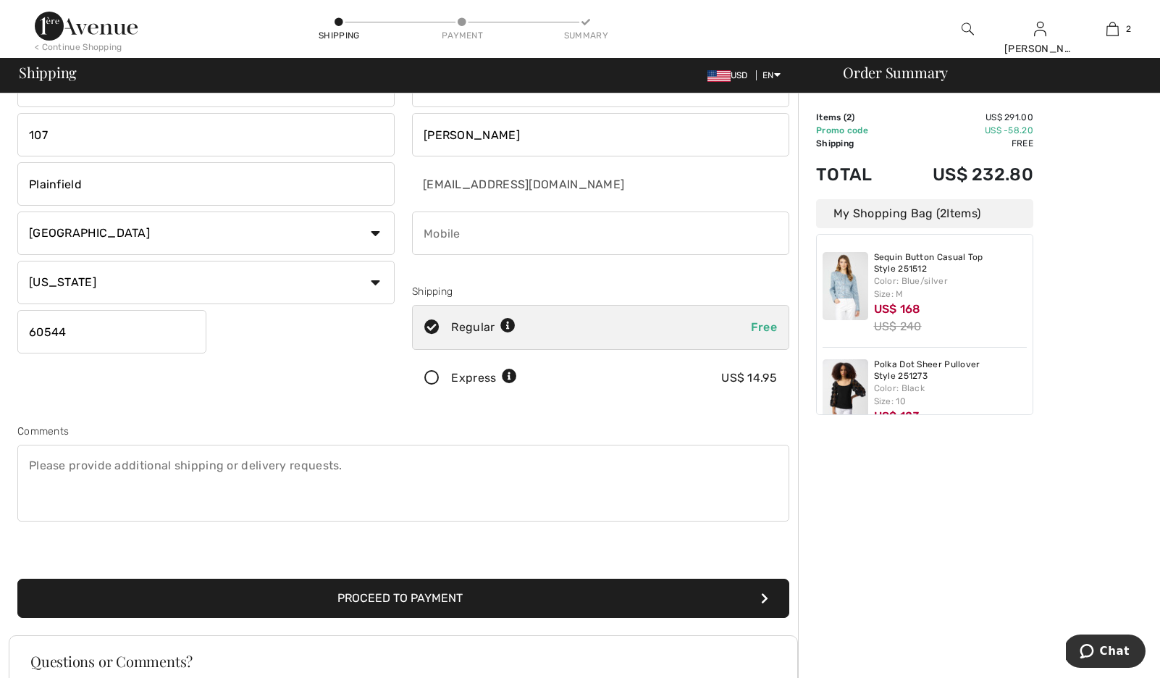
scroll to position [141, 0]
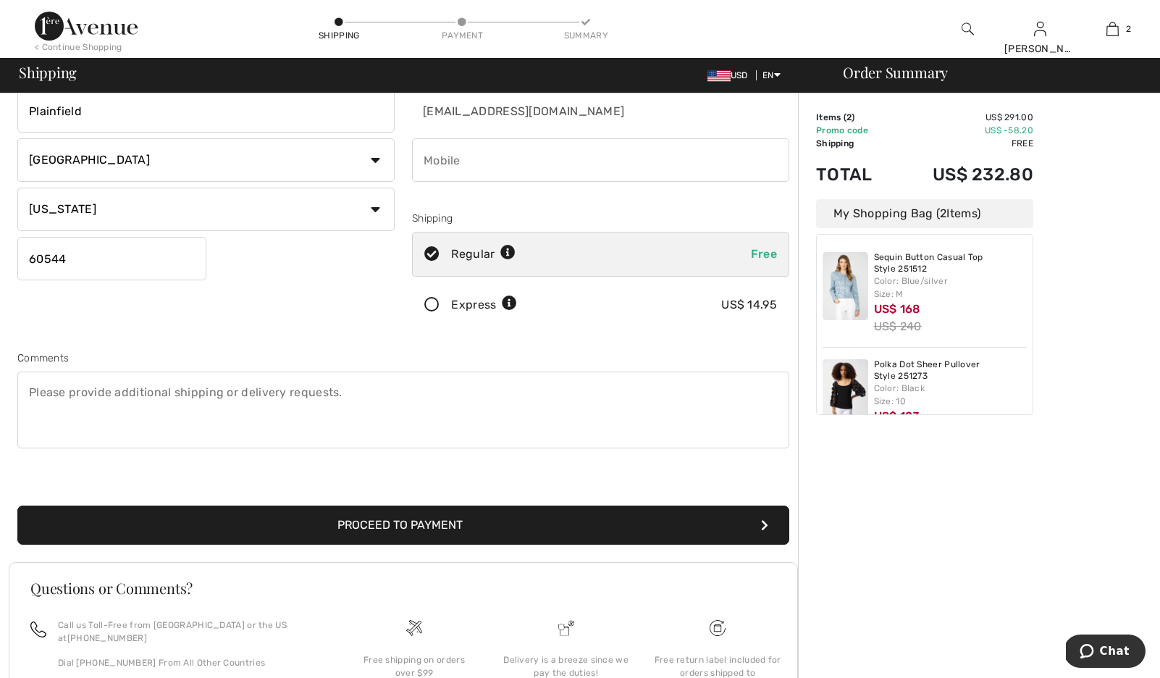
click at [407, 545] on button "Proceed to Payment" at bounding box center [403, 524] width 772 height 39
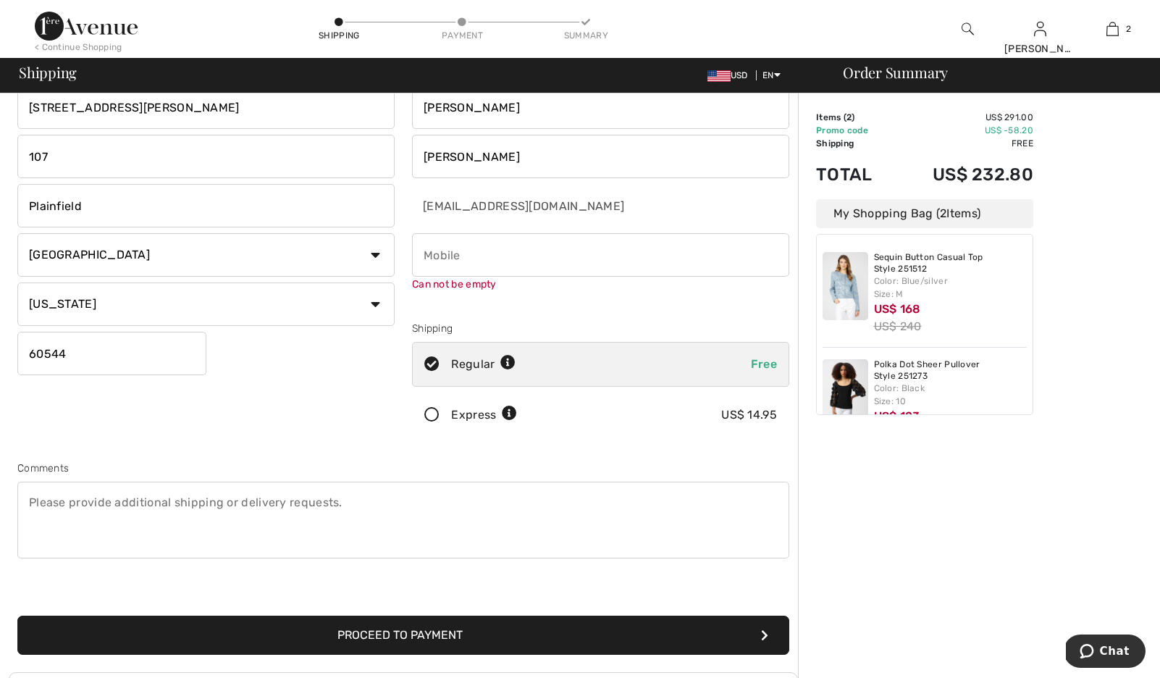
scroll to position [0, 0]
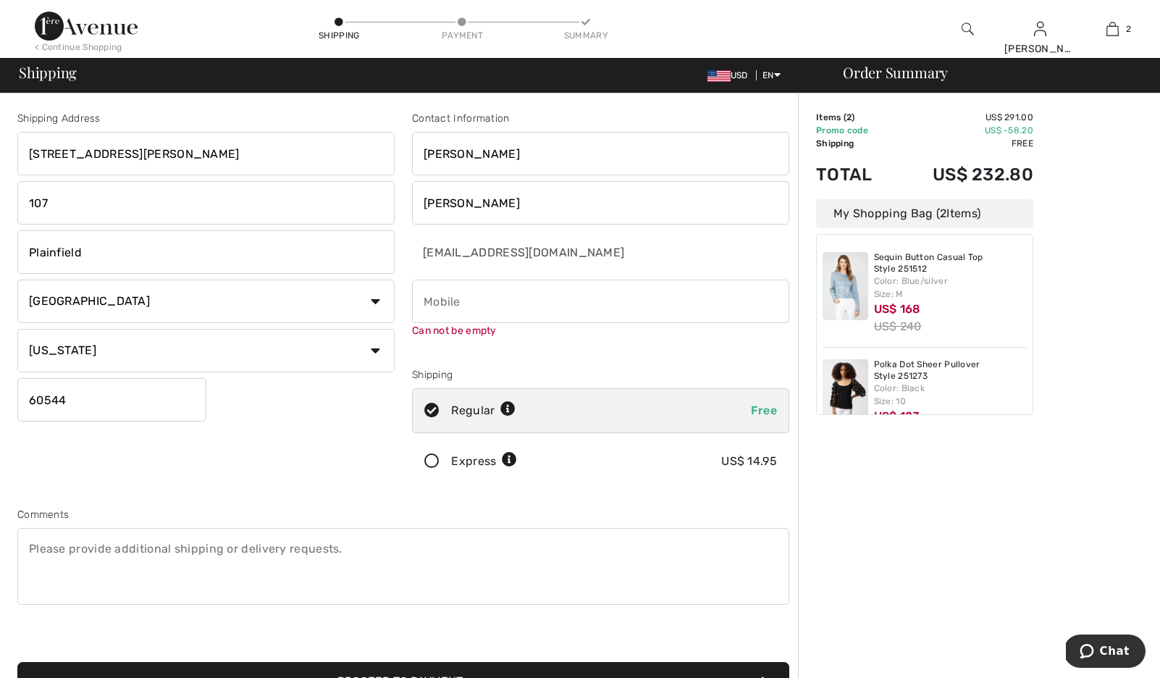
click at [459, 302] on input "phone" at bounding box center [600, 300] width 377 height 43
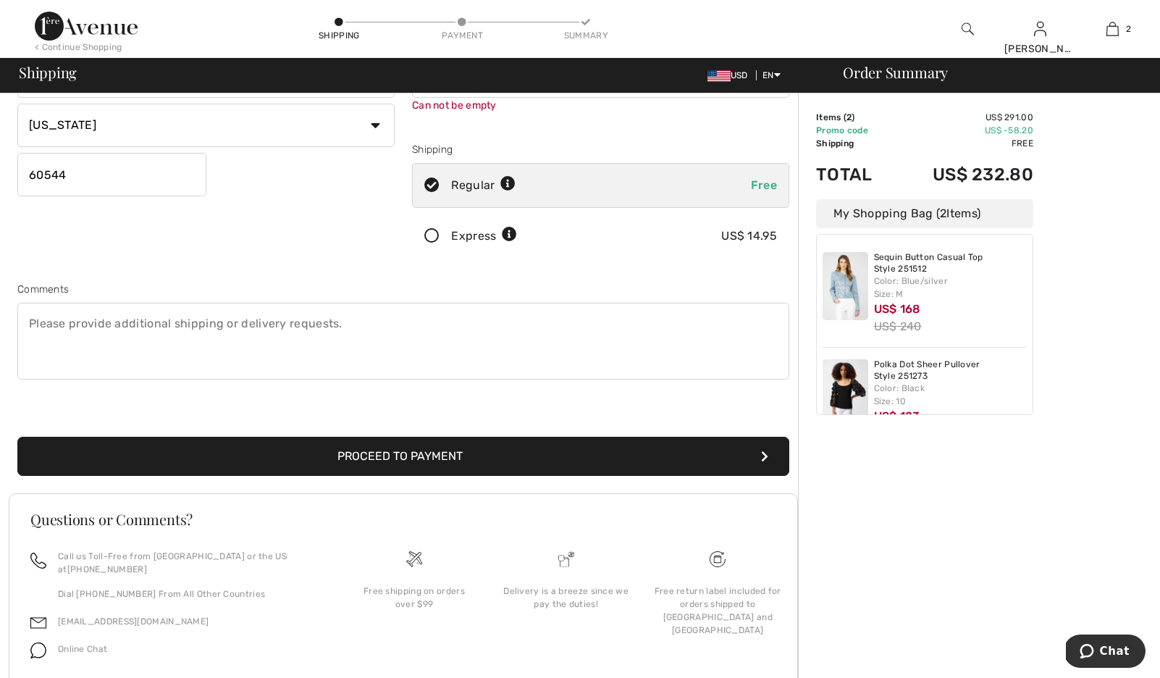
scroll to position [236, 0]
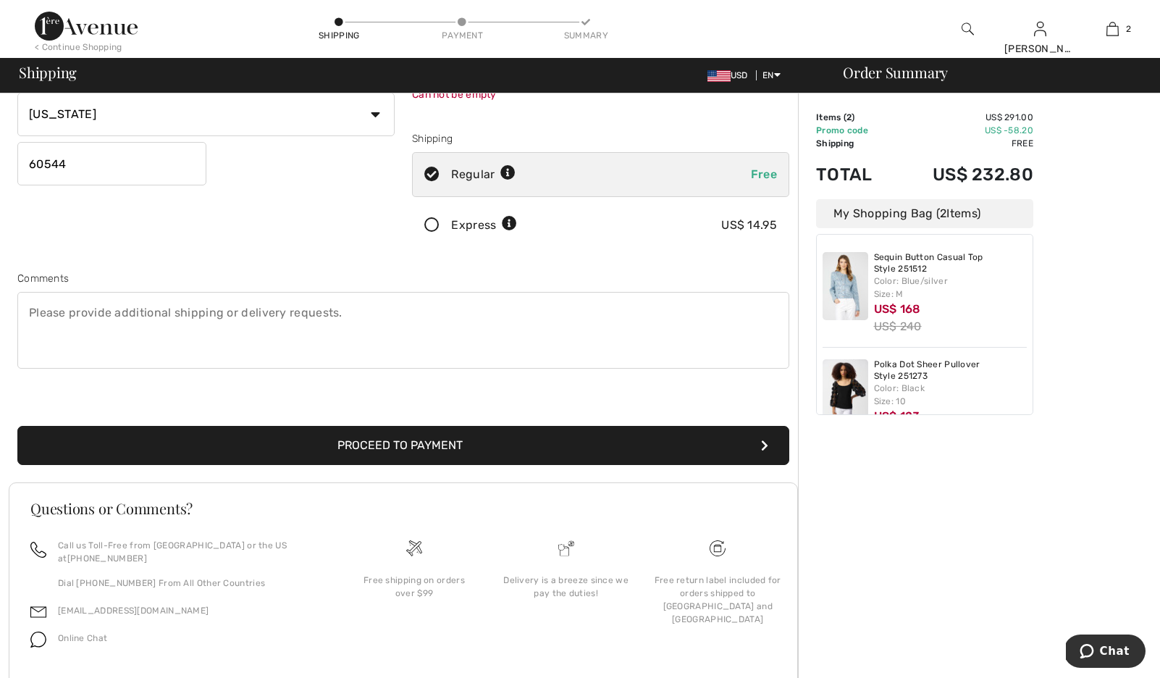
type input "8157919749"
click at [405, 465] on button "Proceed to Payment" at bounding box center [403, 445] width 772 height 39
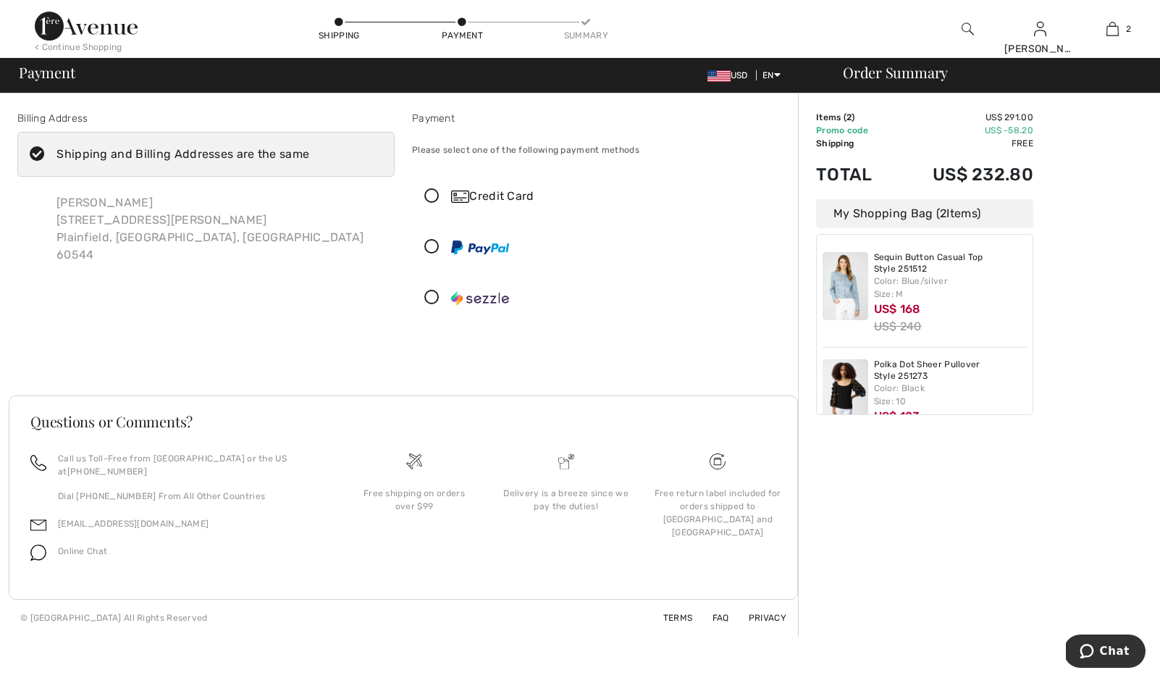
click at [438, 204] on icon at bounding box center [432, 196] width 38 height 15
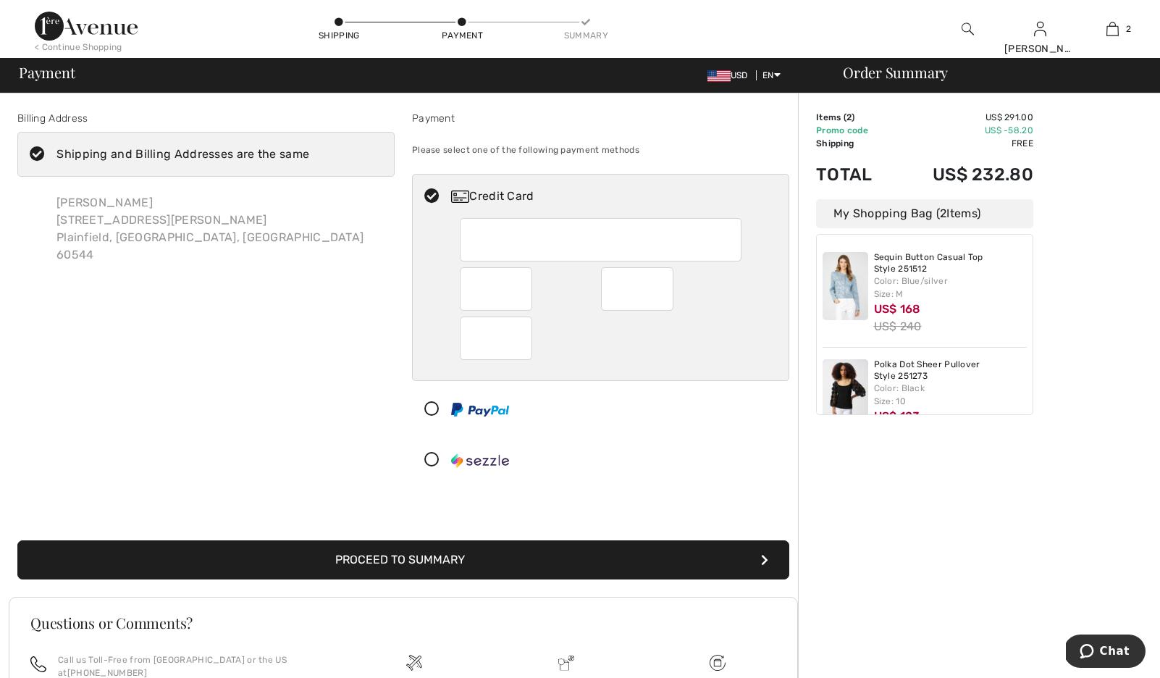
click at [421, 579] on button "Proceed to Summary" at bounding box center [403, 559] width 772 height 39
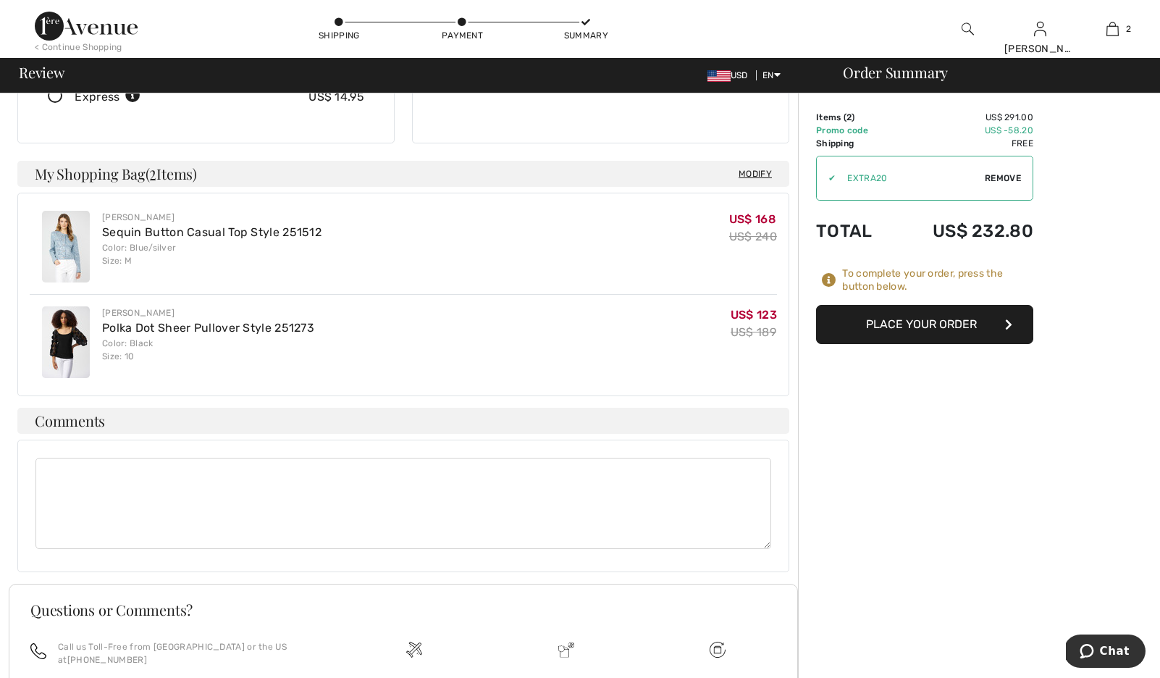
scroll to position [299, 0]
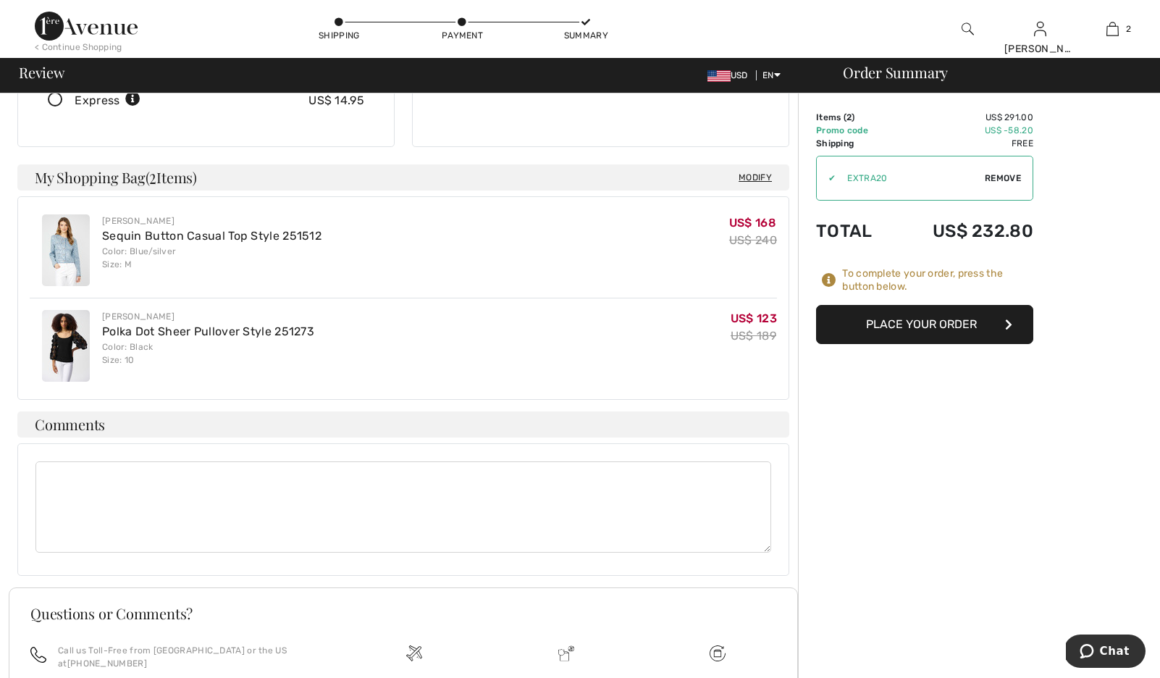
click at [931, 343] on button "Place Your Order" at bounding box center [924, 324] width 217 height 39
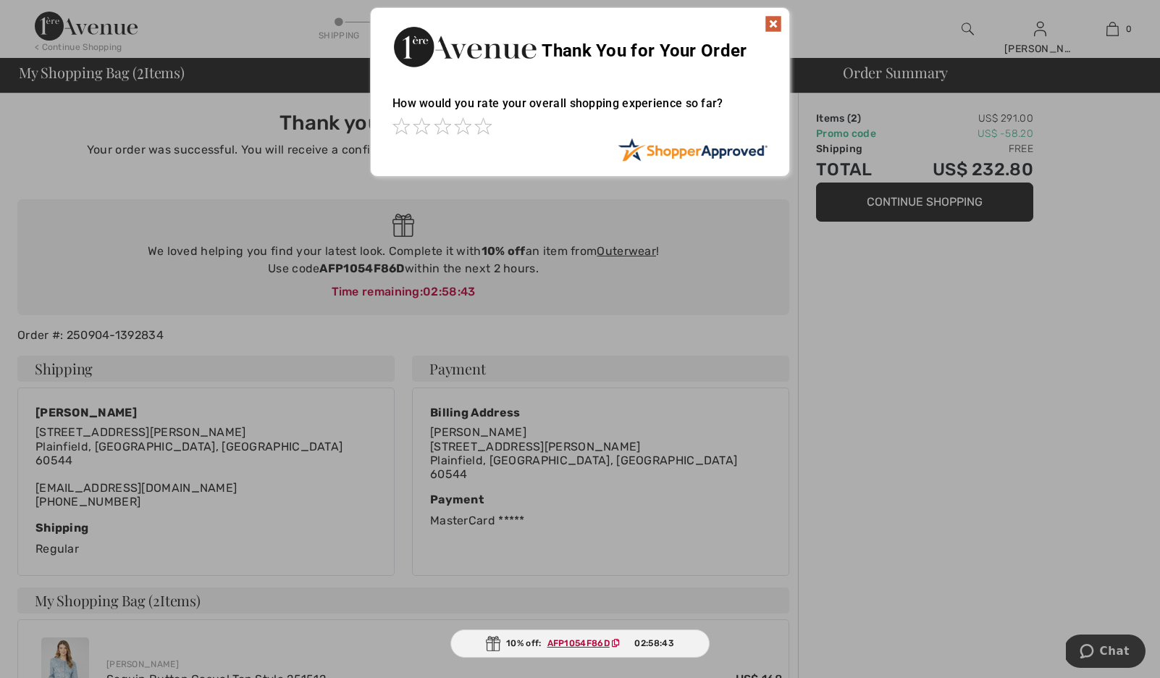
click at [776, 23] on img at bounding box center [773, 23] width 17 height 17
